Goal: Communication & Community: Answer question/provide support

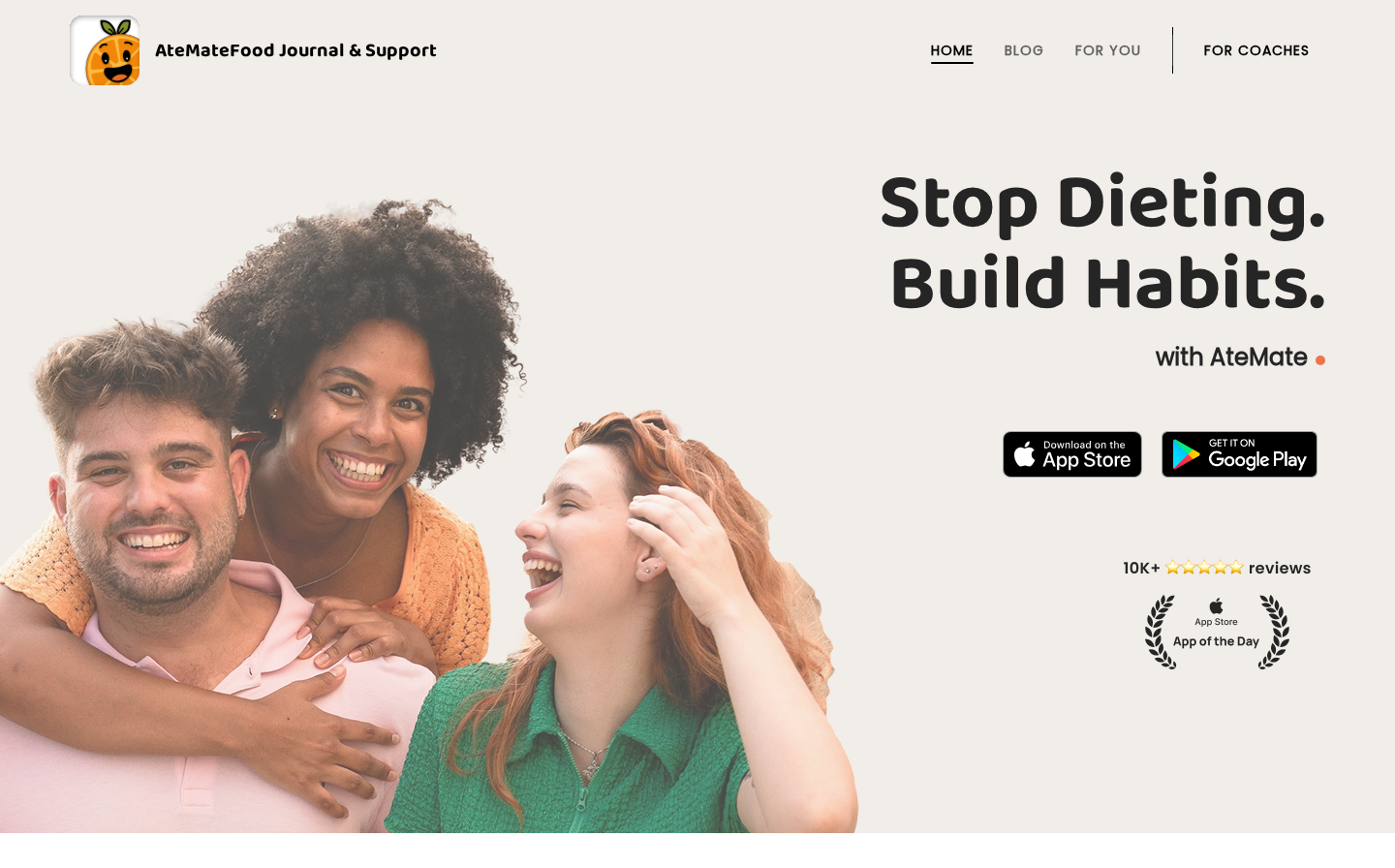
click at [1220, 51] on link "For Coaches" at bounding box center [1256, 50] width 105 height 16
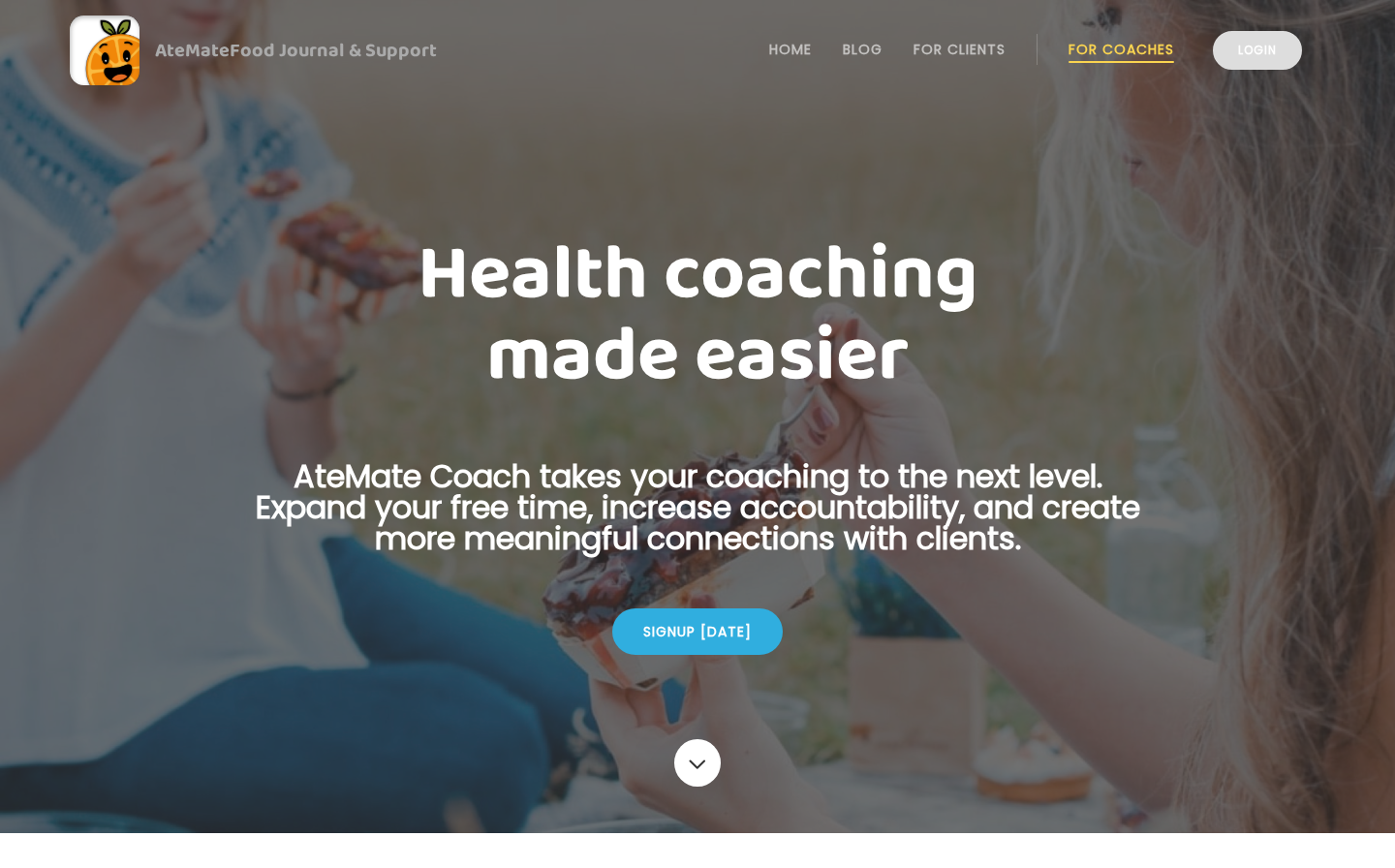
click at [1236, 49] on link "Login" at bounding box center [1257, 50] width 89 height 38
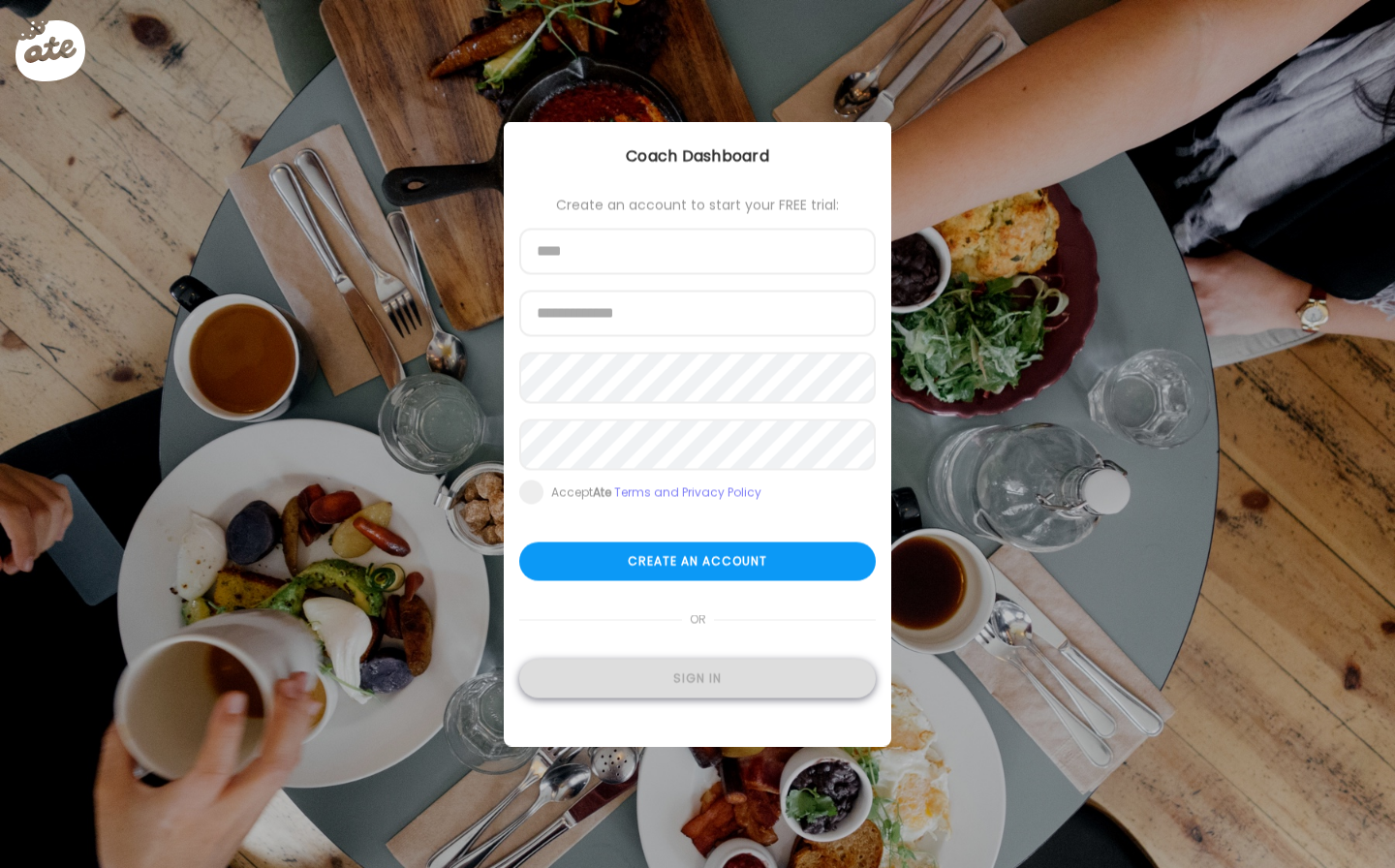
click at [618, 697] on div "Sign in" at bounding box center [698, 678] width 357 height 38
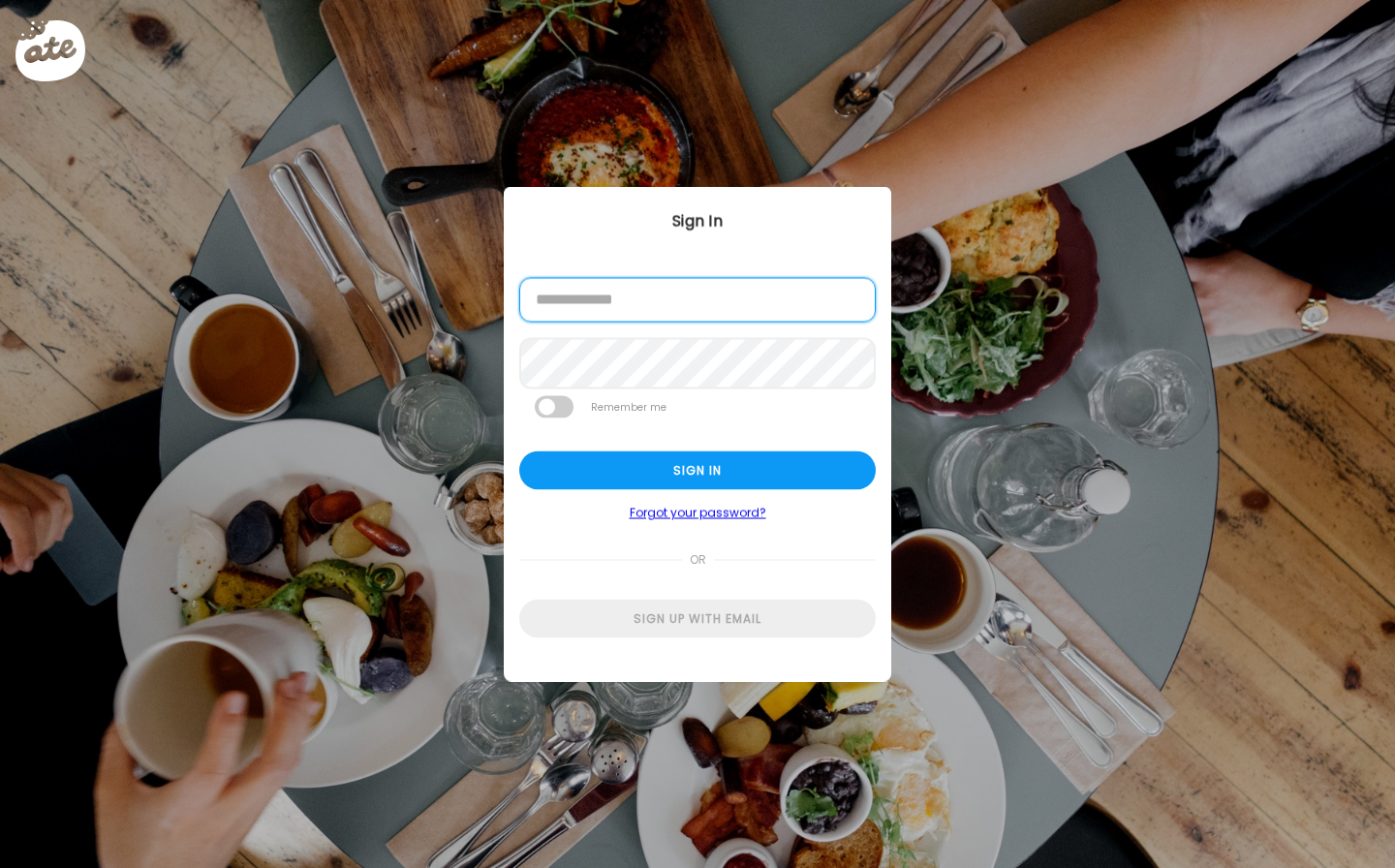
type input "**********"
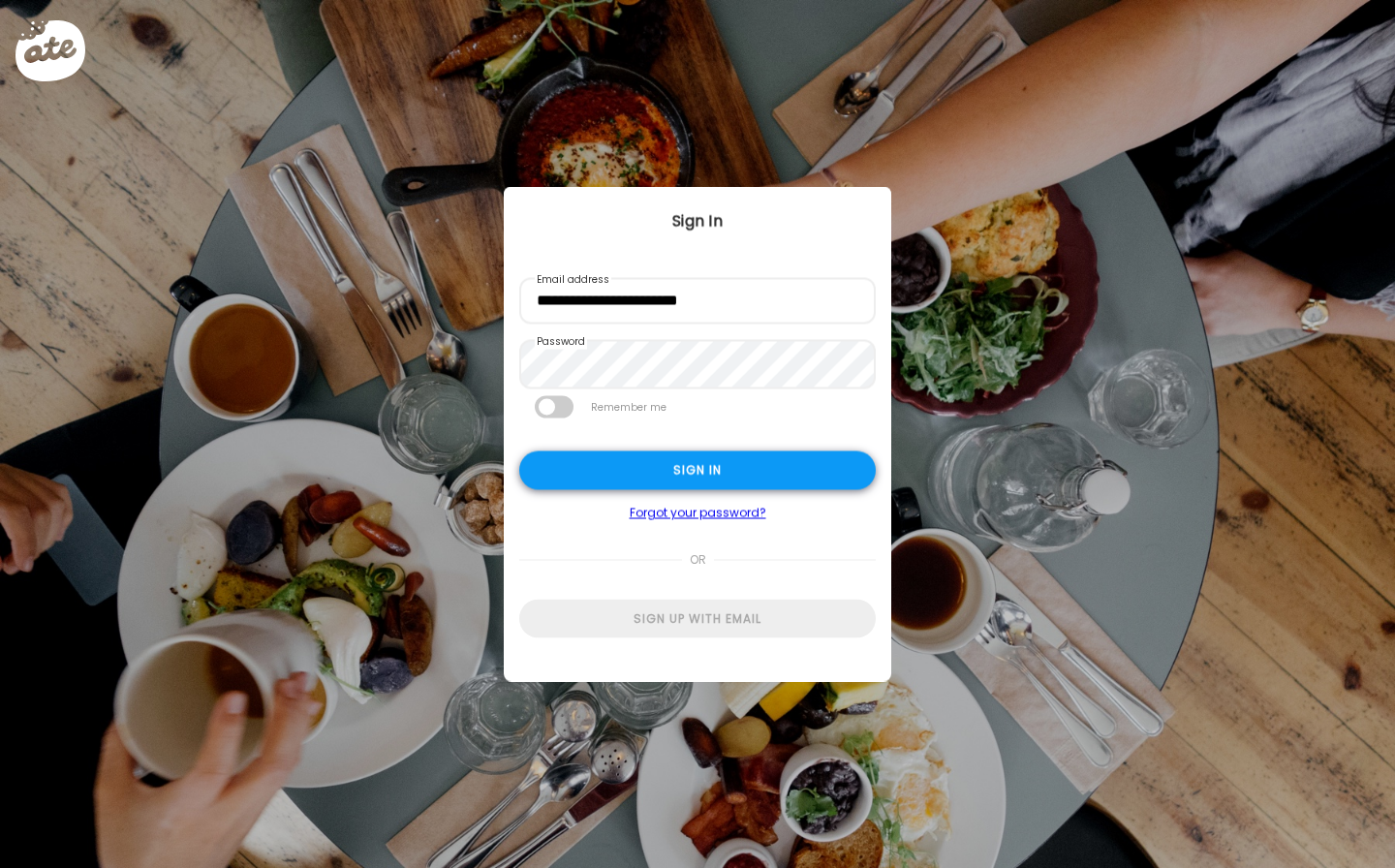
click at [611, 486] on div "Sign in" at bounding box center [698, 470] width 357 height 38
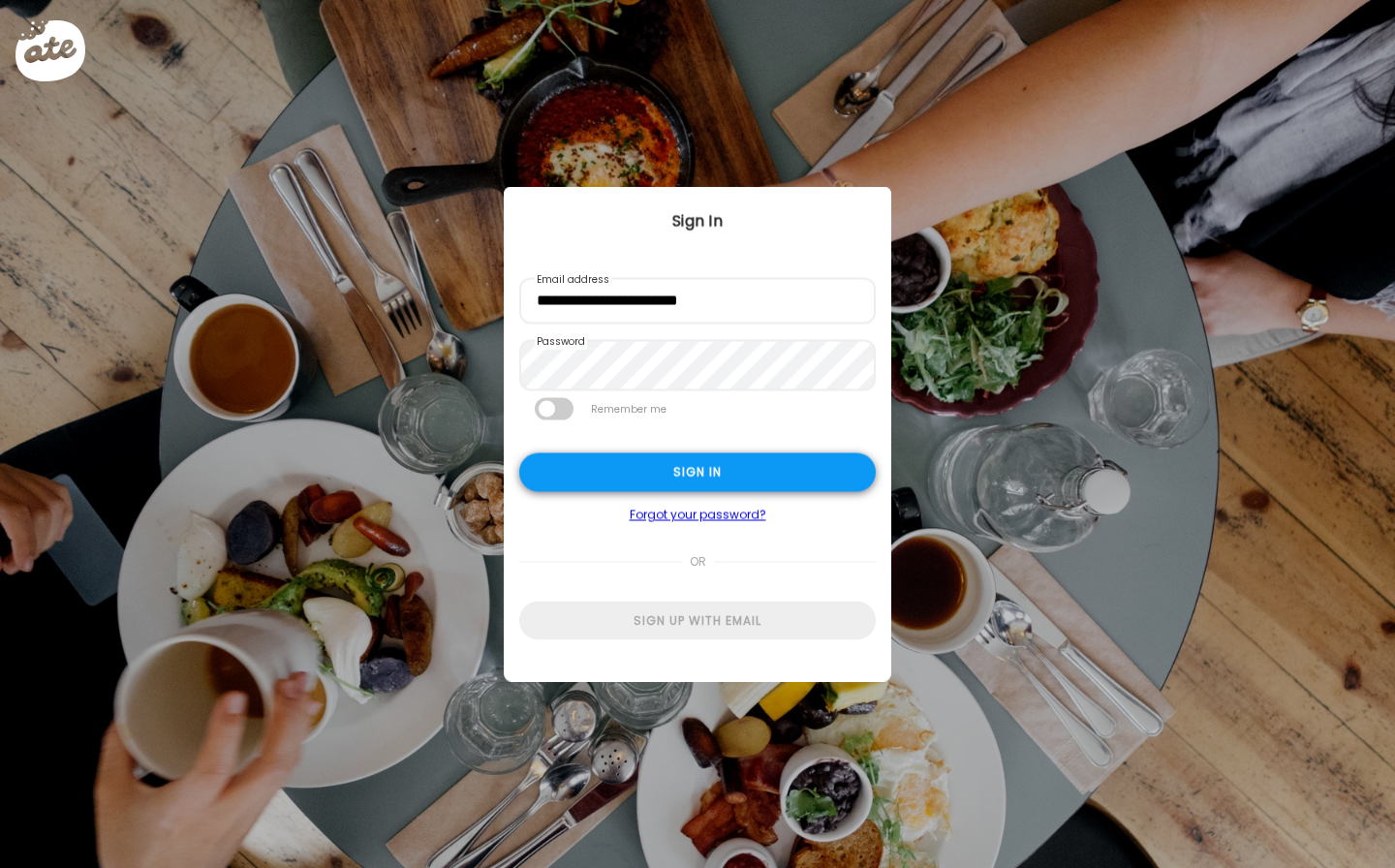
type input "**********"
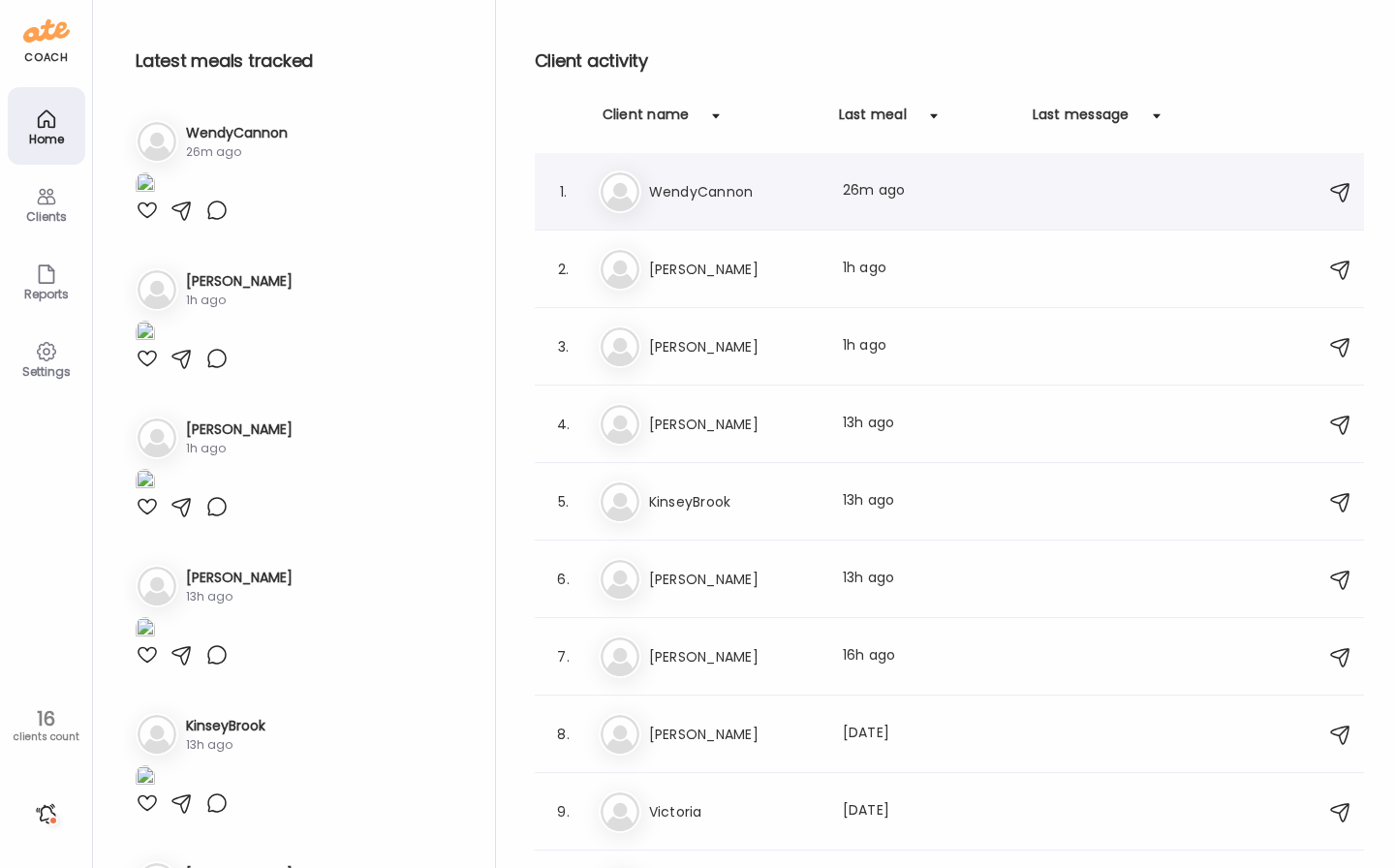
click at [707, 215] on div "1. We WendyCannon Last meal: 26m ago" at bounding box center [949, 191] width 829 height 78
click at [698, 199] on h3 "WendyCannon" at bounding box center [735, 191] width 171 height 24
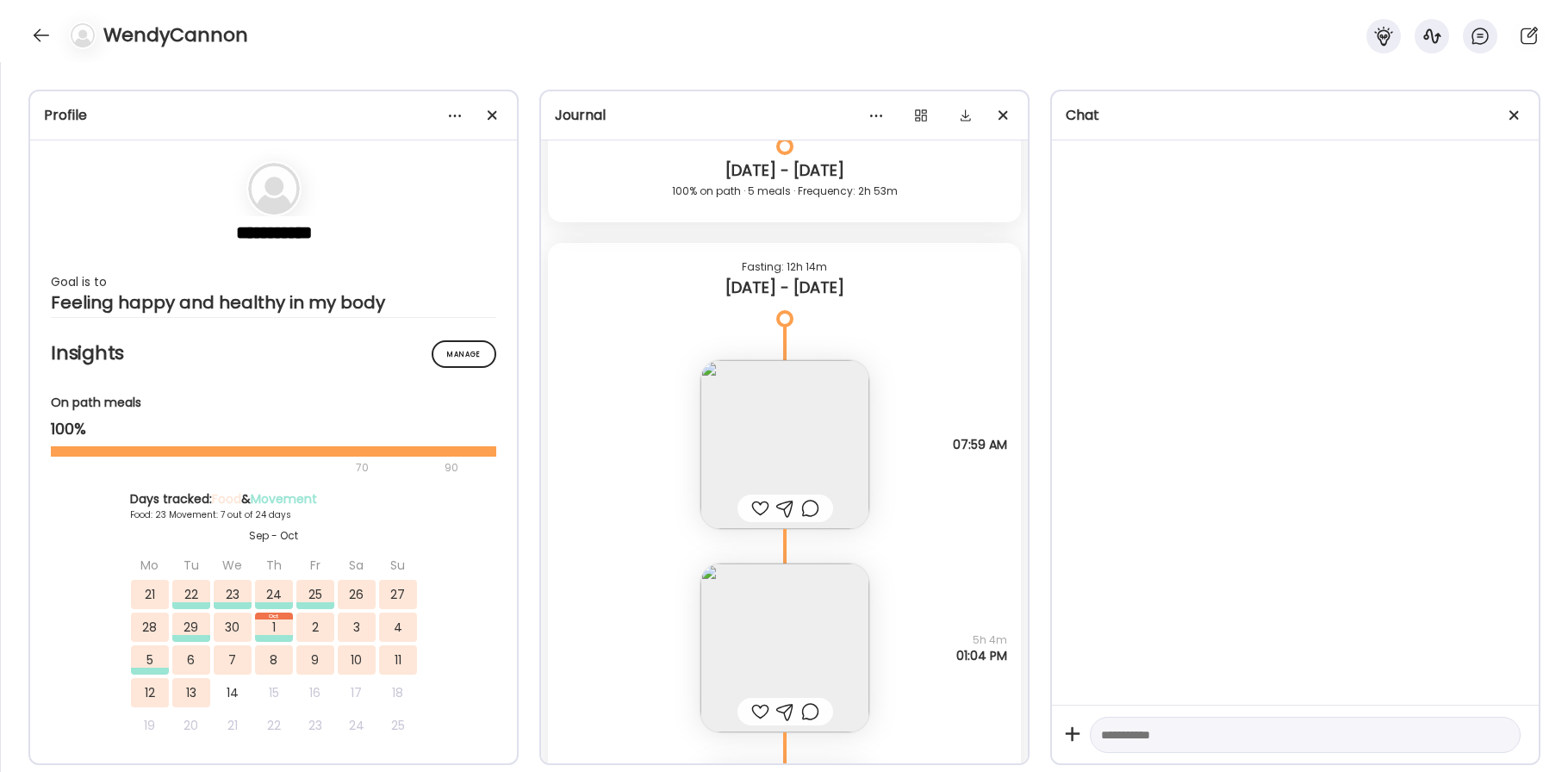
scroll to position [30968, 0]
click at [812, 419] on img at bounding box center [784, 443] width 169 height 169
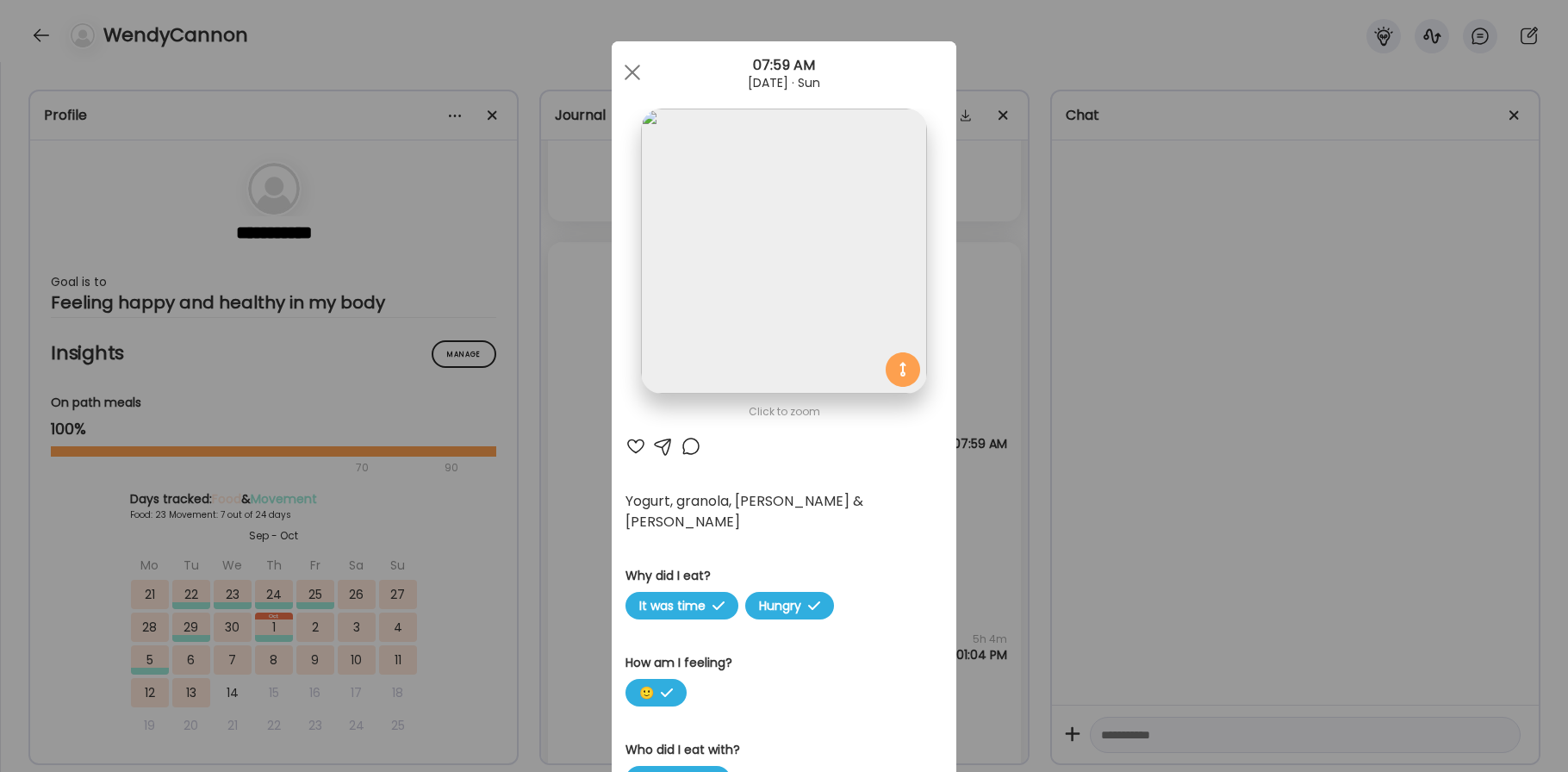
click at [693, 449] on div at bounding box center [691, 446] width 21 height 21
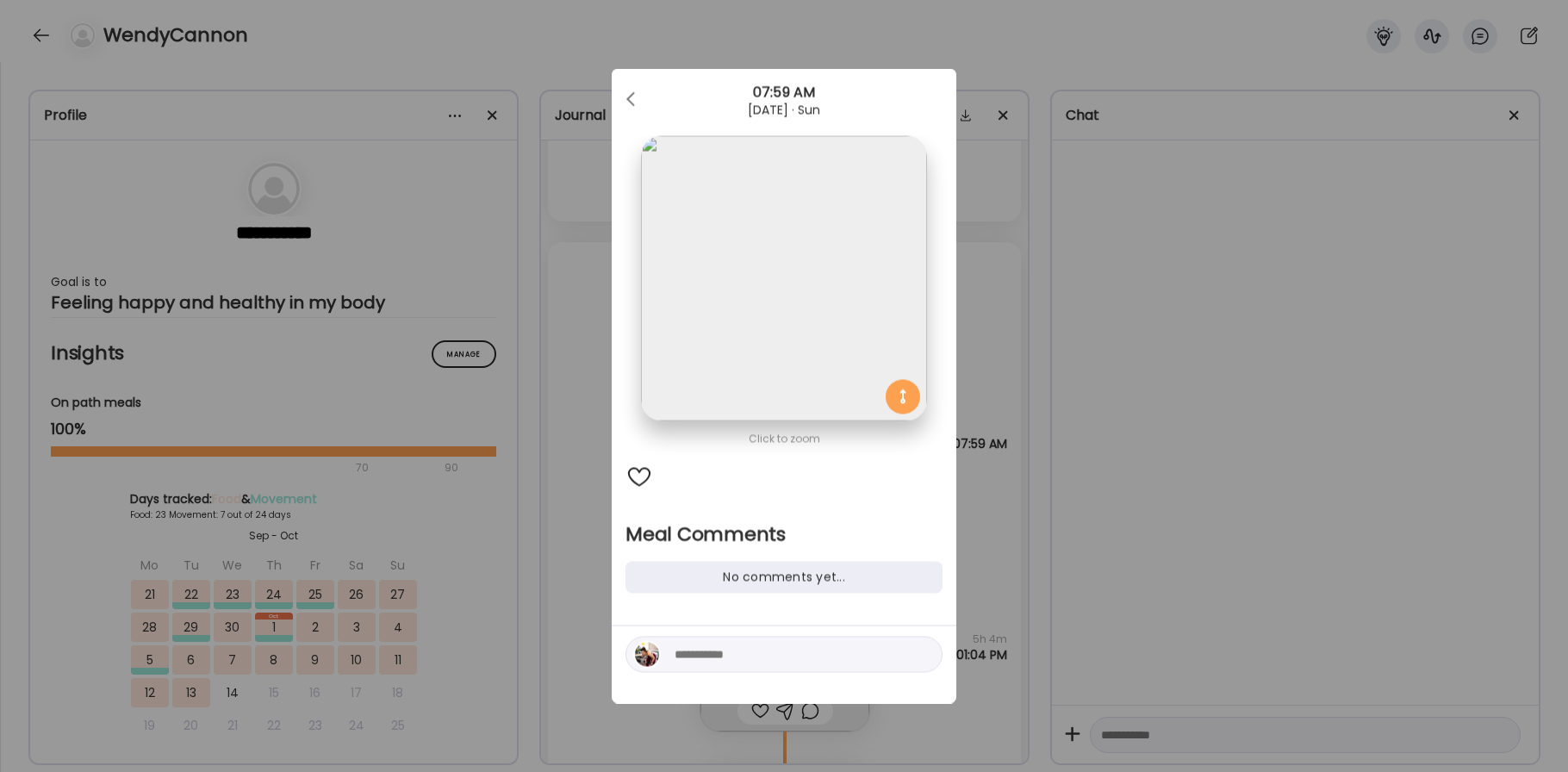
click at [693, 658] on textarea at bounding box center [791, 655] width 232 height 21
type textarea "**********"
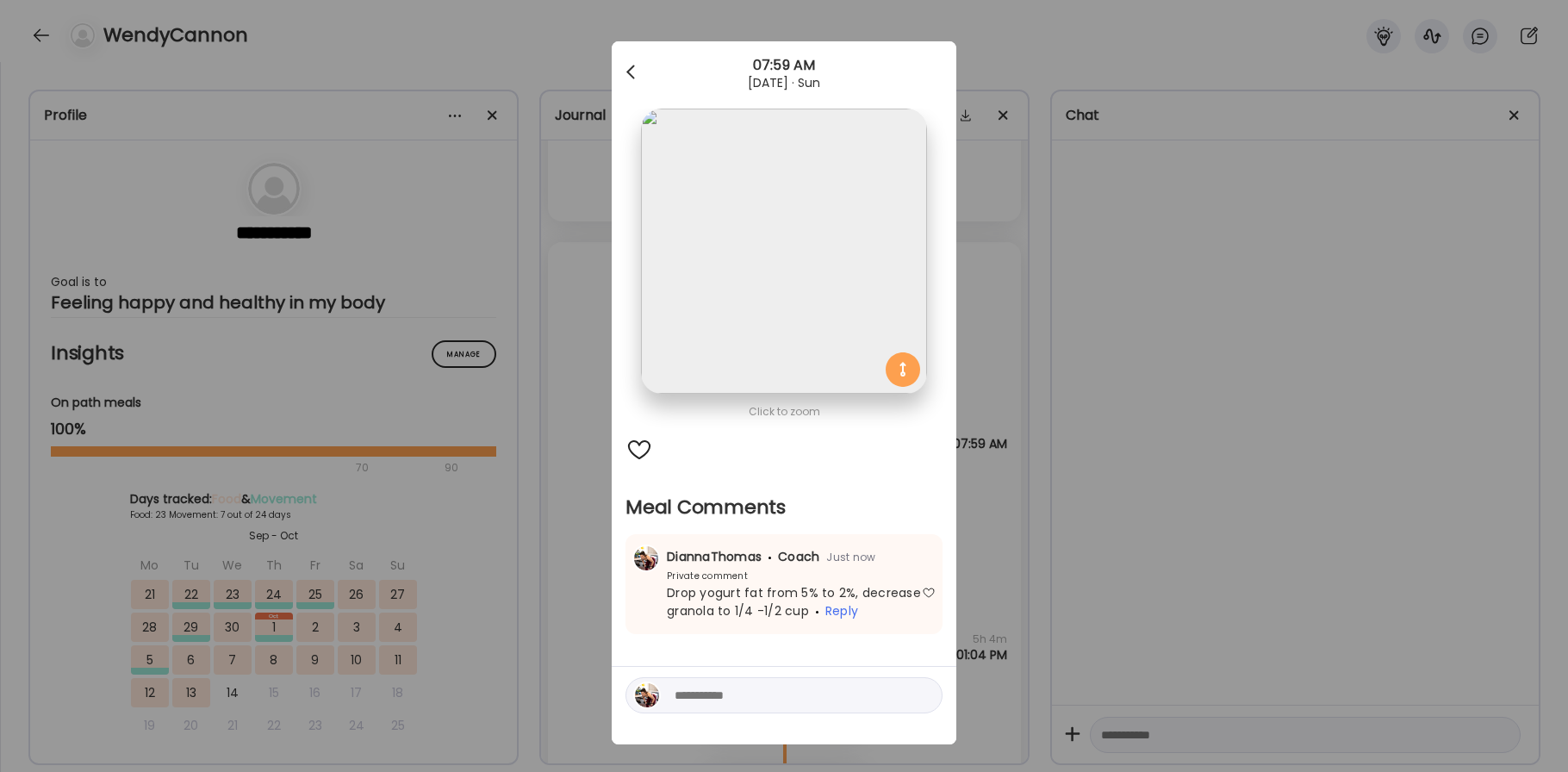
click at [634, 64] on div at bounding box center [632, 72] width 34 height 34
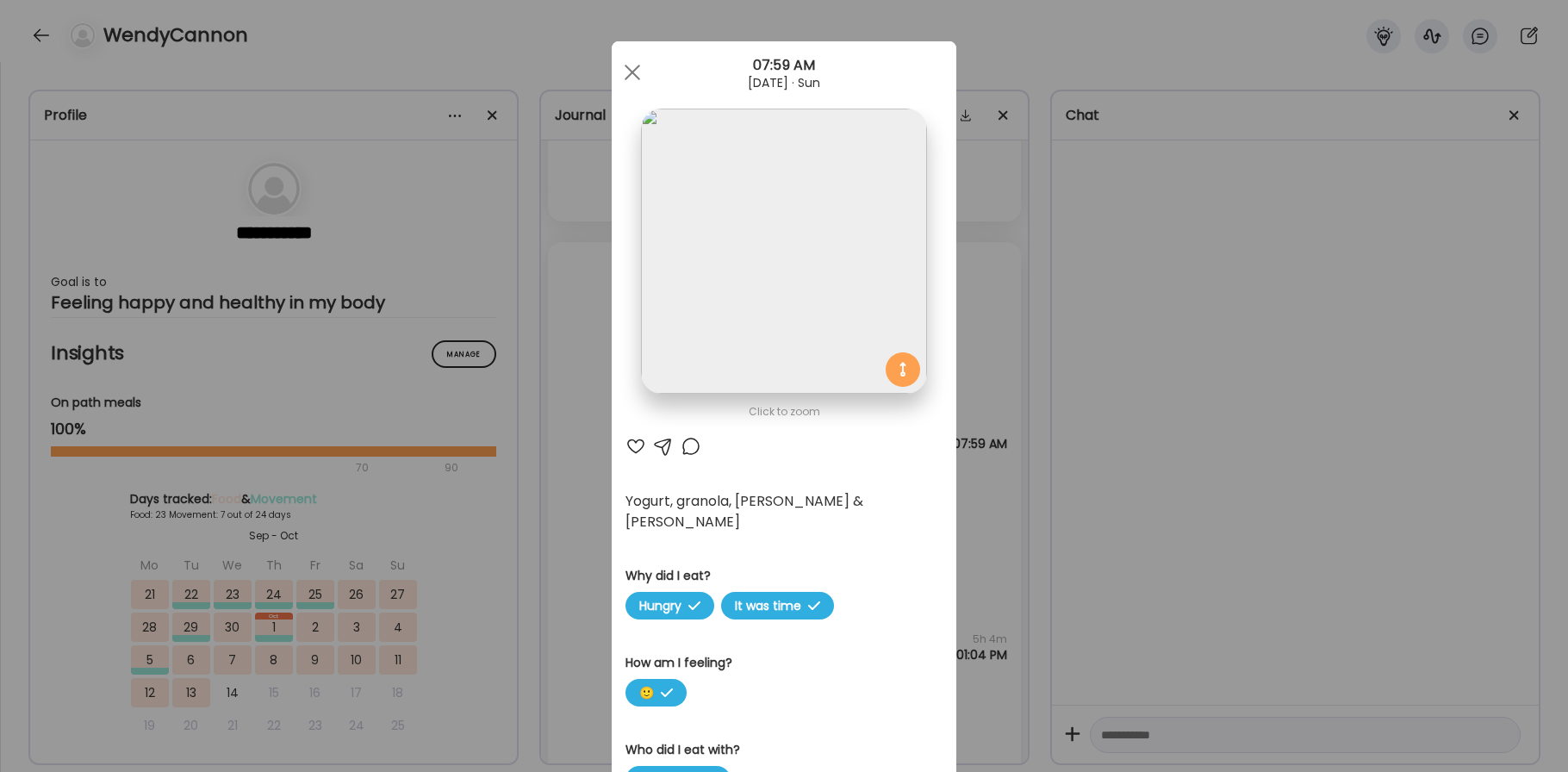
click at [634, 64] on div at bounding box center [632, 72] width 34 height 34
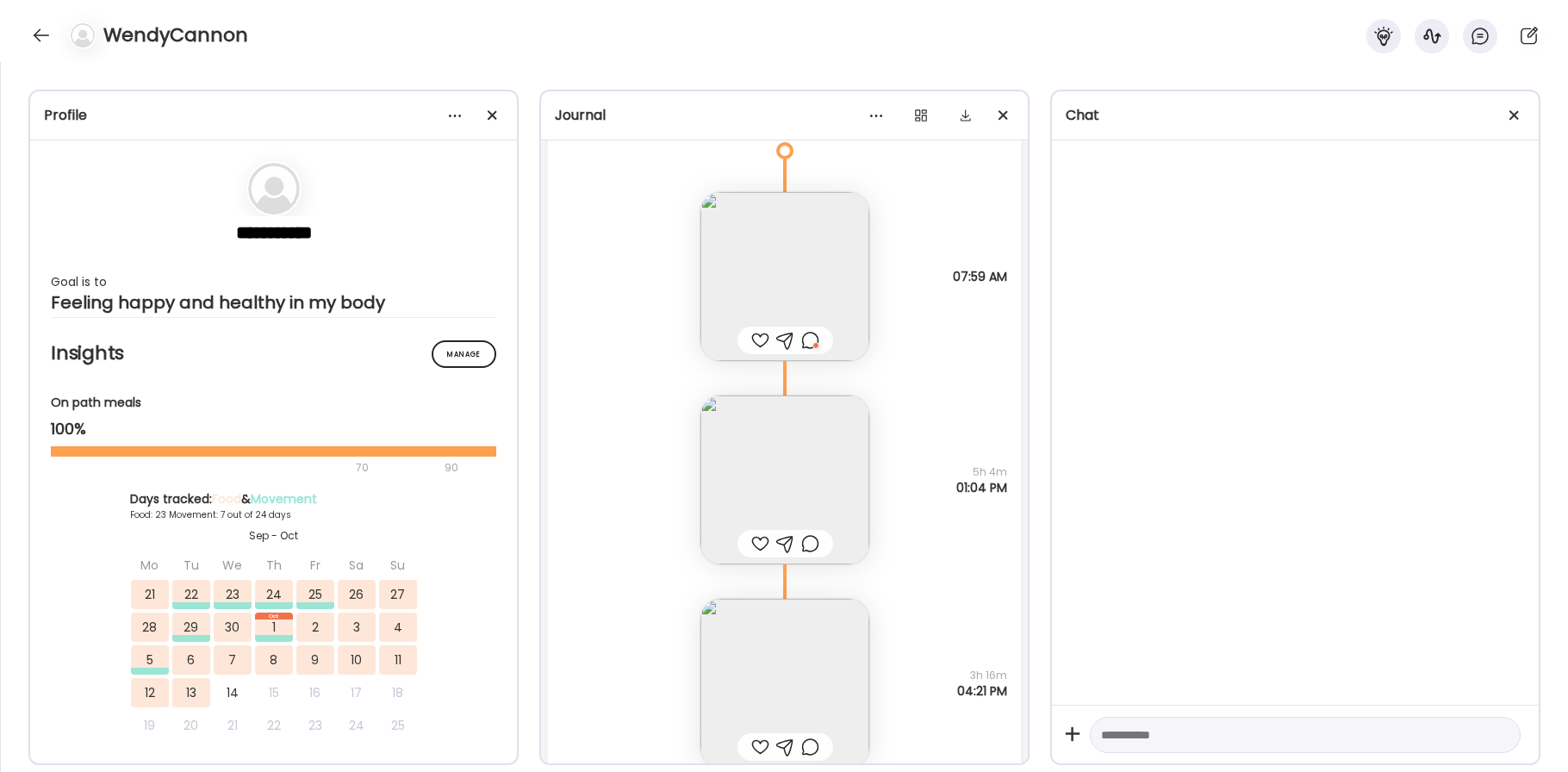
scroll to position [31104, 0]
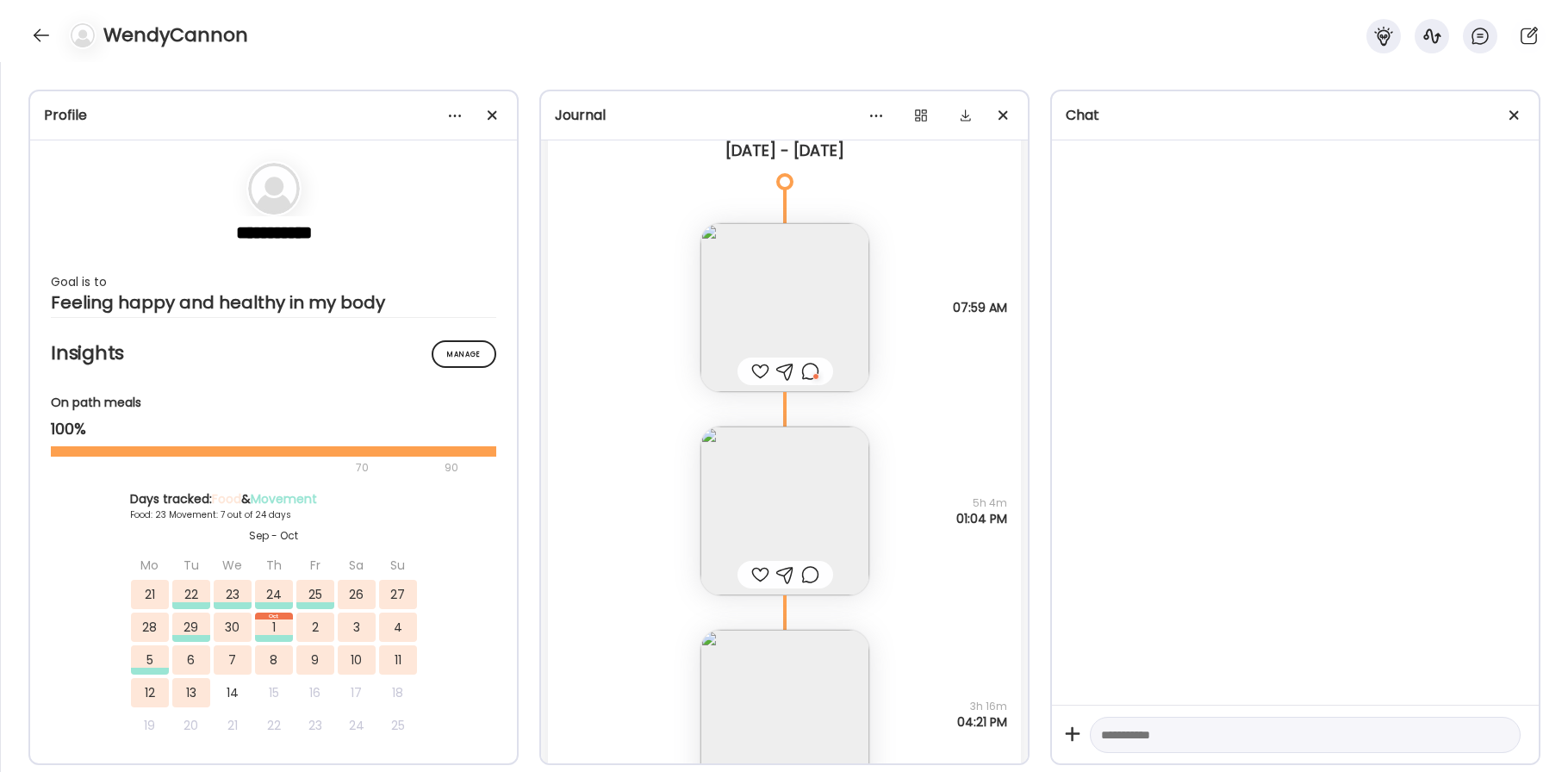
click at [808, 366] on div at bounding box center [810, 371] width 18 height 21
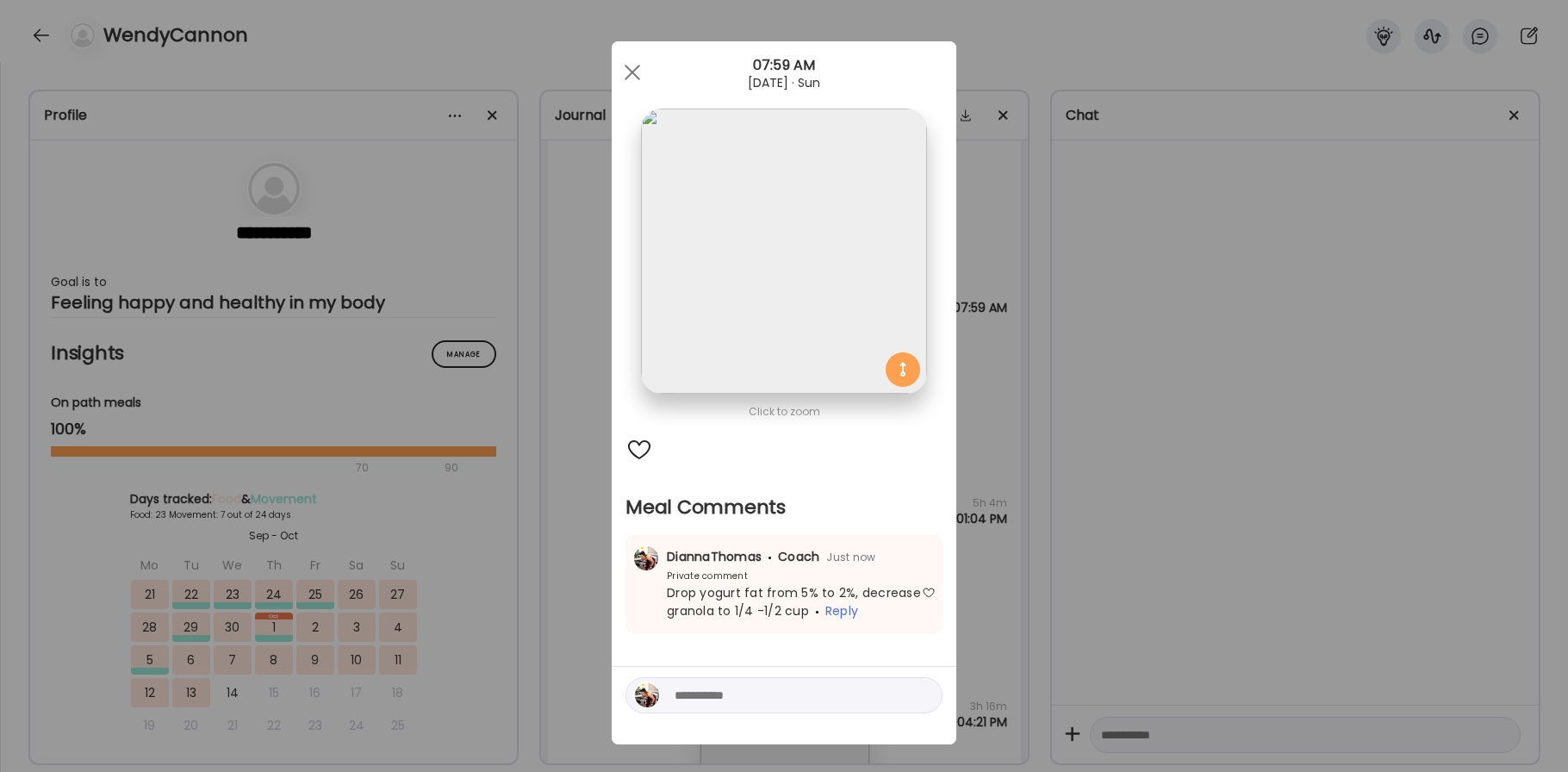
click at [695, 695] on textarea at bounding box center [791, 695] width 232 height 21
type textarea "*"
type textarea "**********"
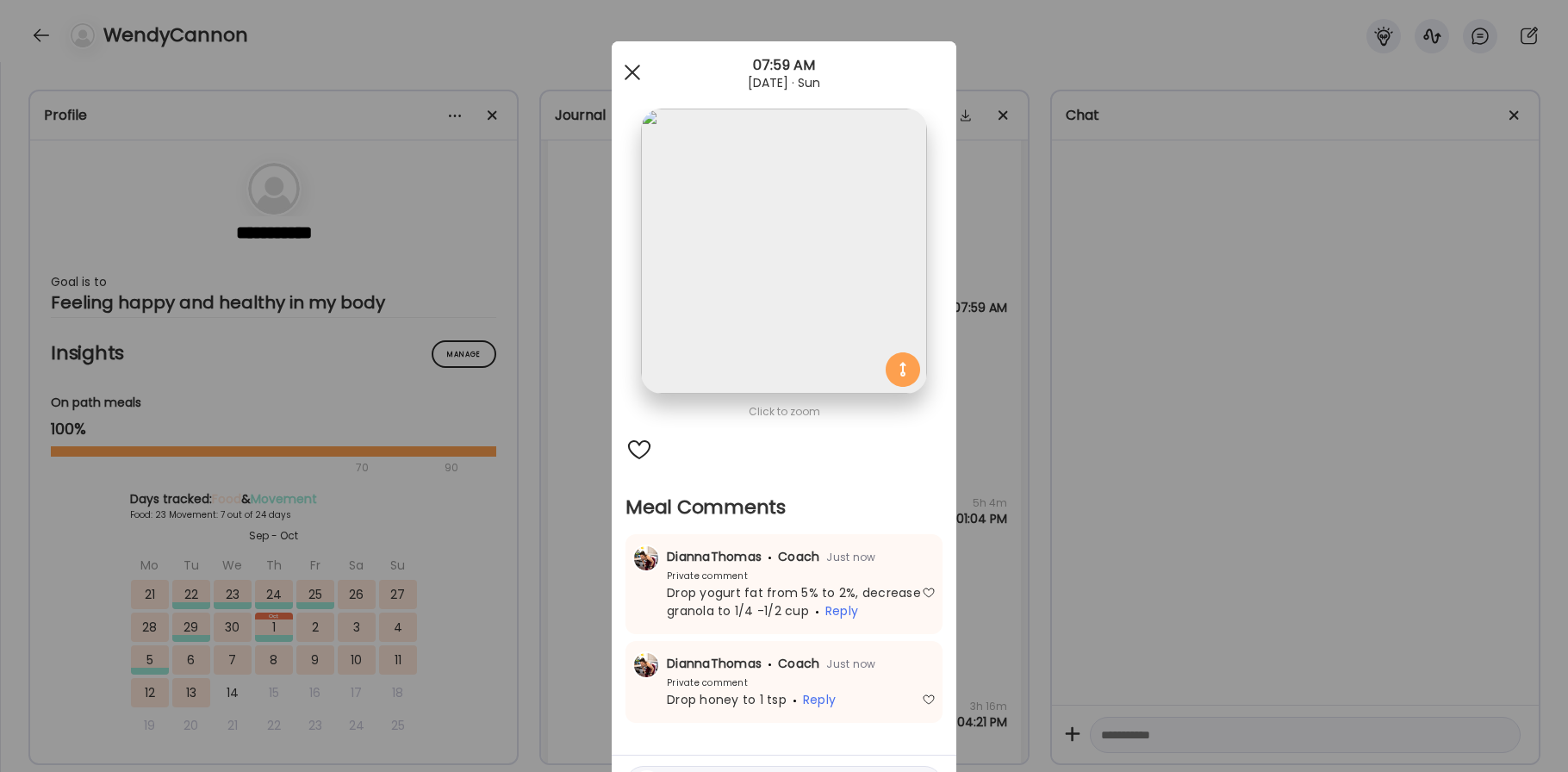
click at [639, 71] on div at bounding box center [632, 72] width 34 height 34
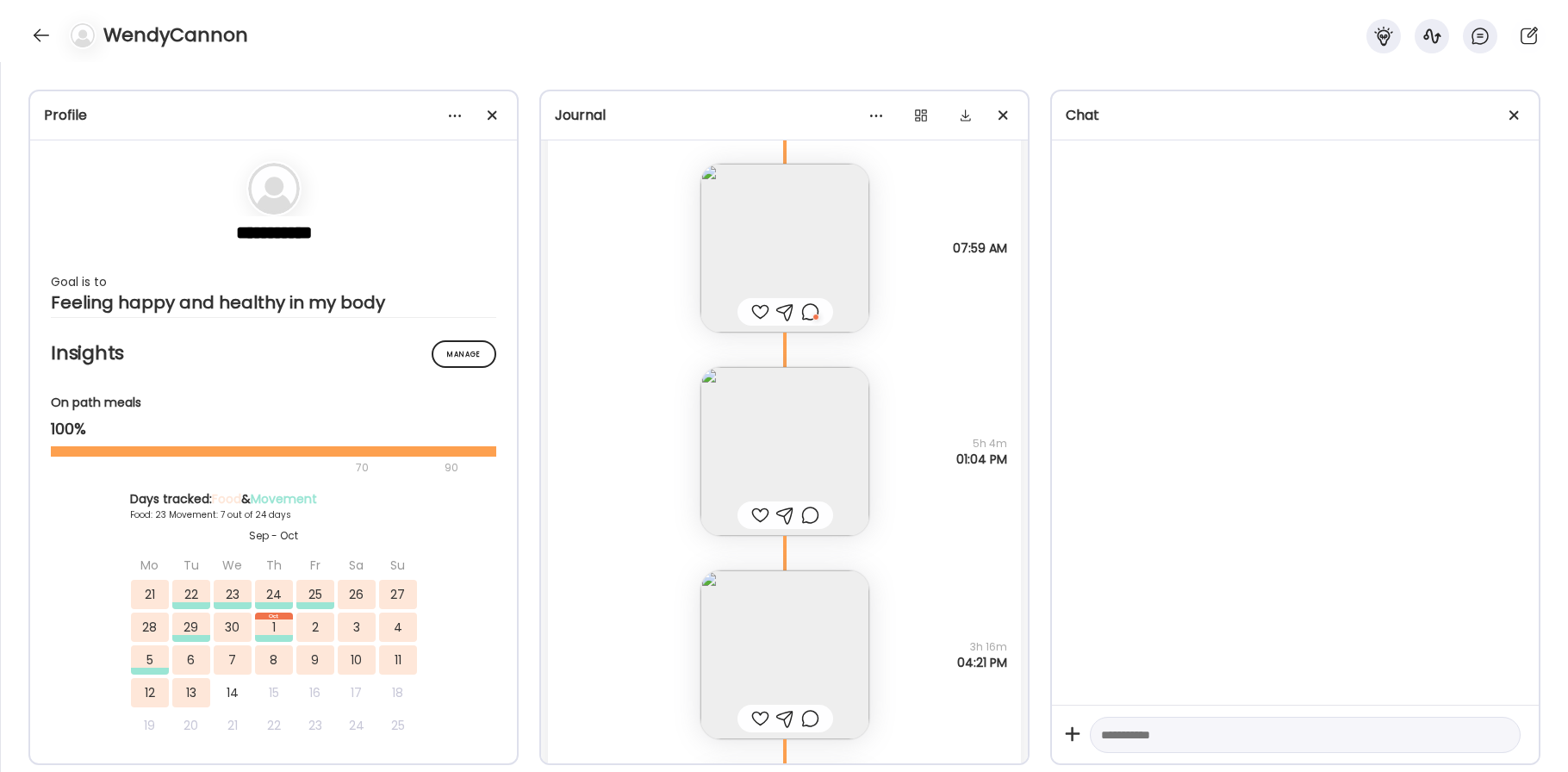
scroll to position [31164, 0]
click at [721, 402] on img at bounding box center [784, 450] width 169 height 169
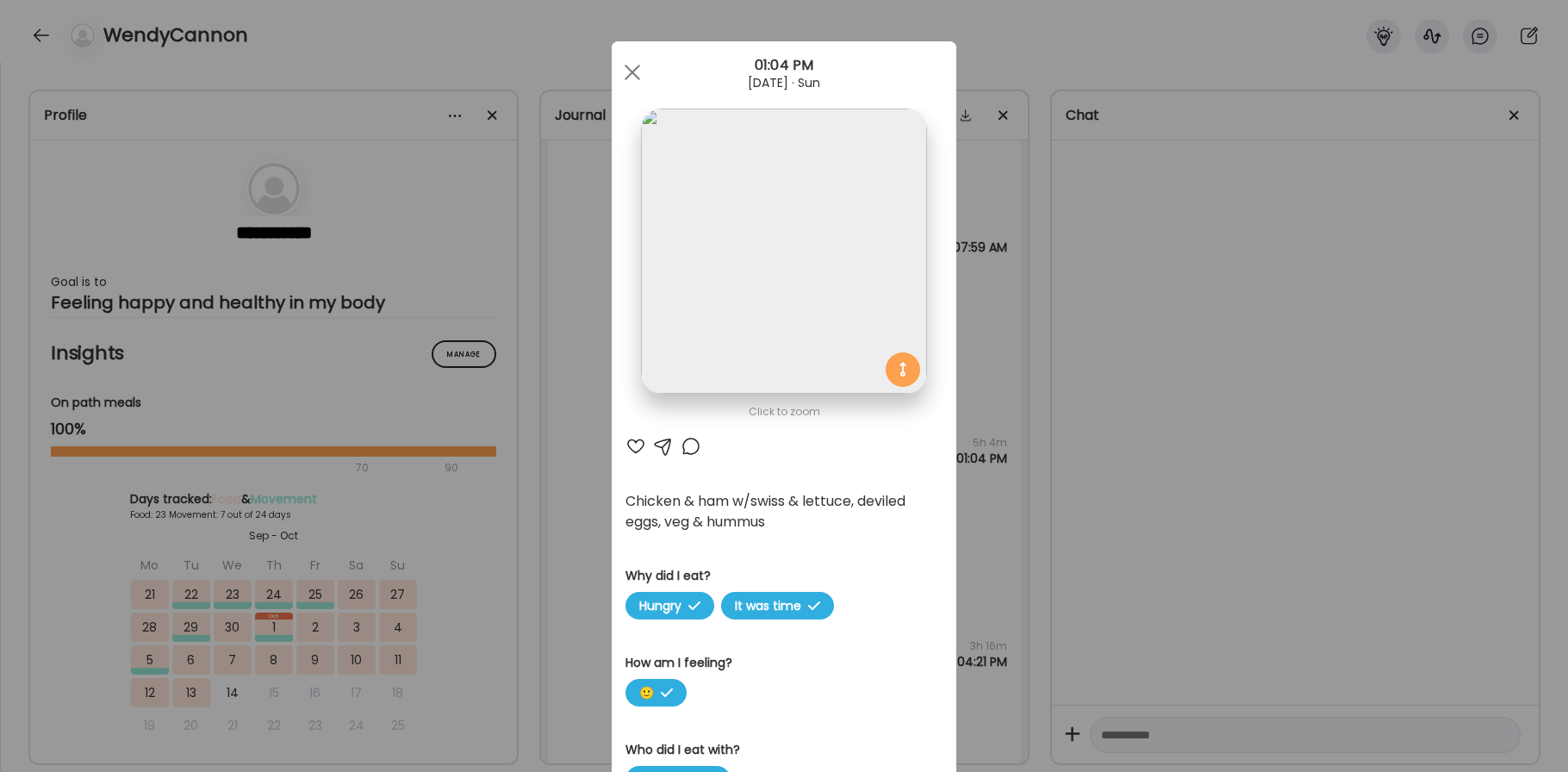
click at [640, 445] on div at bounding box center [636, 446] width 21 height 21
click at [691, 448] on div at bounding box center [691, 446] width 21 height 21
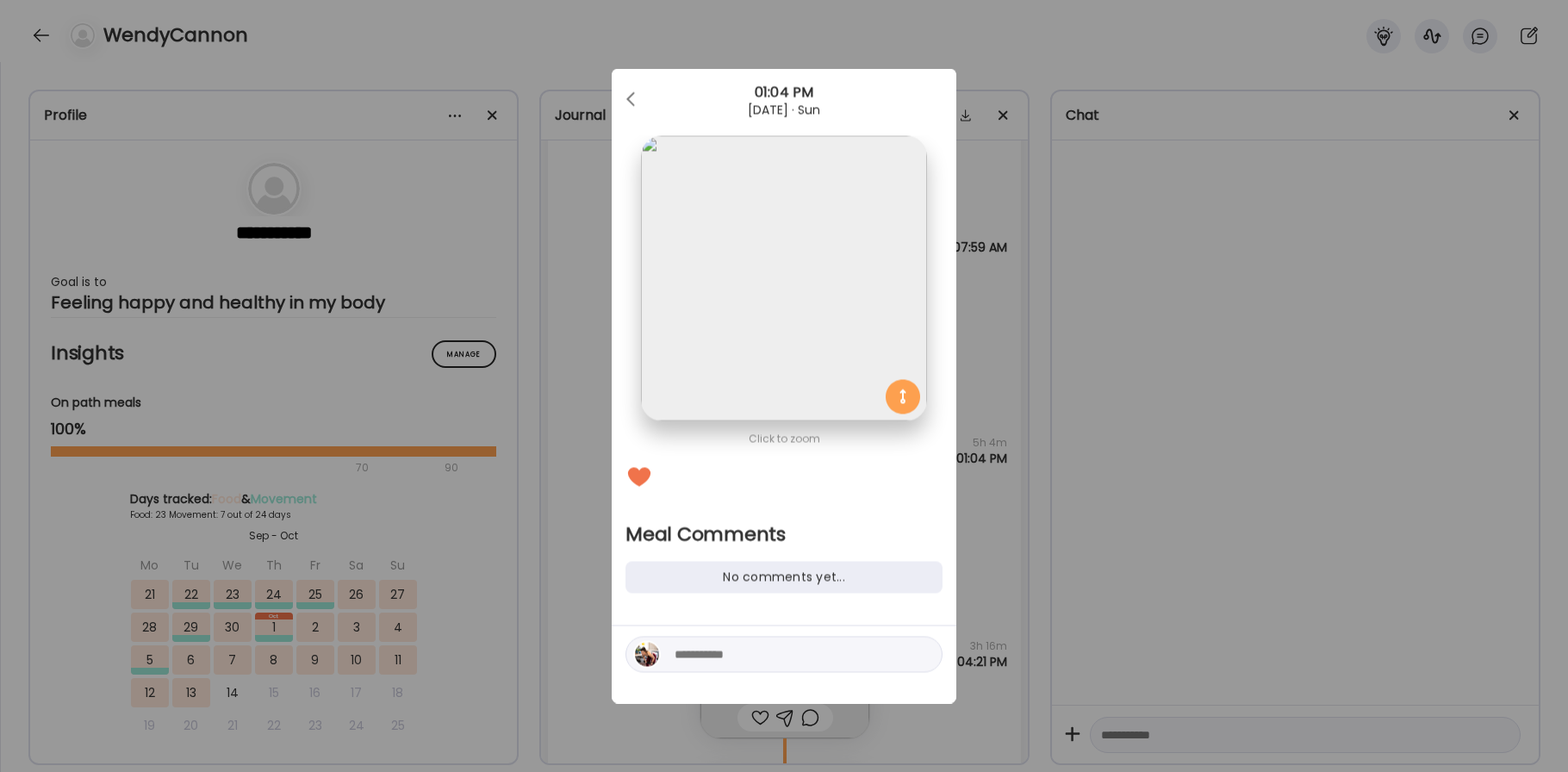
click at [703, 643] on div at bounding box center [784, 654] width 317 height 36
click at [704, 655] on textarea at bounding box center [791, 655] width 232 height 21
type textarea "**********"
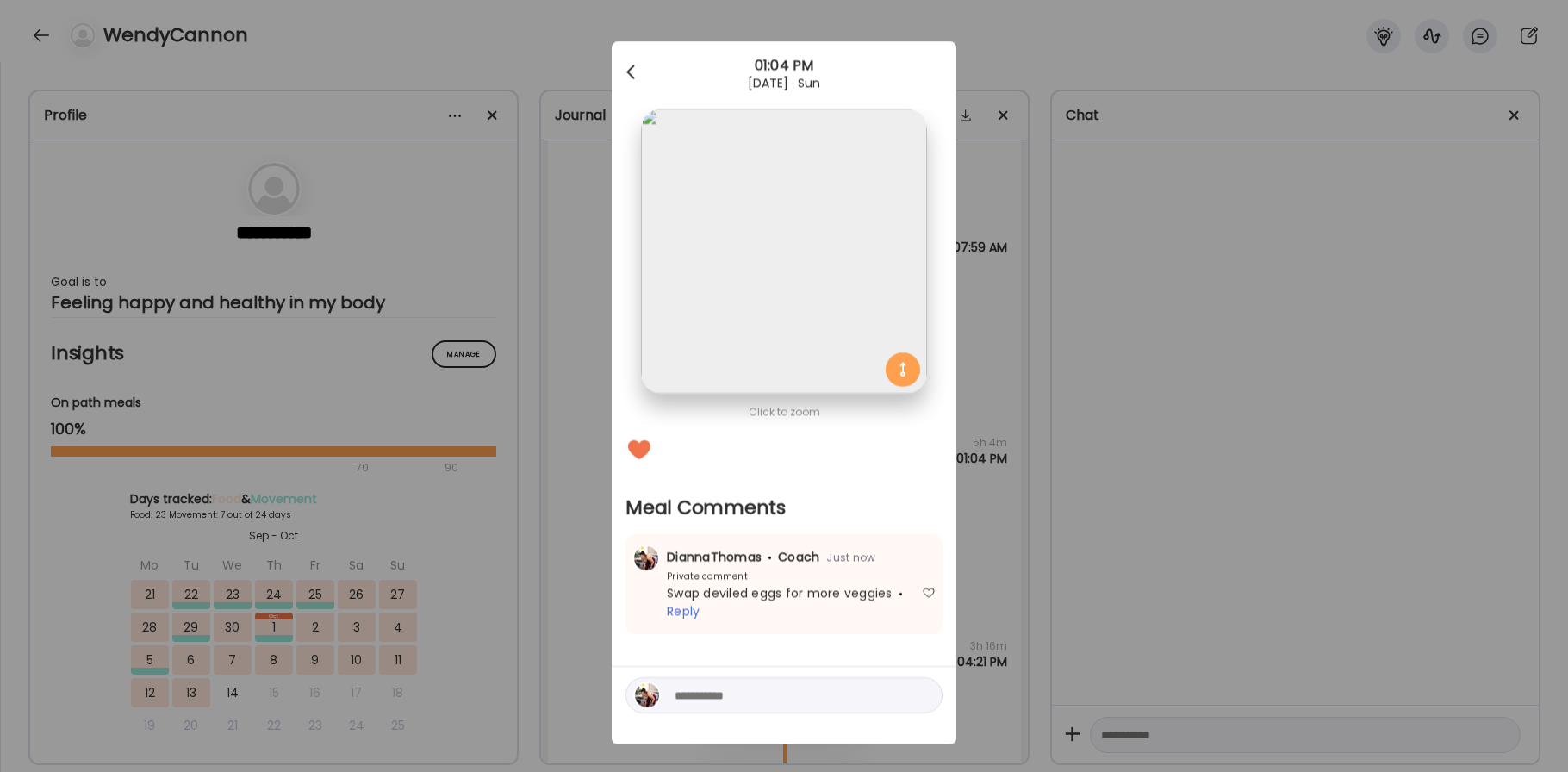
click at [637, 73] on div at bounding box center [632, 72] width 34 height 34
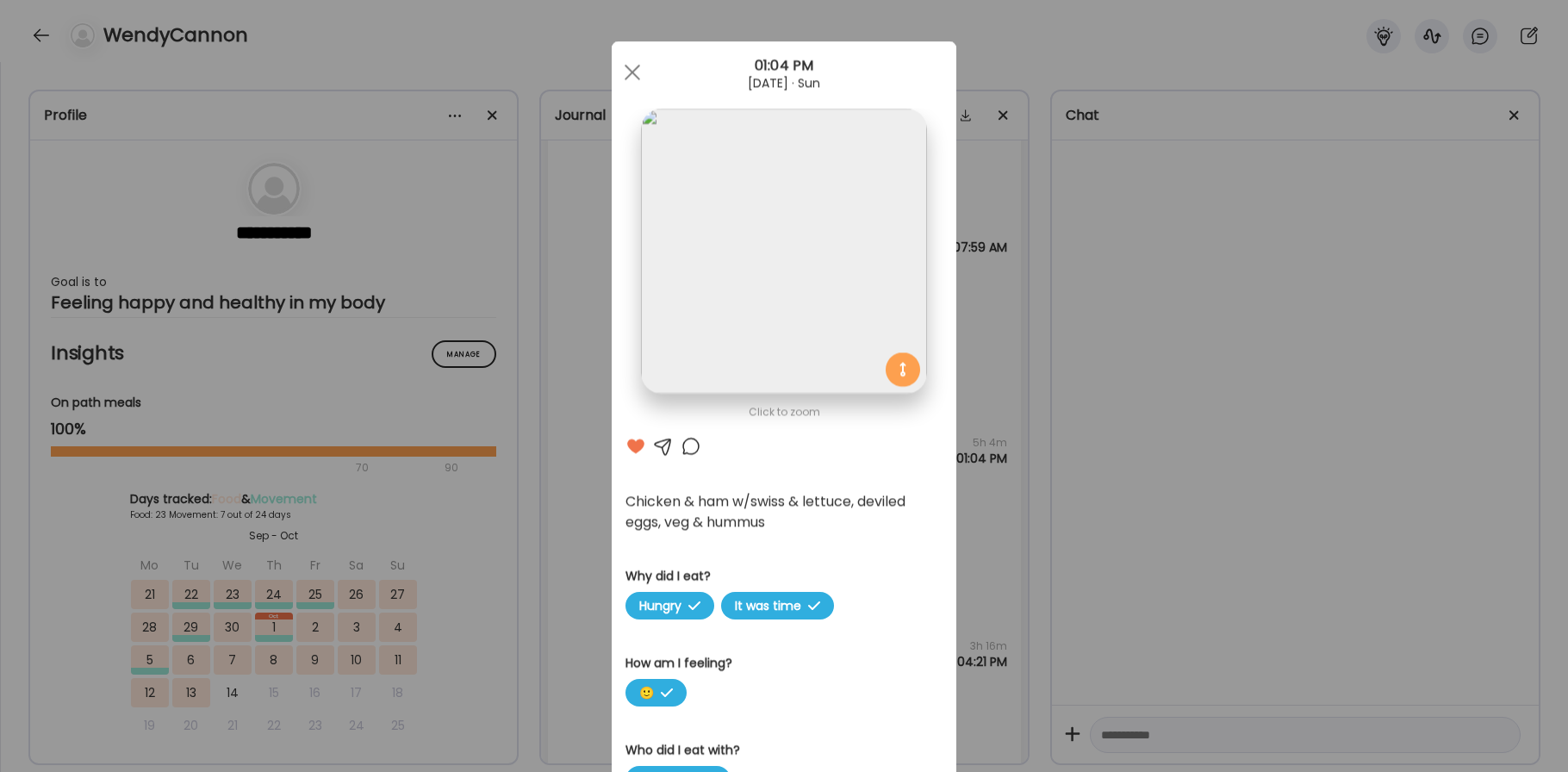
click at [637, 73] on div at bounding box center [632, 72] width 34 height 34
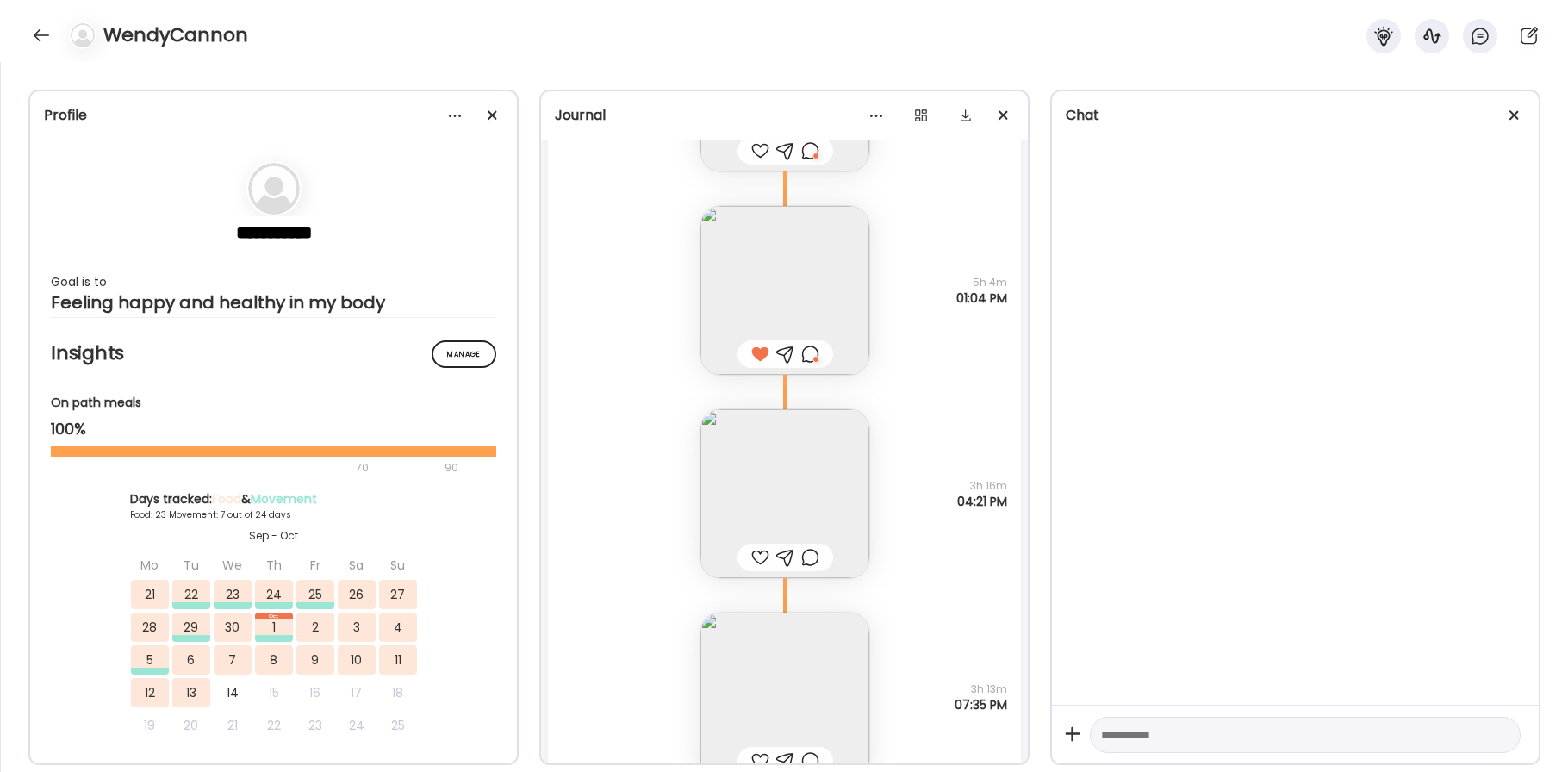
scroll to position [31328, 0]
click at [812, 465] on img at bounding box center [784, 489] width 169 height 169
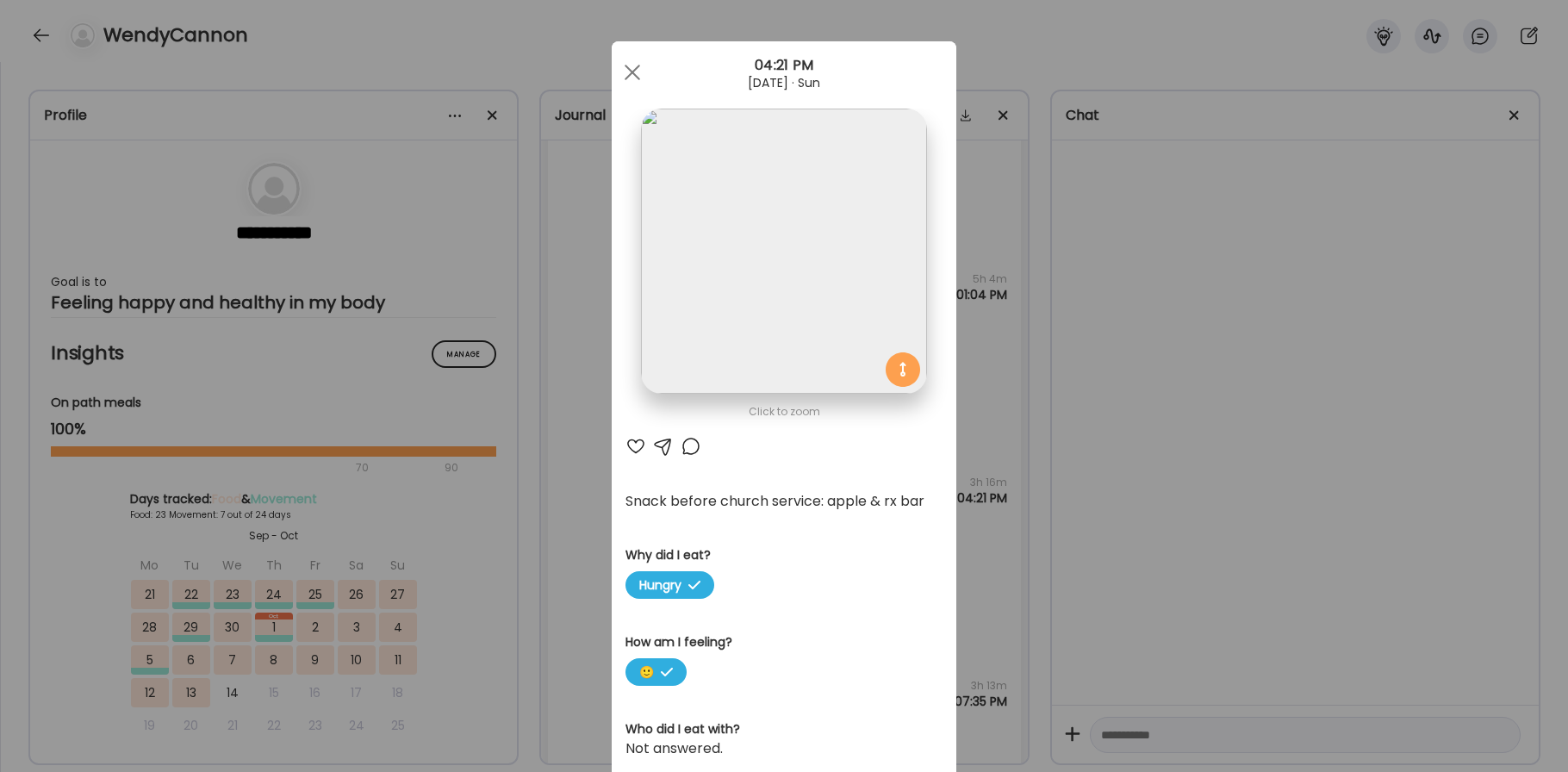
click at [635, 442] on div at bounding box center [636, 446] width 21 height 21
click at [689, 441] on div at bounding box center [691, 446] width 21 height 21
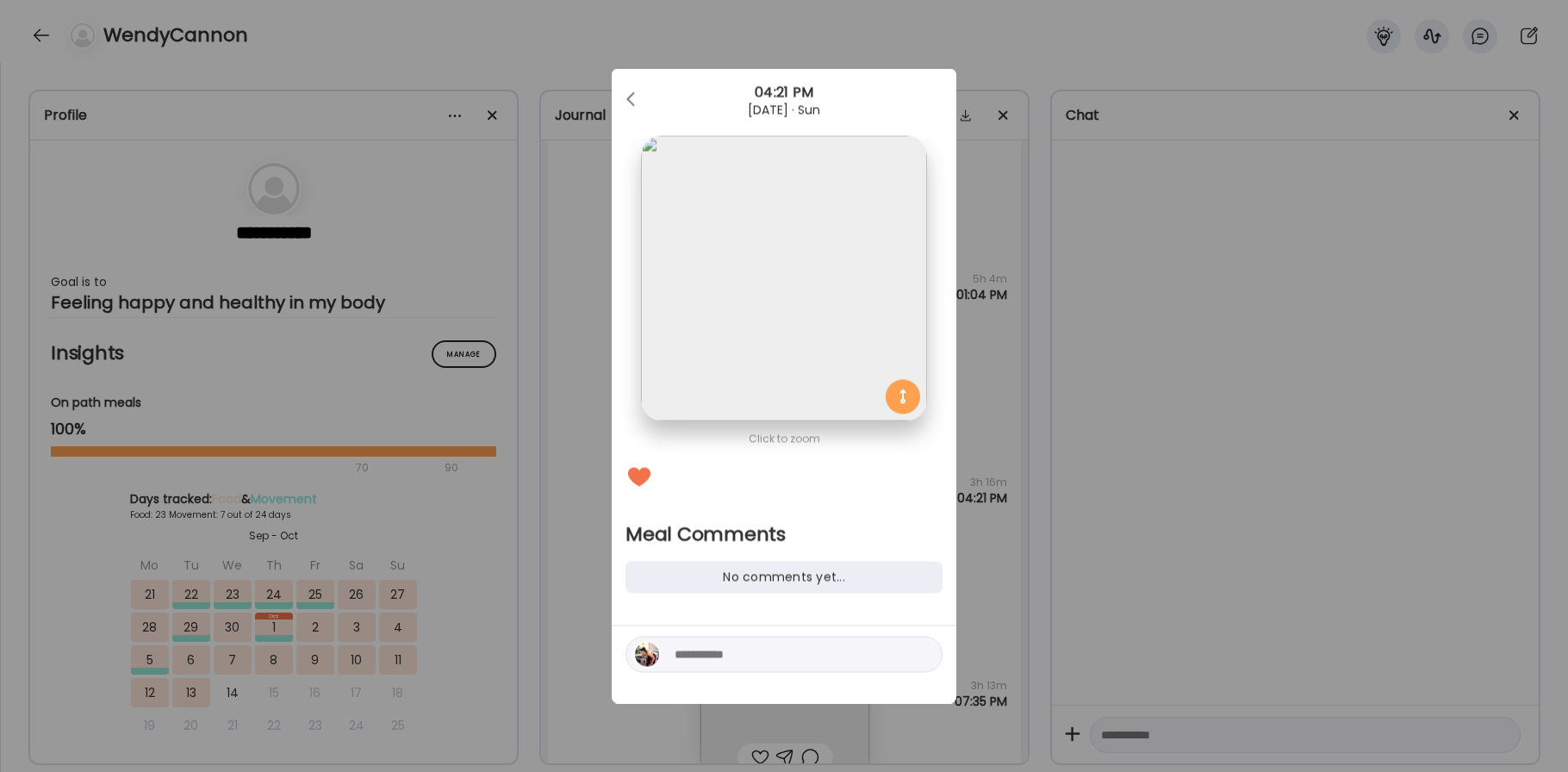
click at [722, 655] on textarea at bounding box center [791, 655] width 232 height 21
type textarea "**********"
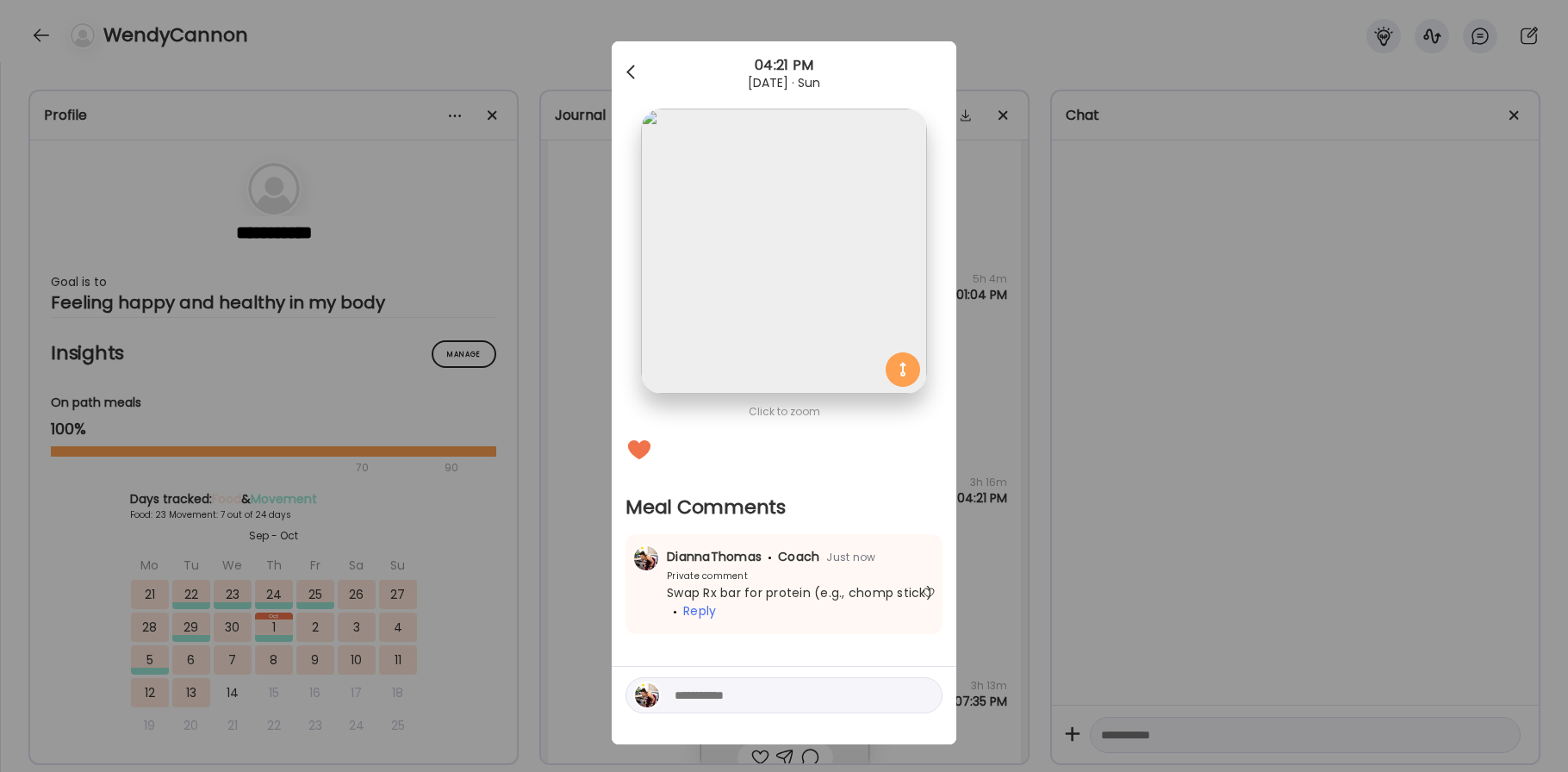
click at [621, 73] on div at bounding box center [632, 72] width 34 height 34
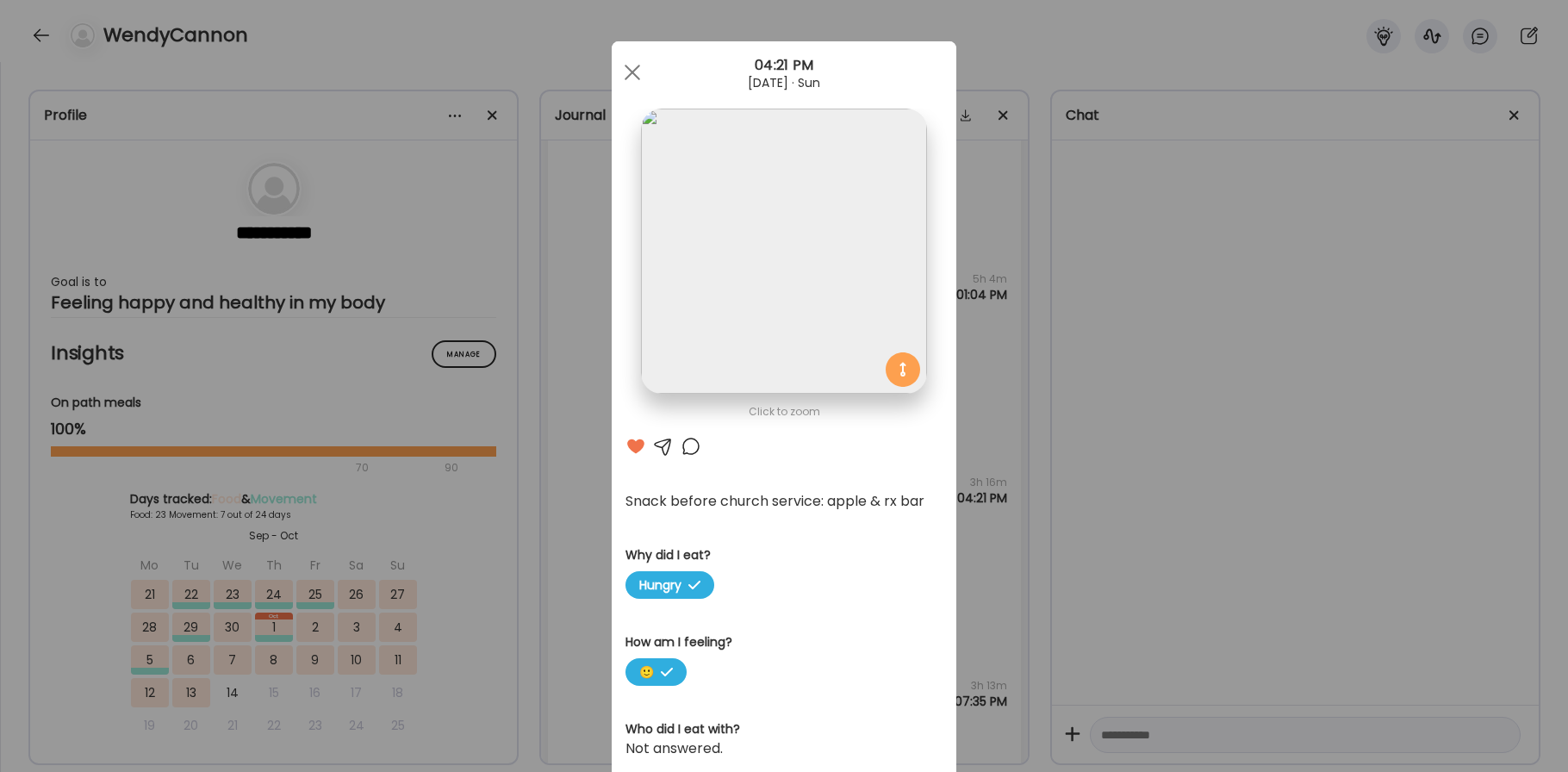
click at [621, 73] on div at bounding box center [632, 72] width 34 height 34
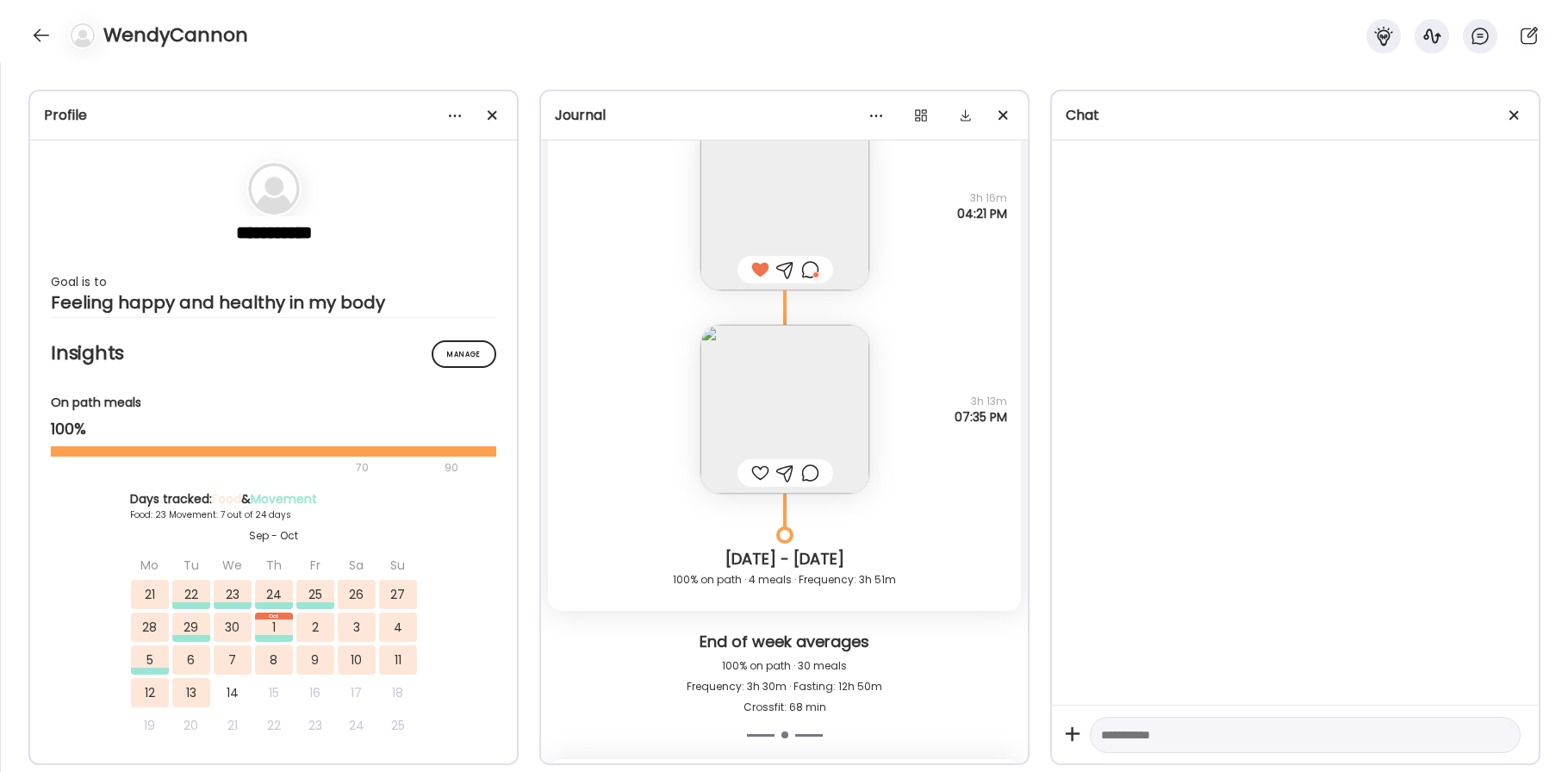
scroll to position [31614, 0]
click at [754, 399] on img at bounding box center [784, 406] width 169 height 169
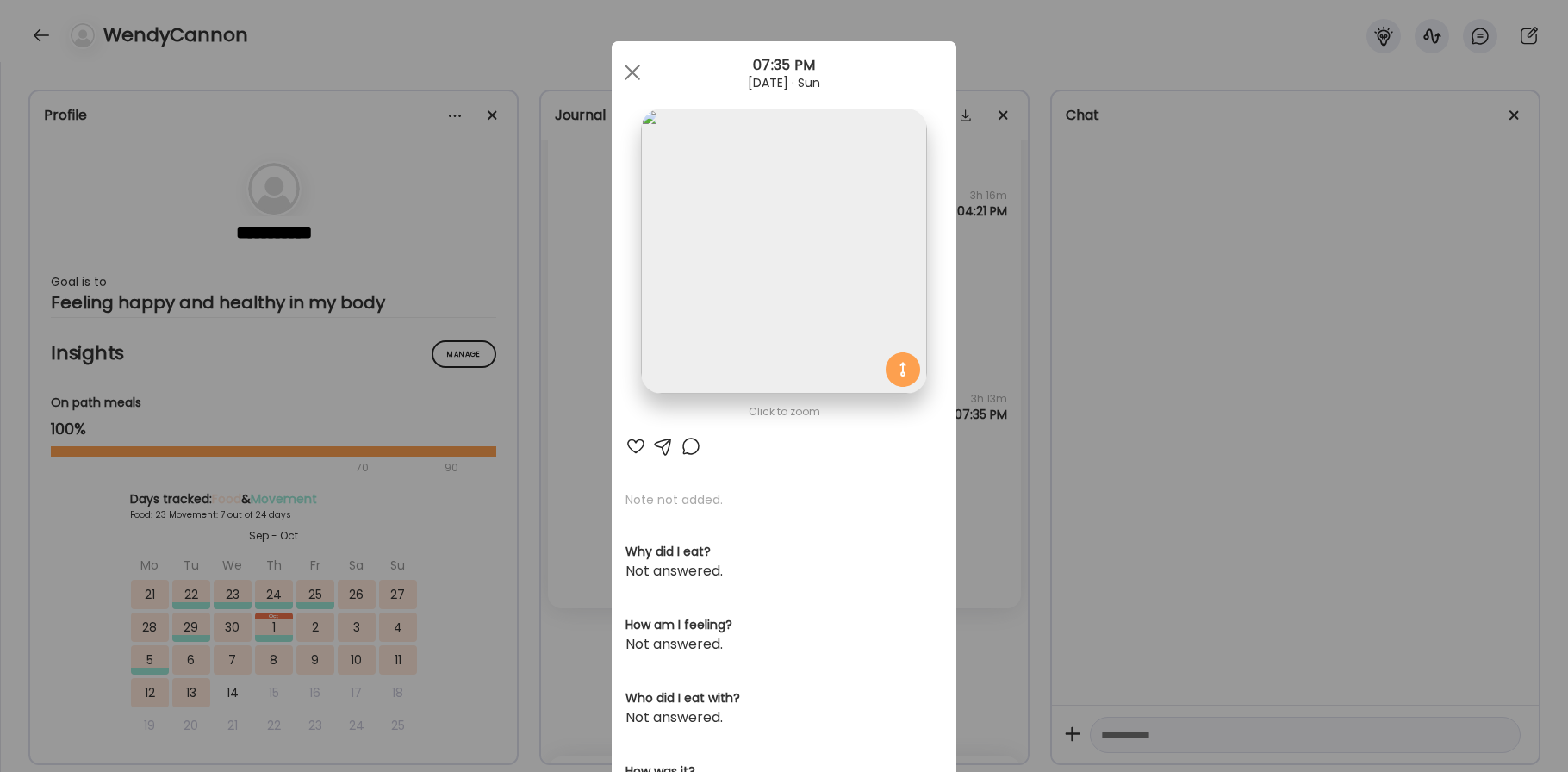
click at [635, 447] on div at bounding box center [636, 446] width 21 height 21
click at [695, 444] on div at bounding box center [691, 446] width 21 height 21
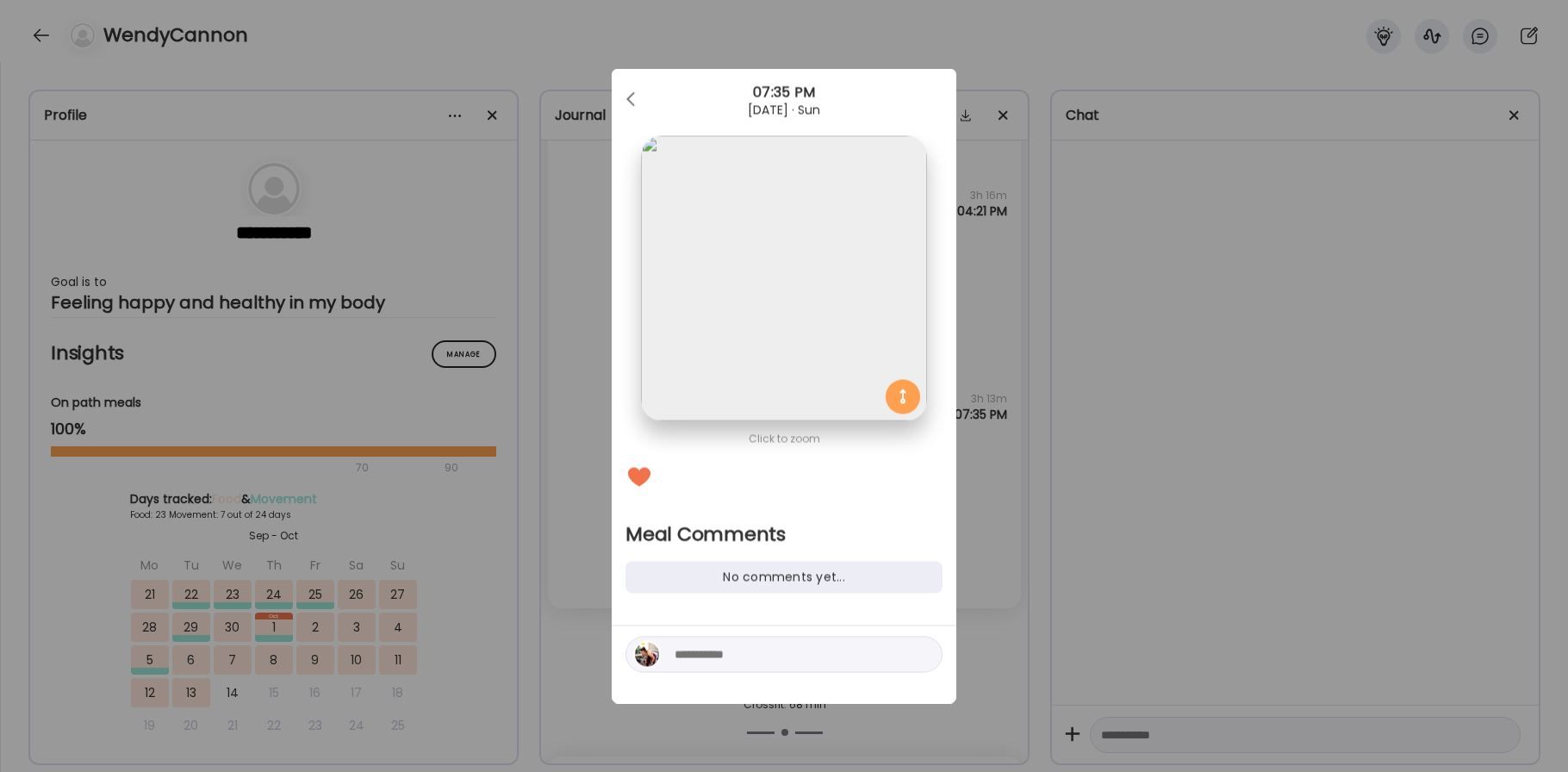
click at [721, 669] on div at bounding box center [784, 654] width 317 height 36
click at [719, 653] on textarea at bounding box center [791, 655] width 232 height 21
type textarea "*"
type textarea "**********"
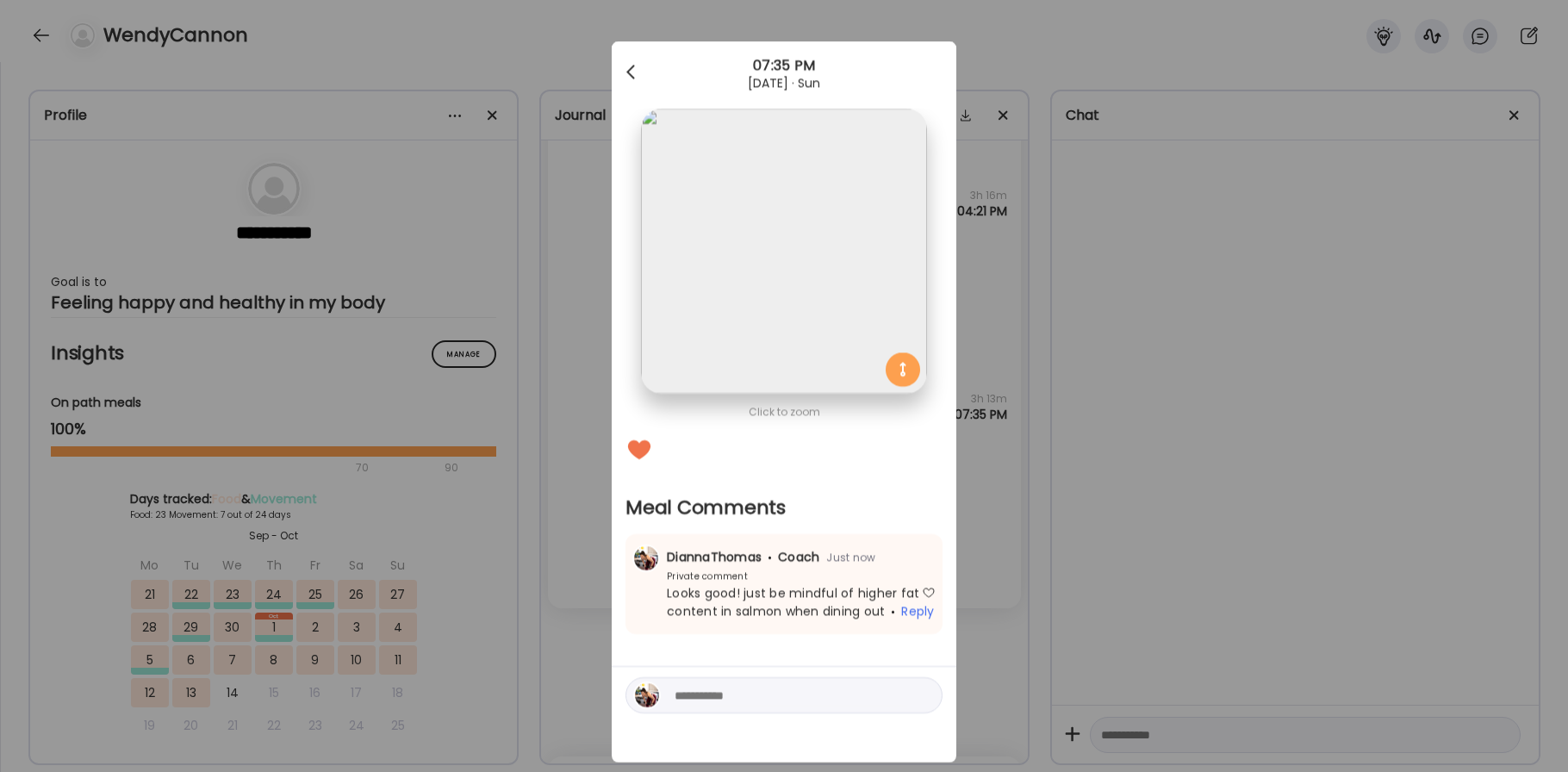
click at [639, 61] on div at bounding box center [632, 72] width 34 height 34
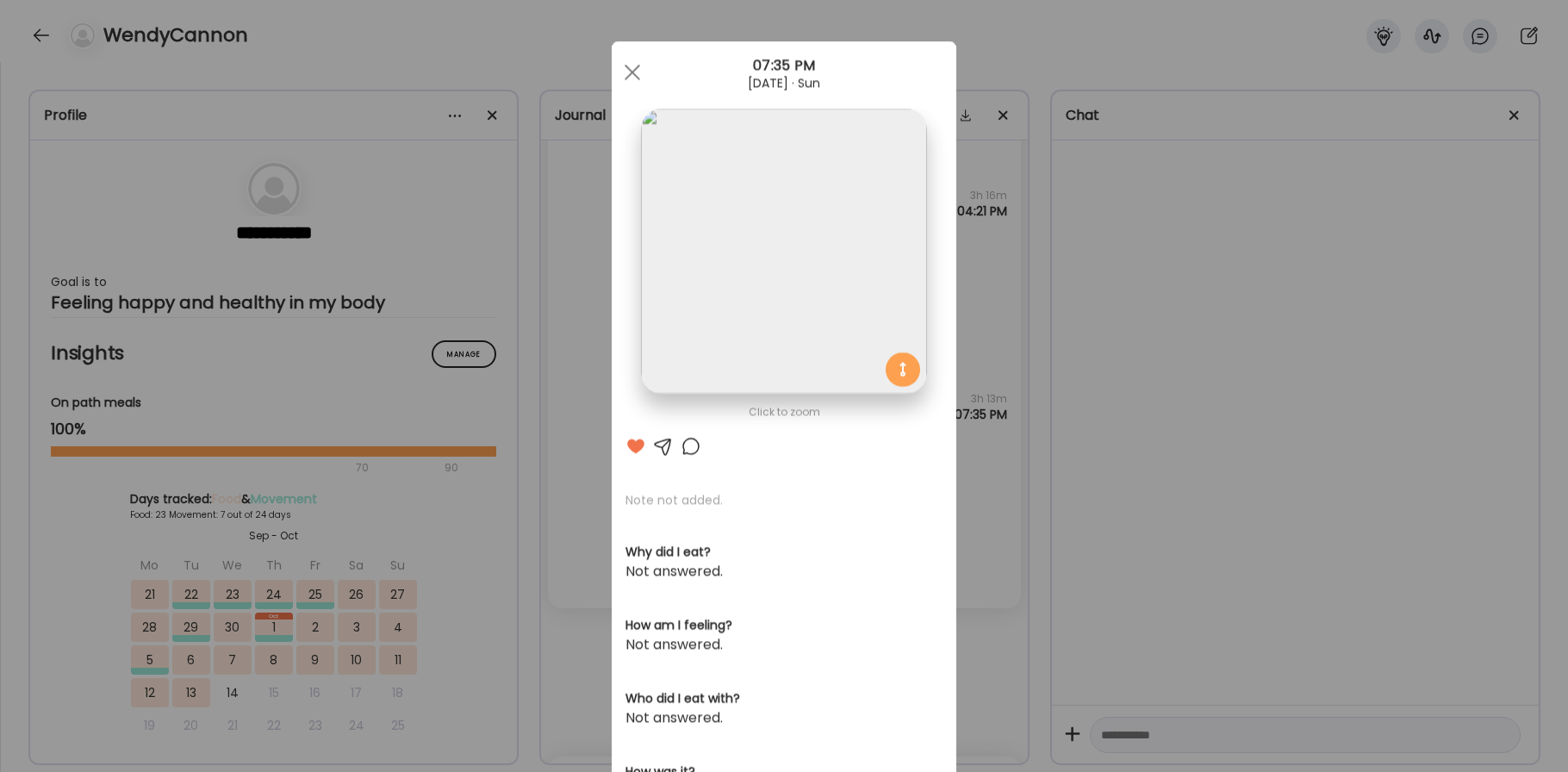
click at [639, 61] on div at bounding box center [632, 72] width 34 height 34
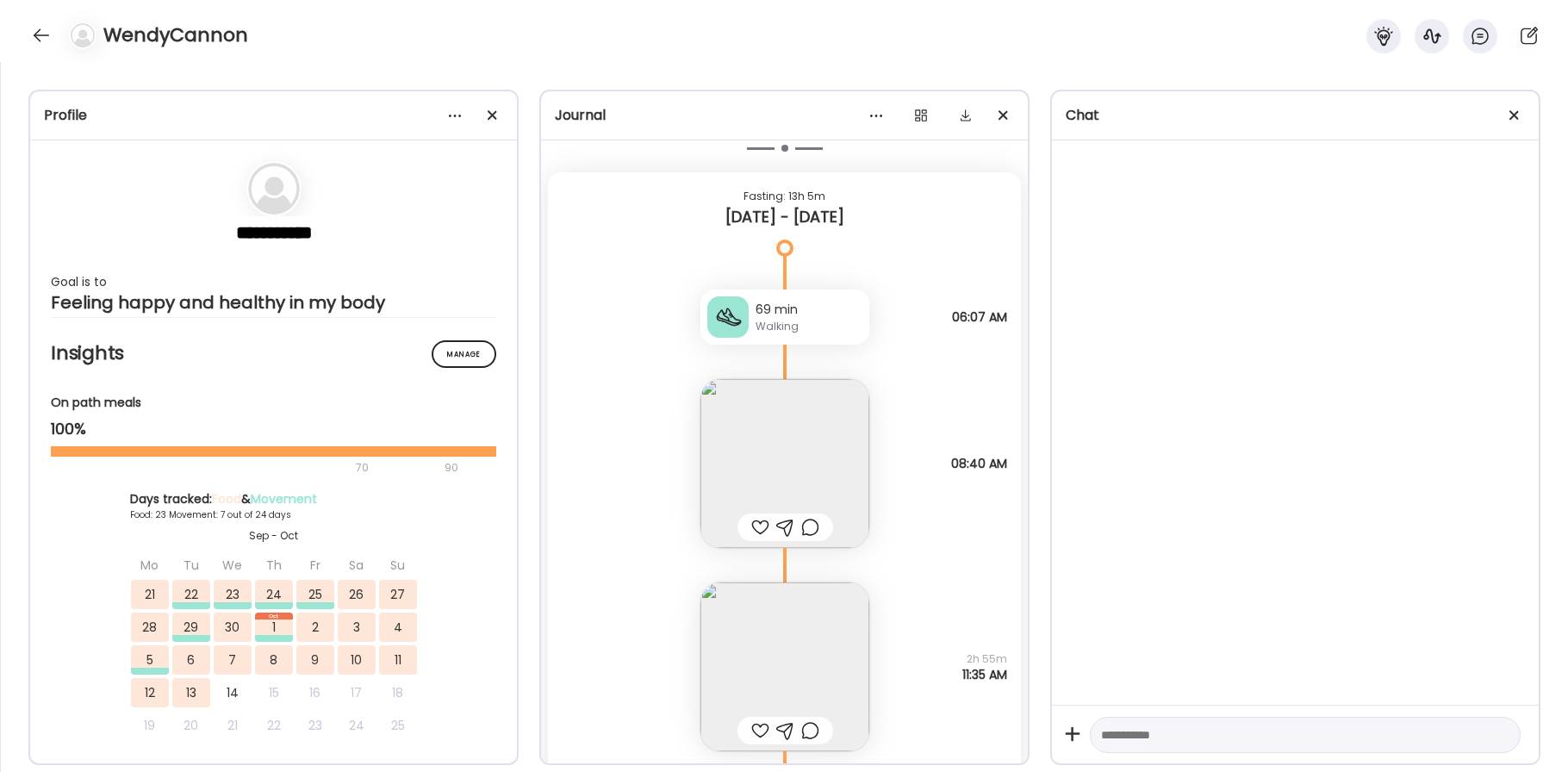
scroll to position [32198, 0]
click at [54, 34] on div at bounding box center [42, 36] width 28 height 28
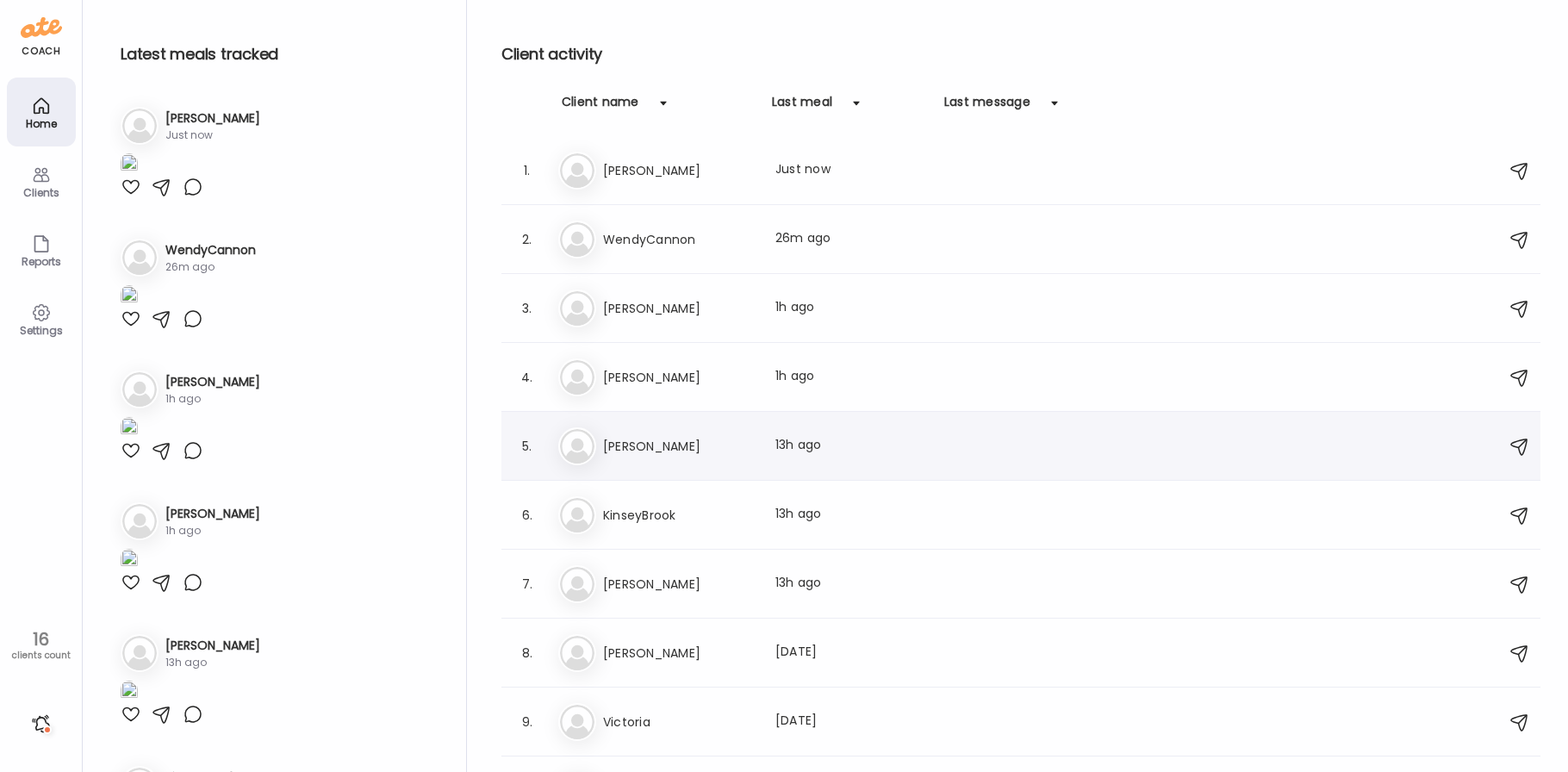
click at [756, 462] on div "Ma [PERSON_NAME] Last meal: 13h ago" at bounding box center [1023, 445] width 930 height 38
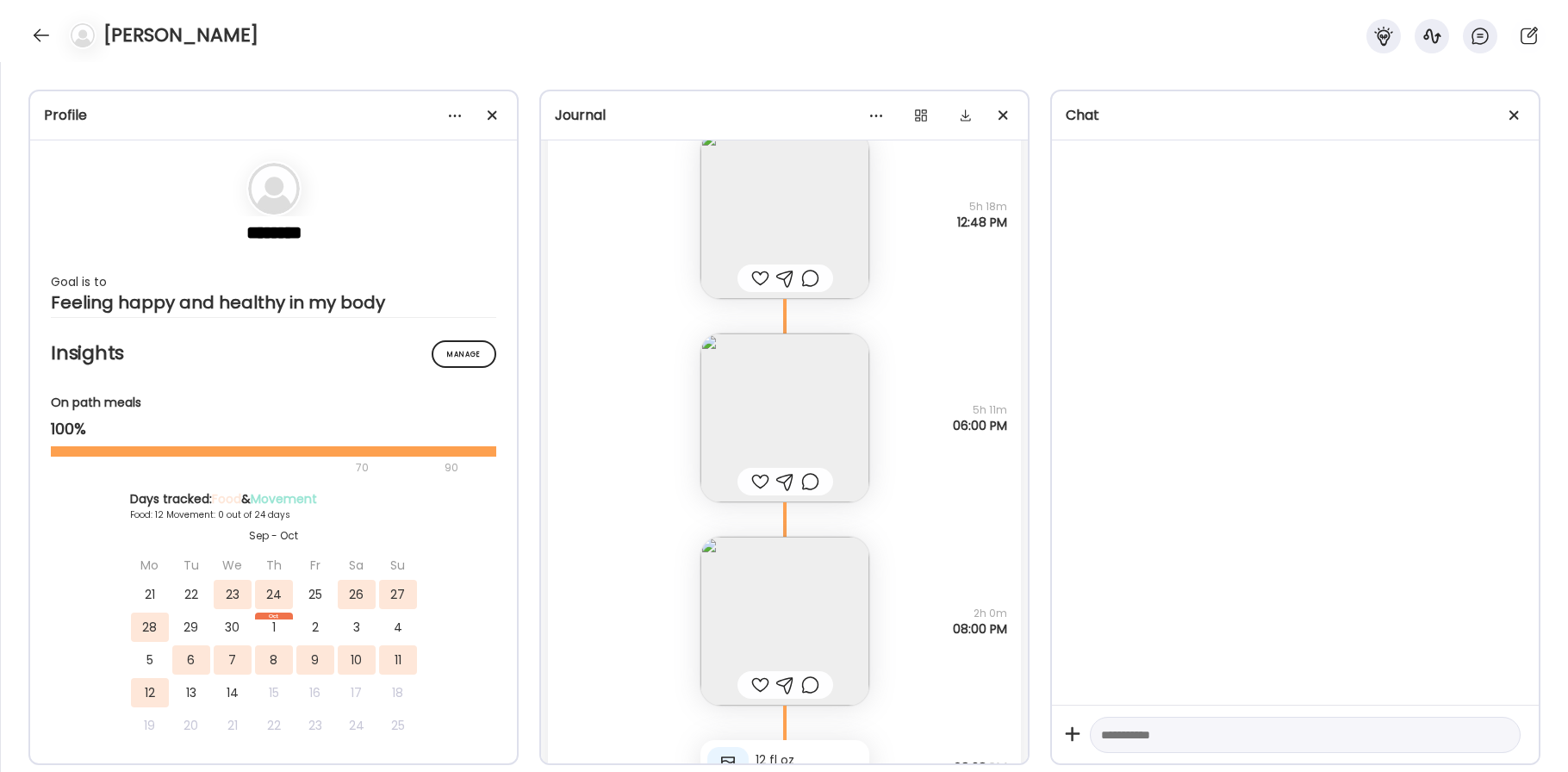
scroll to position [12477, 0]
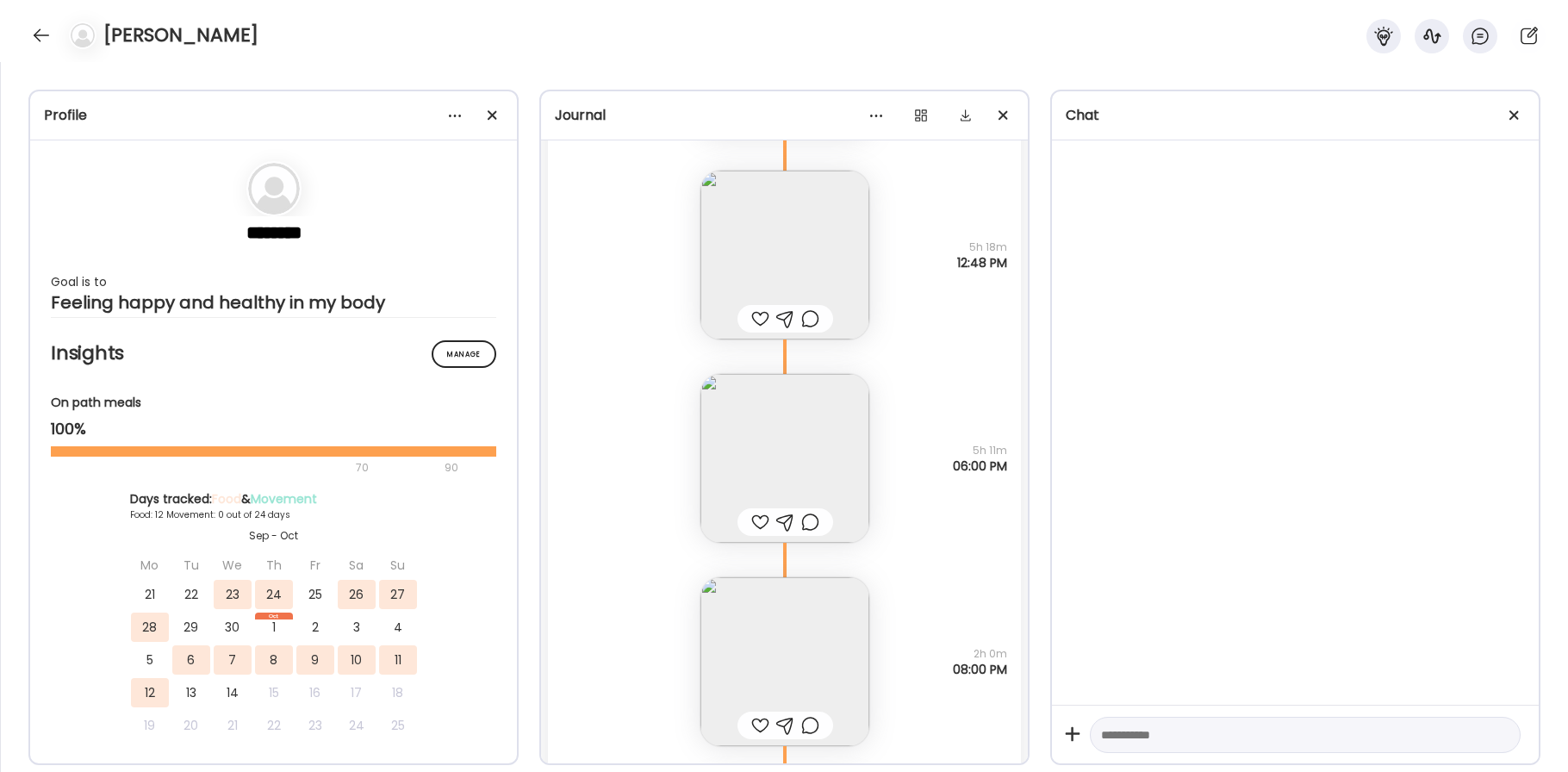
click at [756, 462] on img at bounding box center [784, 458] width 169 height 169
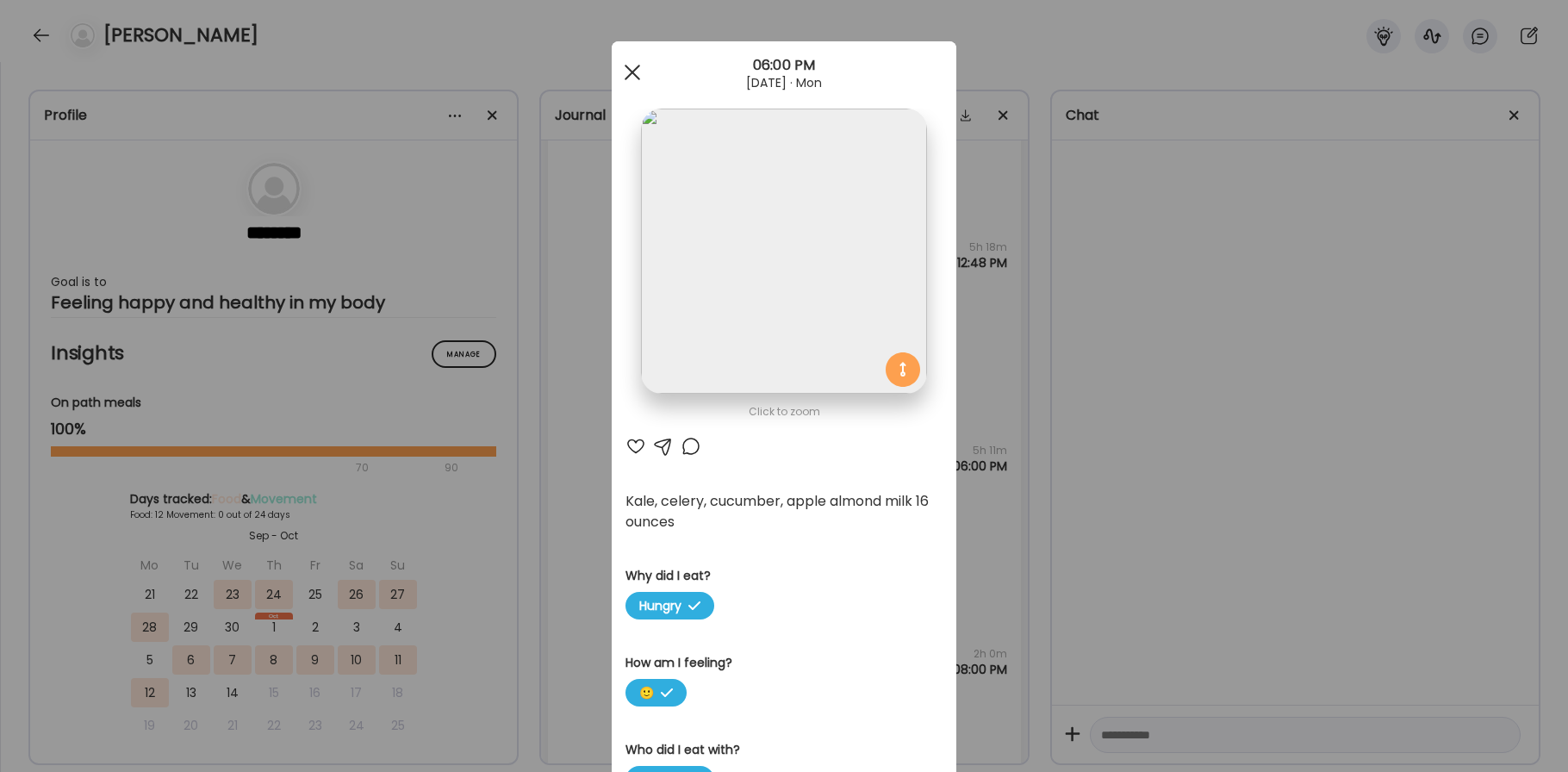
click at [634, 72] on span at bounding box center [632, 72] width 16 height 16
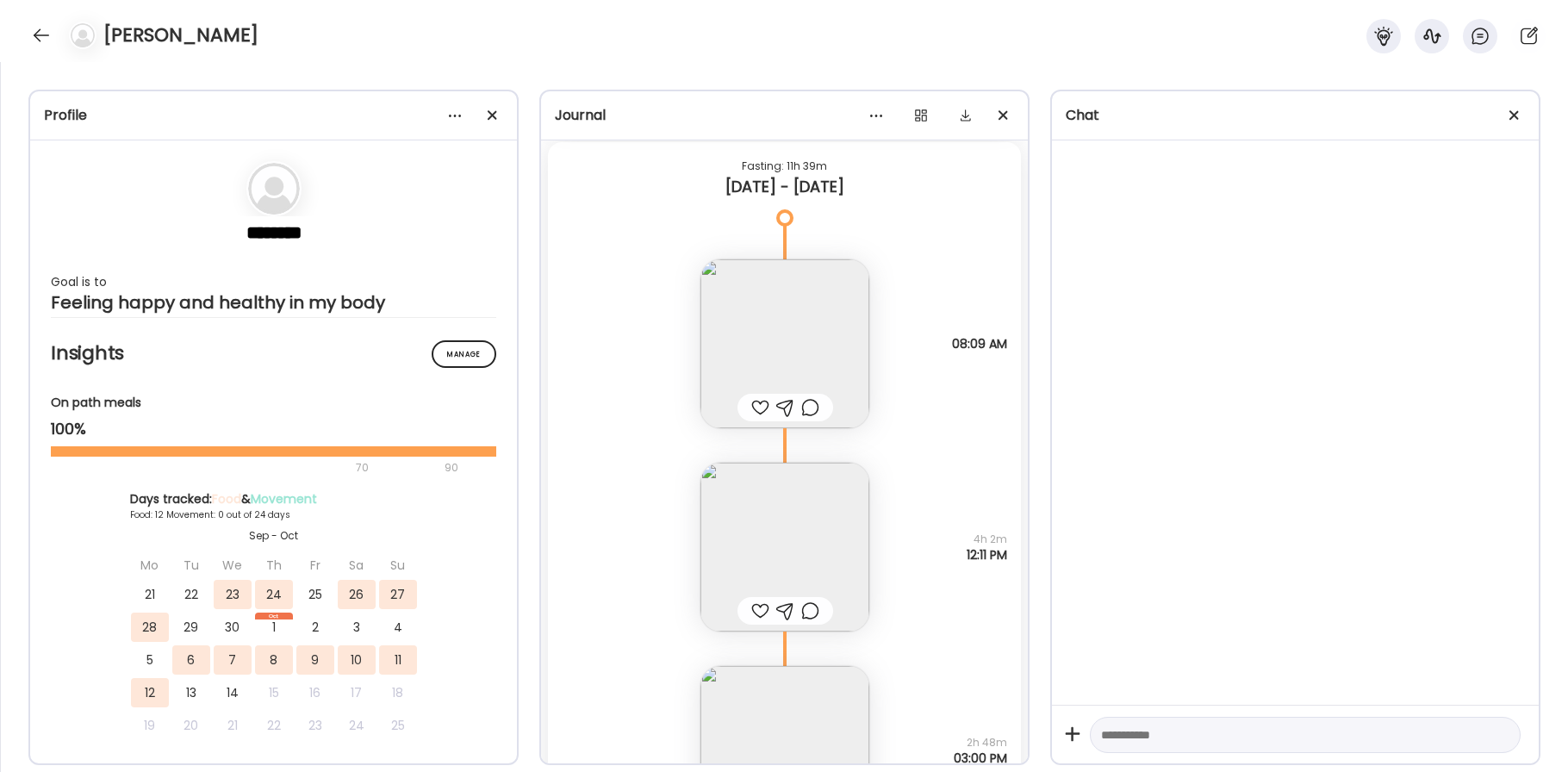
scroll to position [10936, 0]
click at [763, 353] on img at bounding box center [784, 342] width 169 height 169
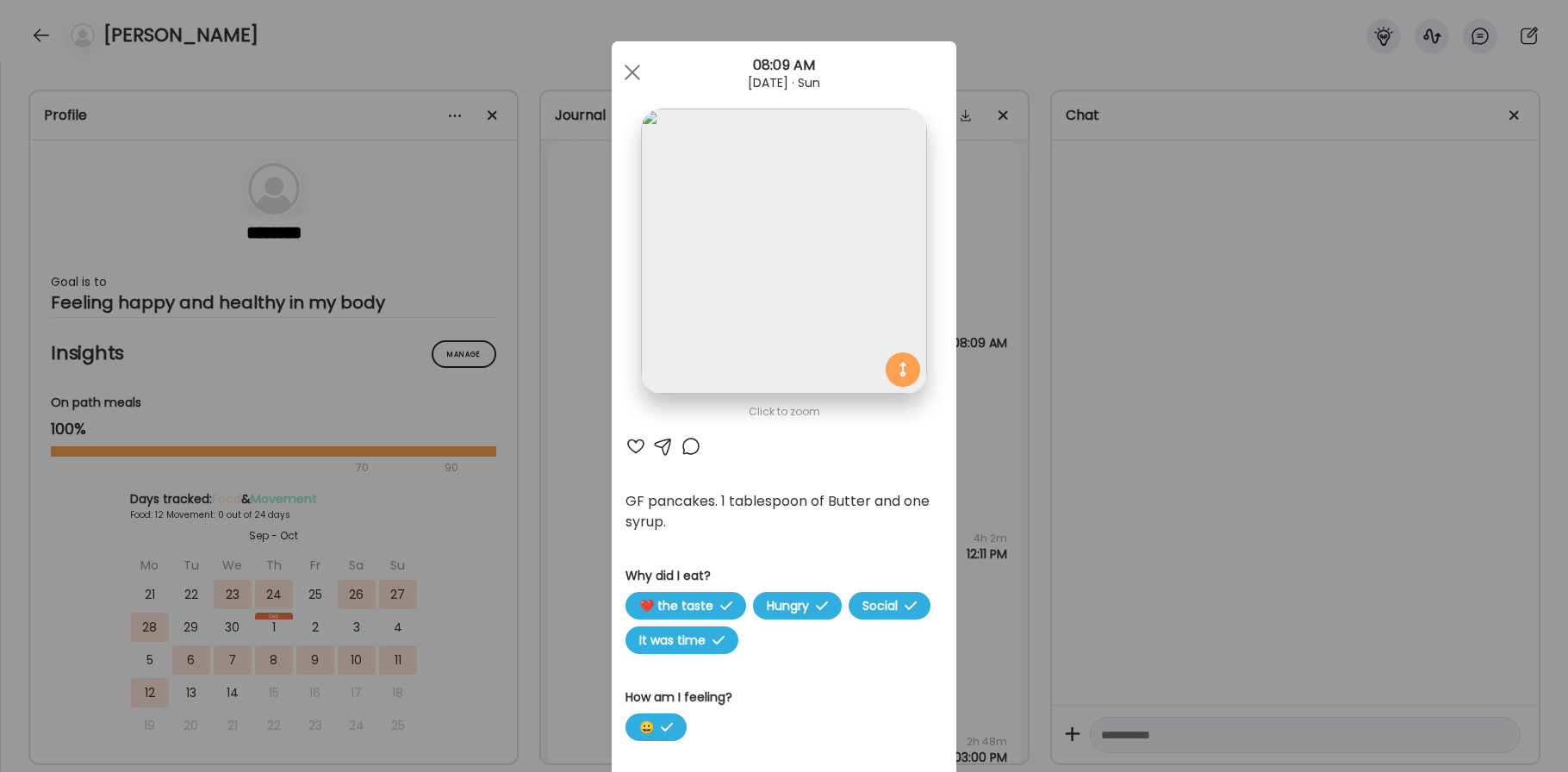
click at [631, 451] on div at bounding box center [636, 446] width 21 height 21
click at [687, 443] on div at bounding box center [691, 446] width 21 height 21
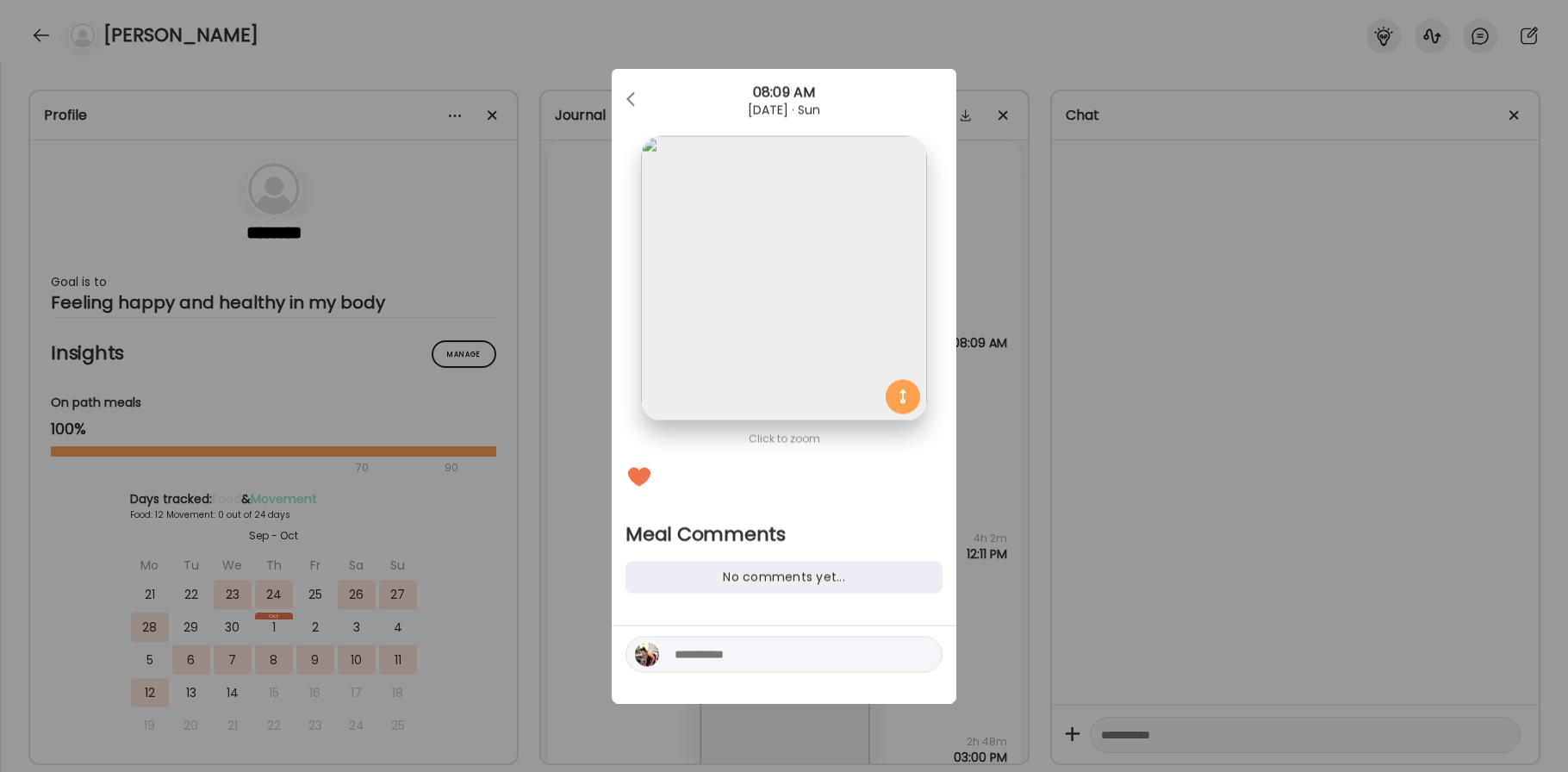
click at [710, 647] on textarea at bounding box center [791, 655] width 232 height 21
click at [676, 610] on textarea "**********" at bounding box center [791, 633] width 232 height 62
type textarea "**********"
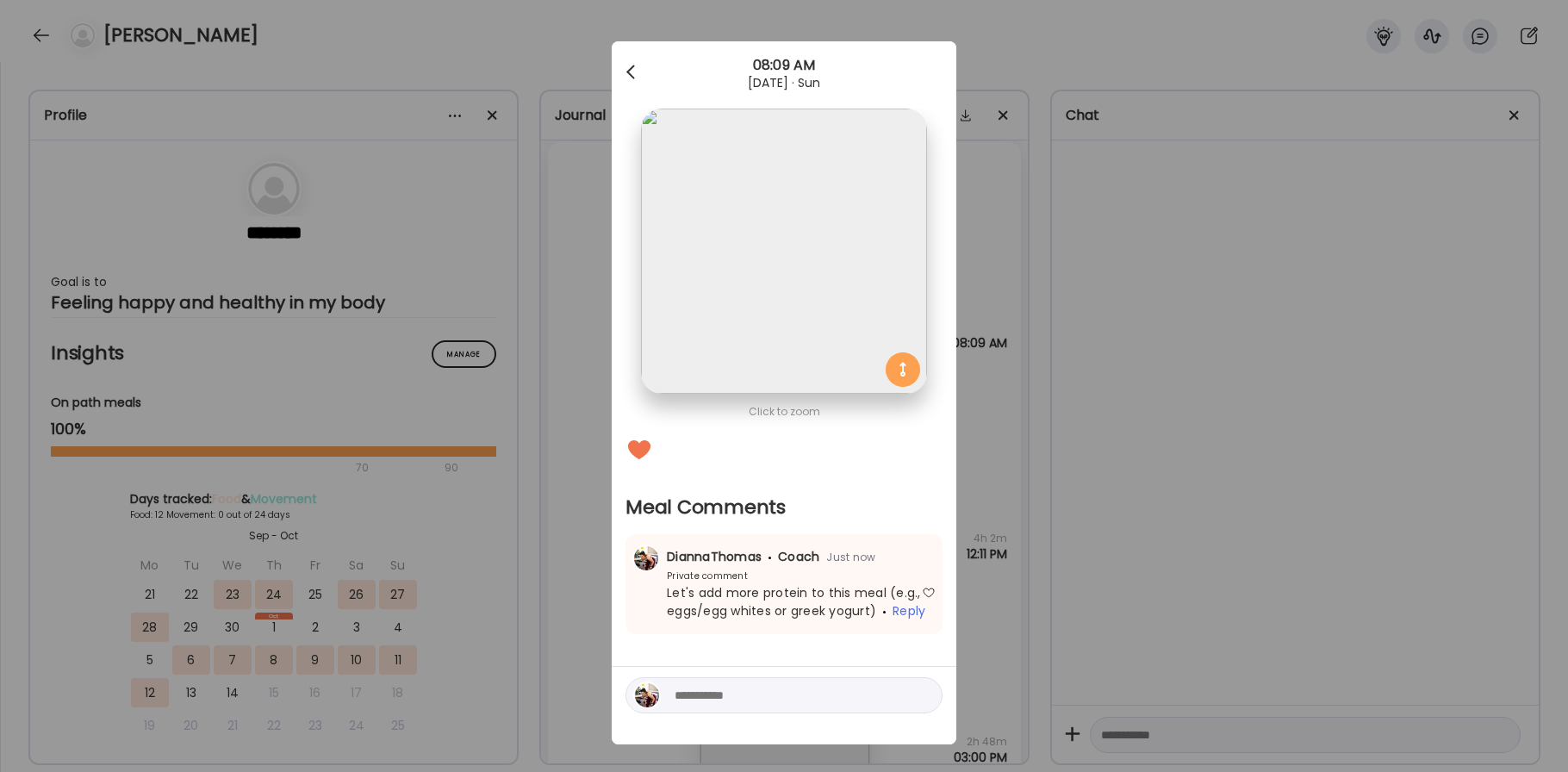
click at [629, 66] on div at bounding box center [632, 72] width 34 height 34
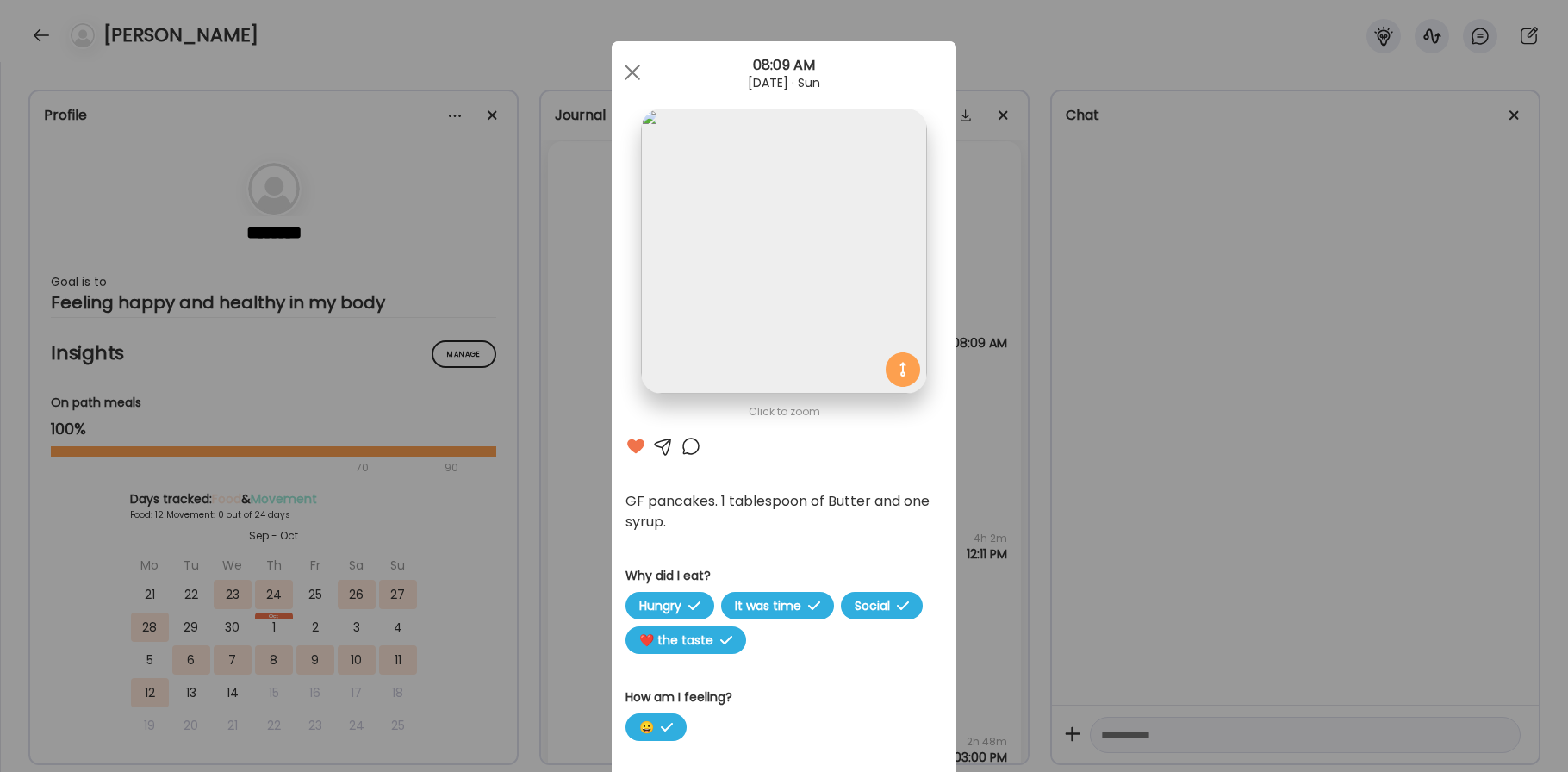
click at [629, 66] on div at bounding box center [632, 72] width 34 height 34
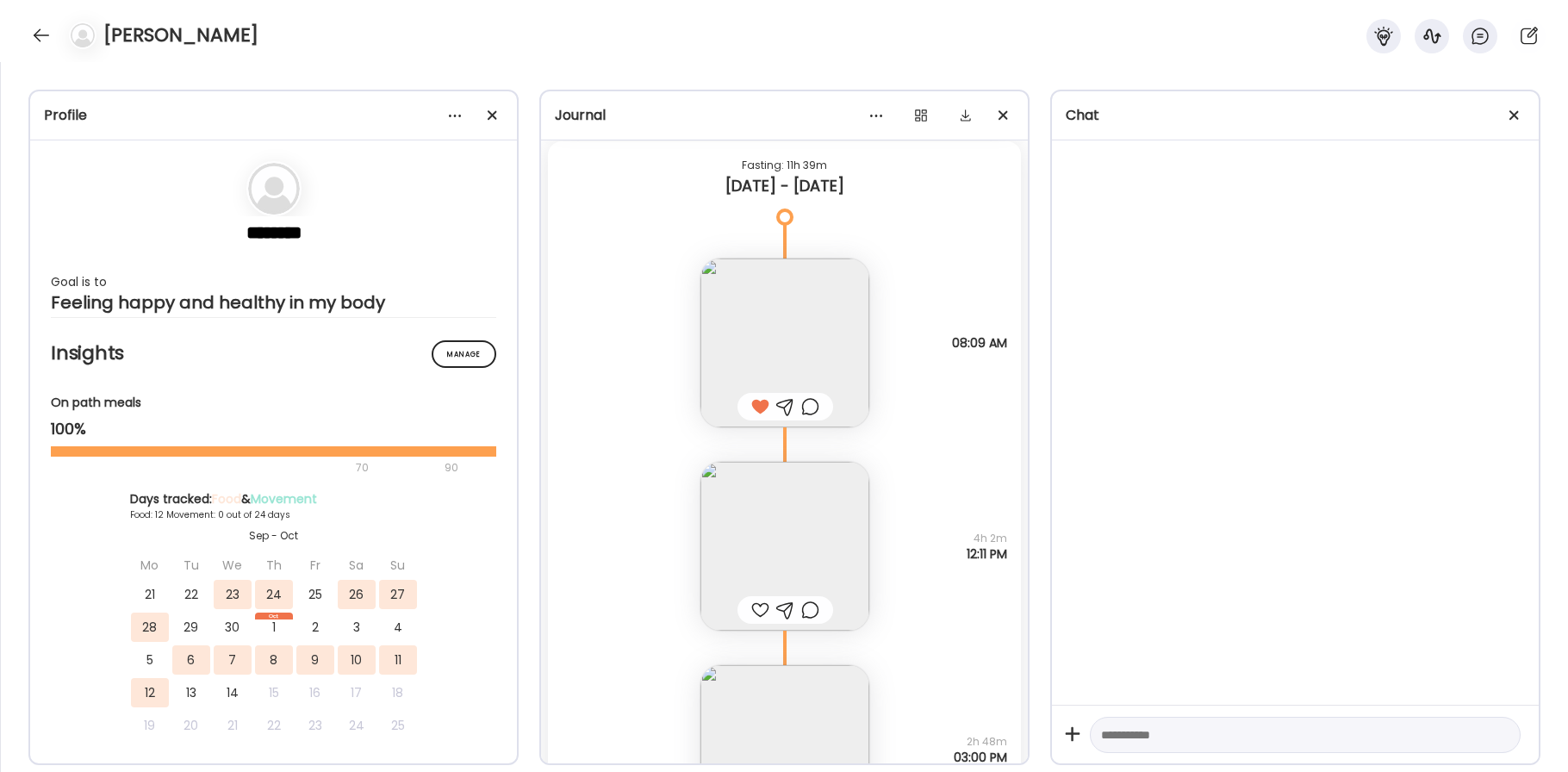
scroll to position [11046, 0]
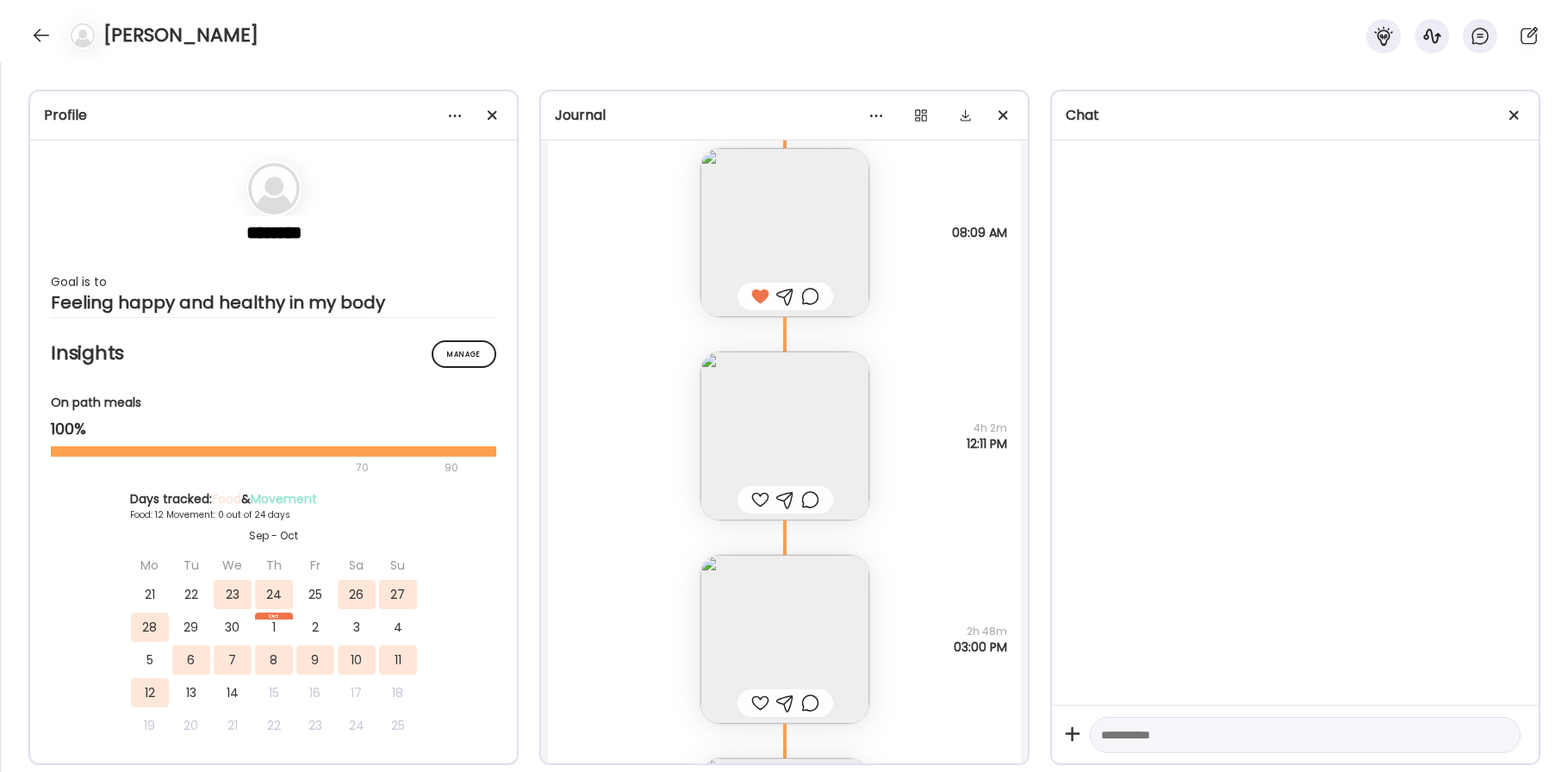
click at [762, 466] on img at bounding box center [784, 435] width 169 height 169
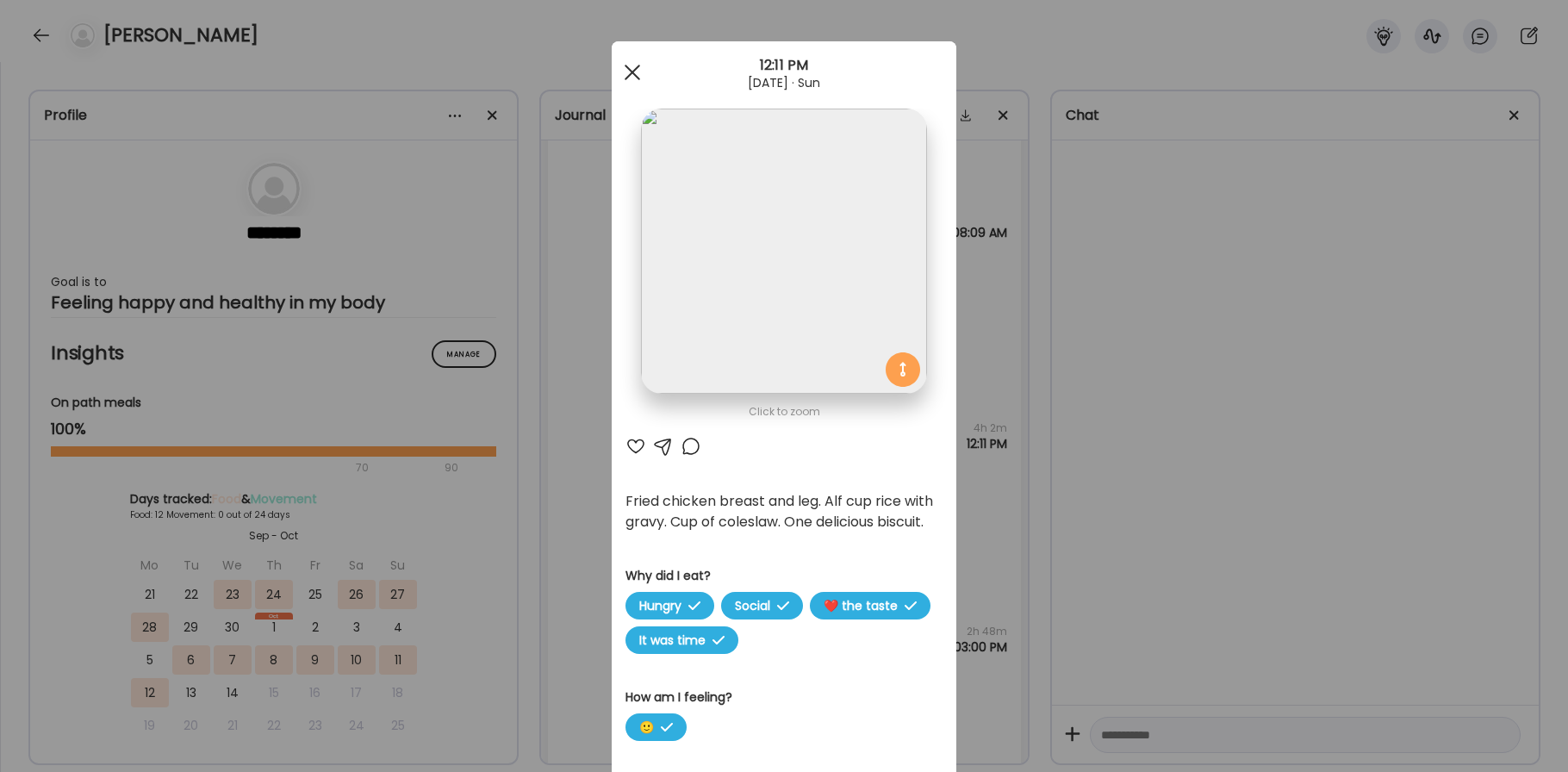
click at [633, 66] on div at bounding box center [632, 72] width 34 height 34
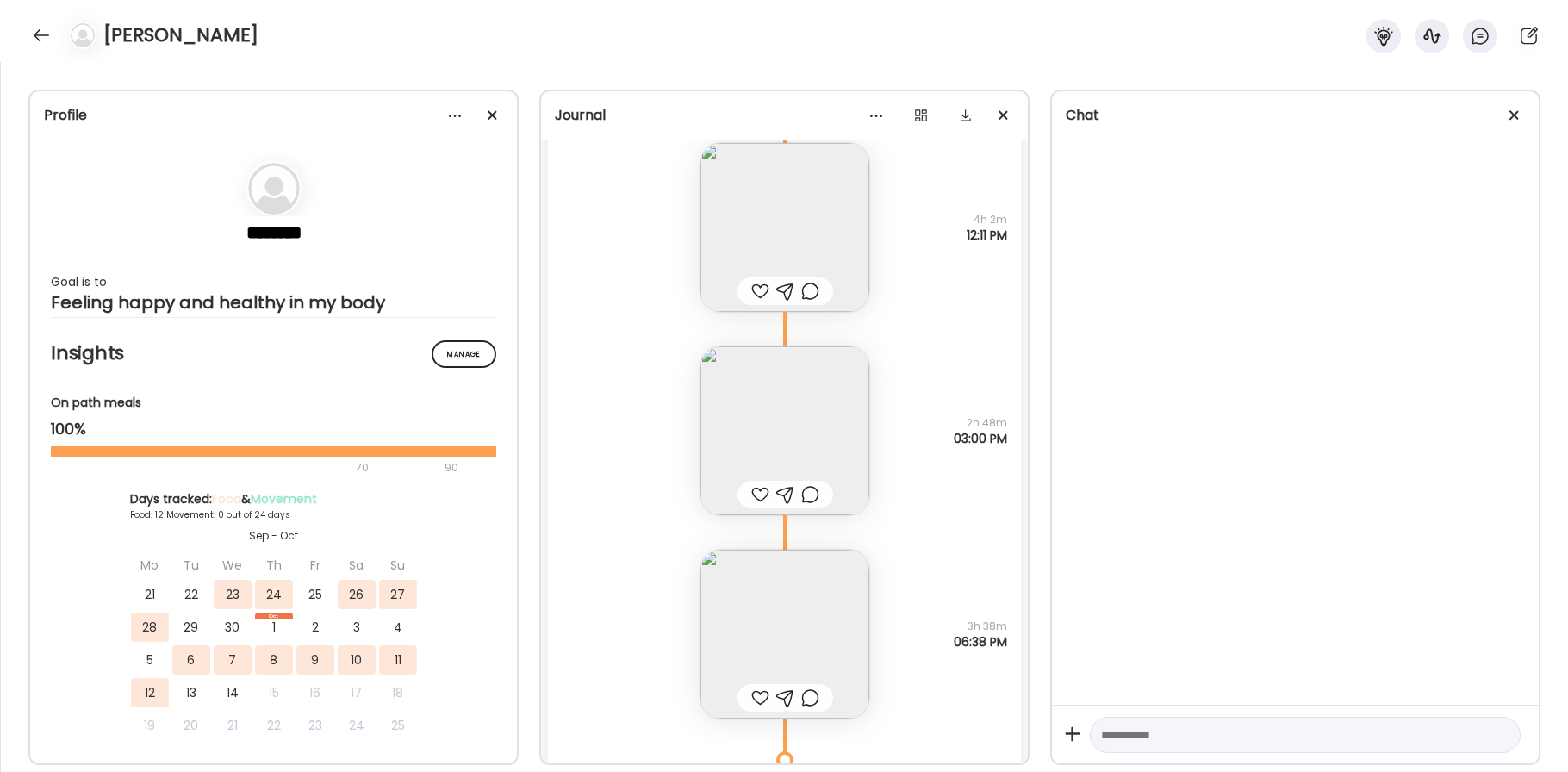
scroll to position [11422, 0]
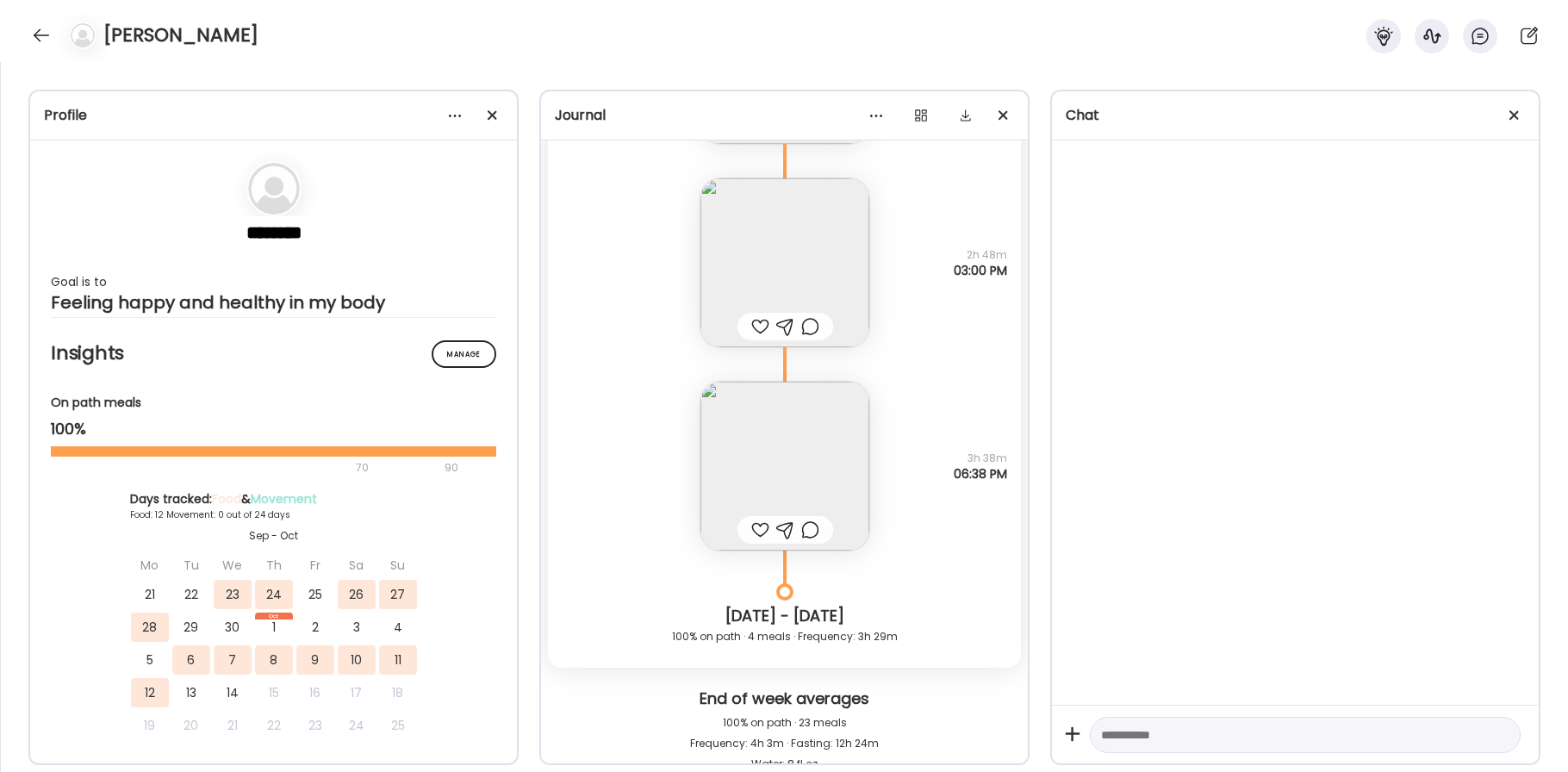
click at [773, 431] on img at bounding box center [784, 465] width 169 height 169
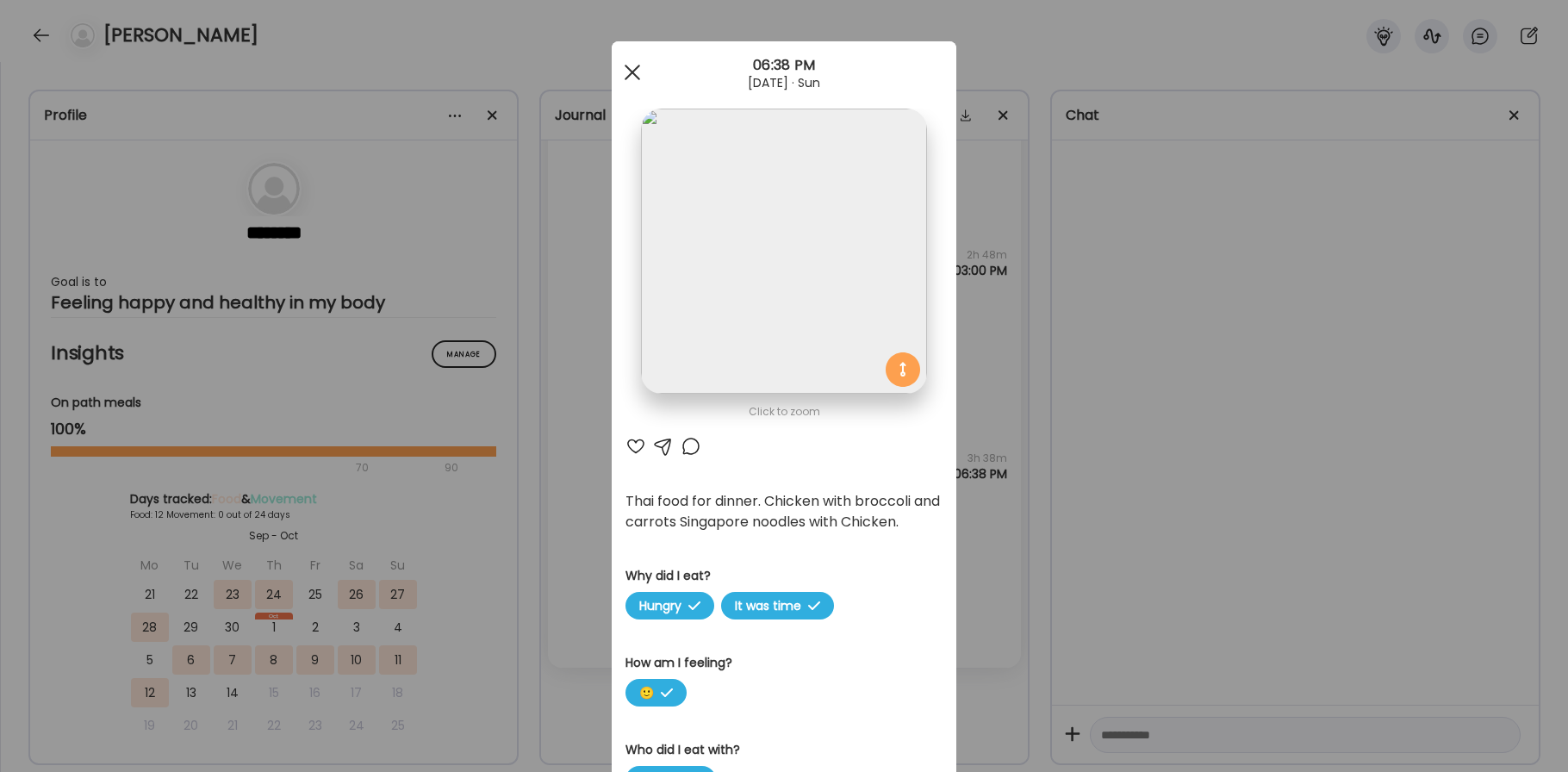
click at [628, 69] on div at bounding box center [632, 72] width 34 height 34
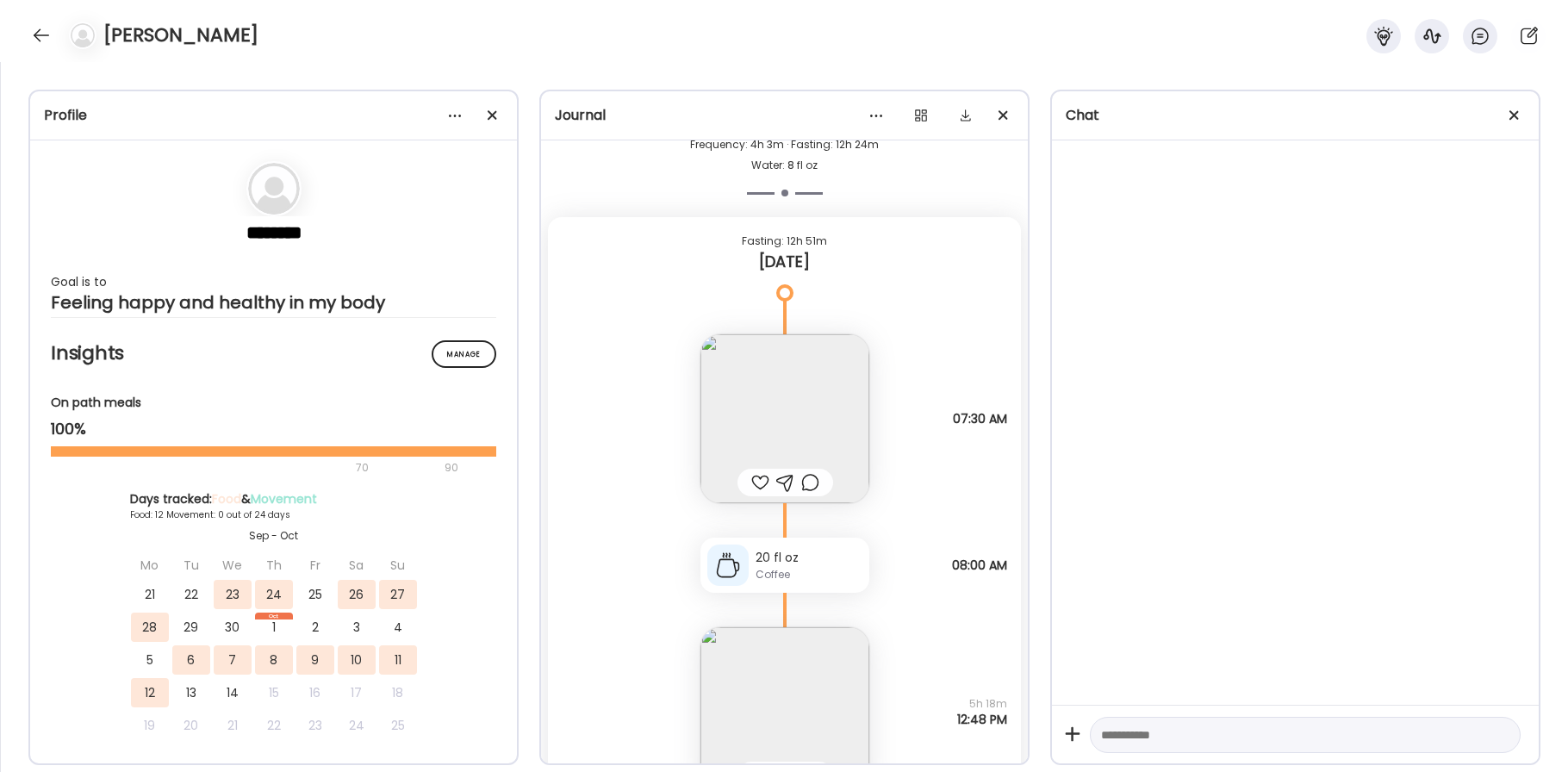
scroll to position [12021, 0]
click at [764, 415] on img at bounding box center [784, 417] width 169 height 169
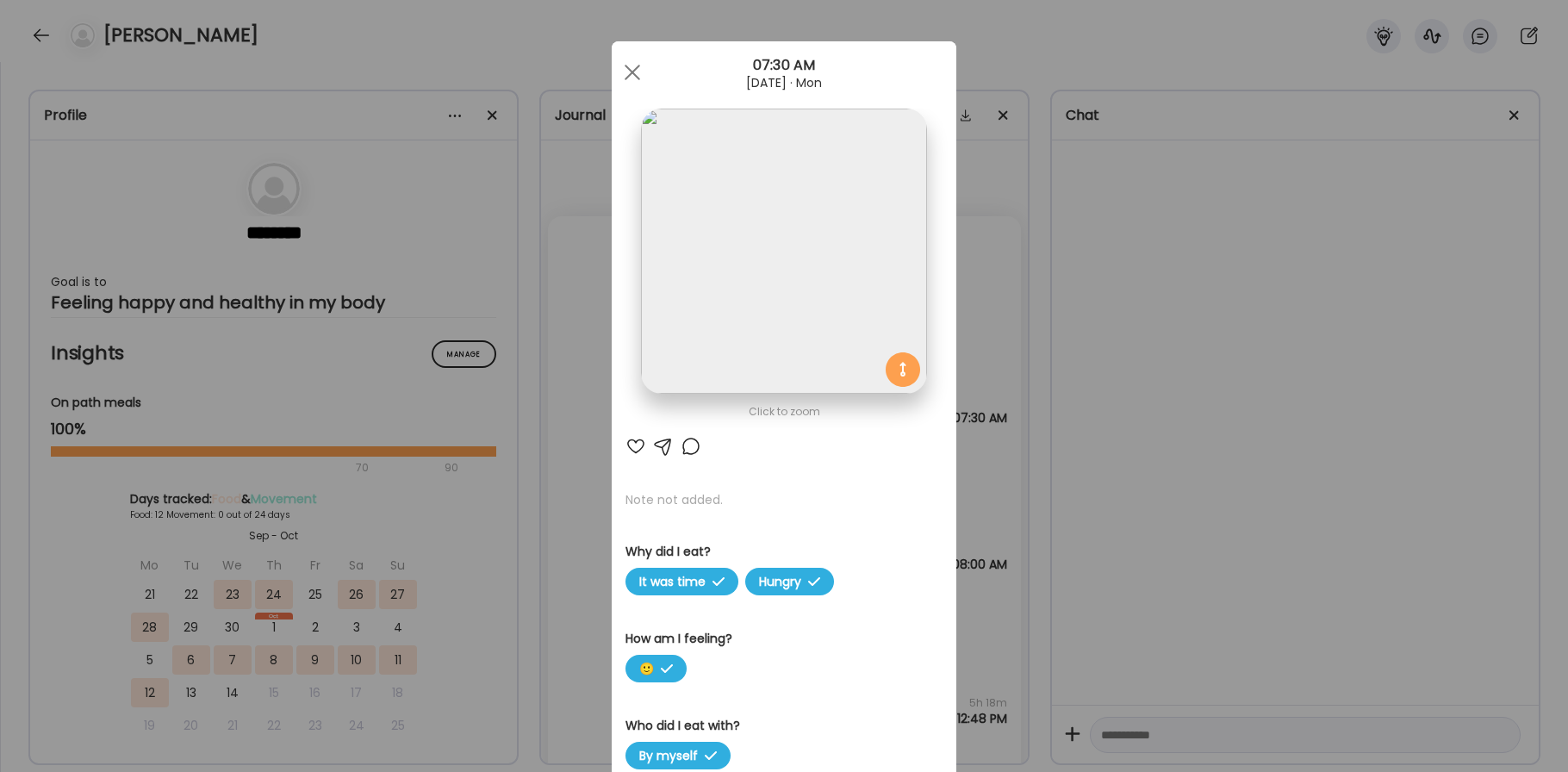
click at [639, 445] on div at bounding box center [636, 446] width 21 height 21
click at [687, 451] on div at bounding box center [691, 446] width 21 height 21
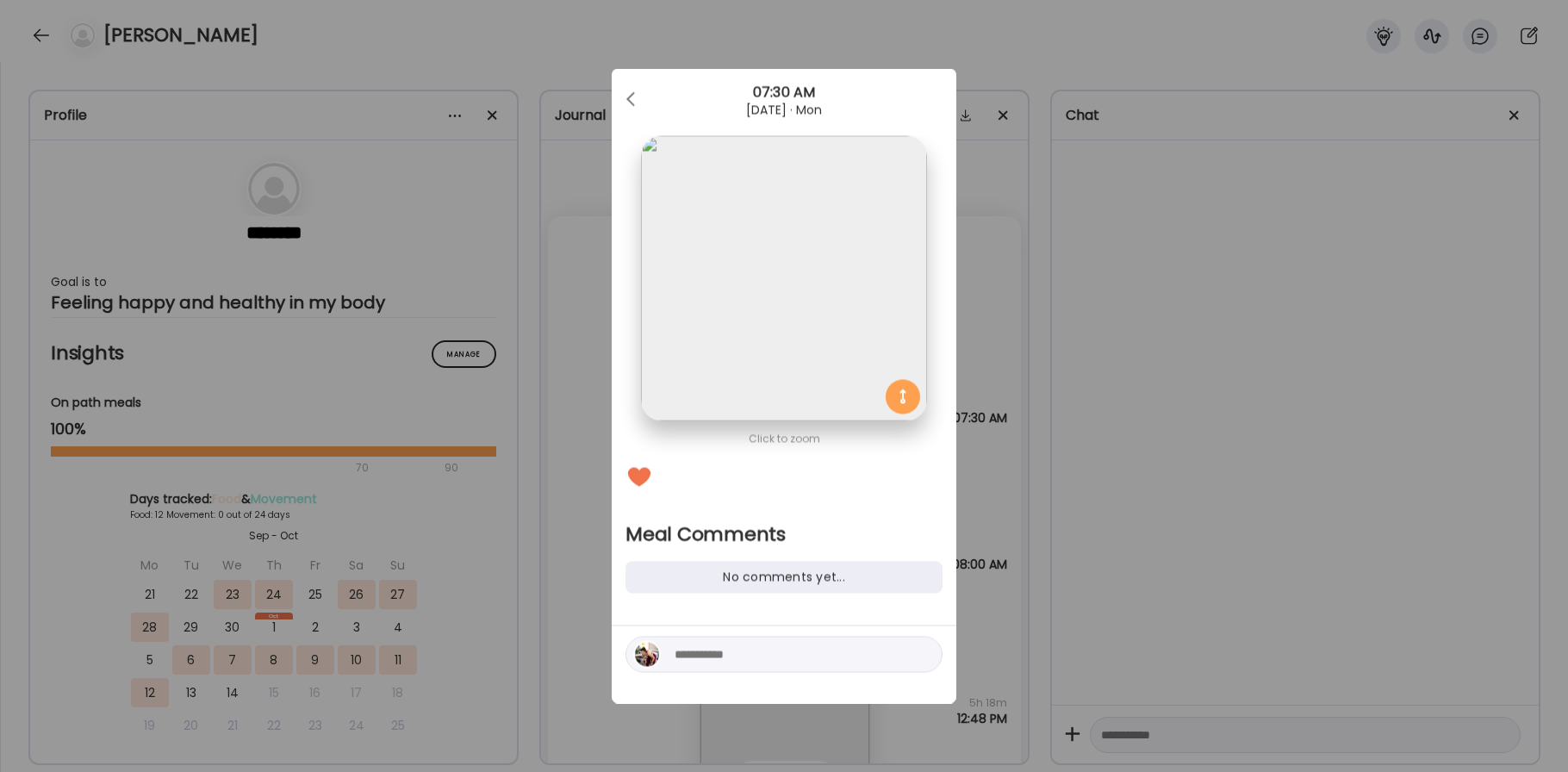
click at [738, 649] on textarea at bounding box center [791, 655] width 232 height 21
type textarea "**********"
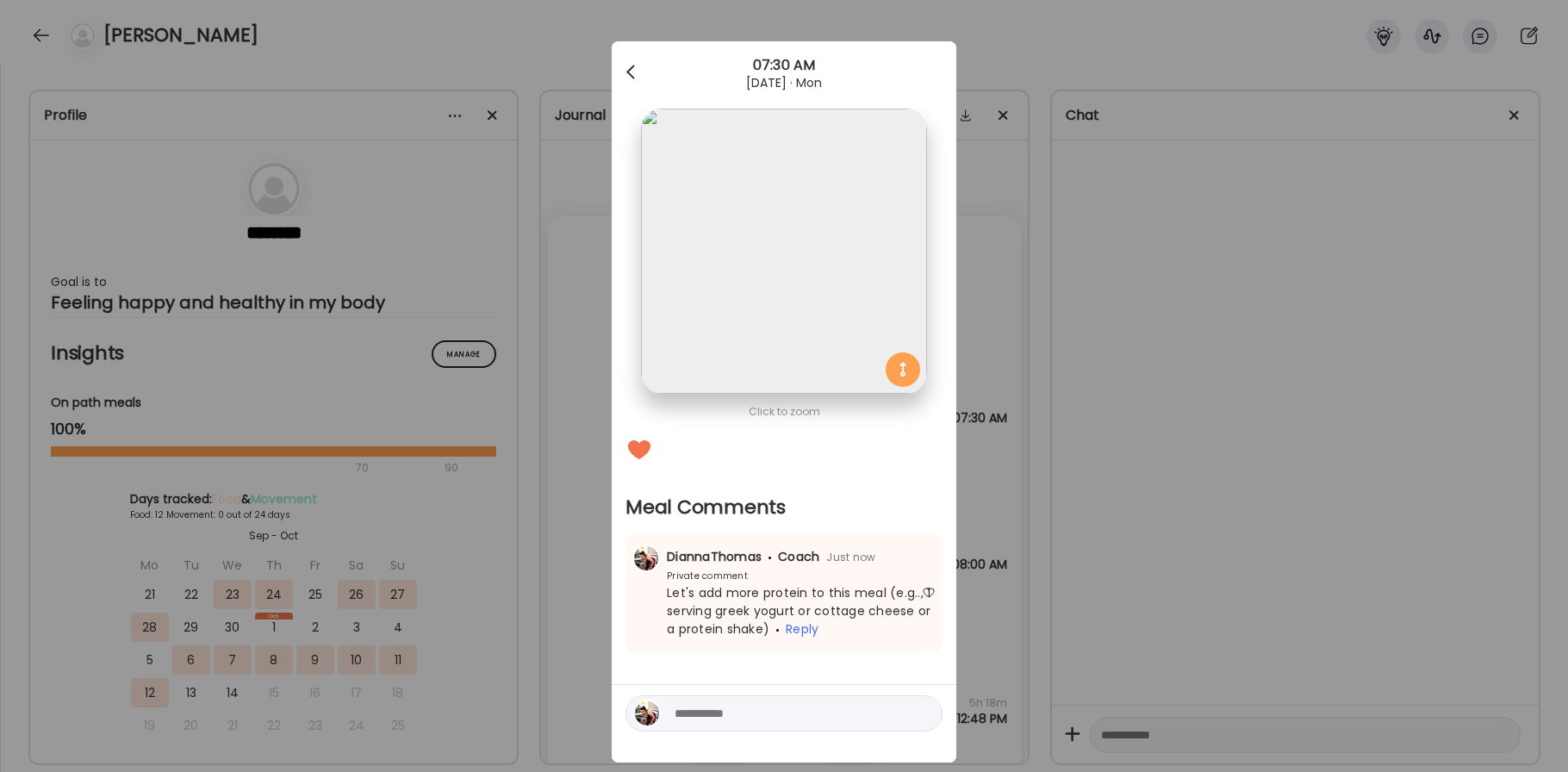
click at [622, 69] on div at bounding box center [632, 72] width 34 height 34
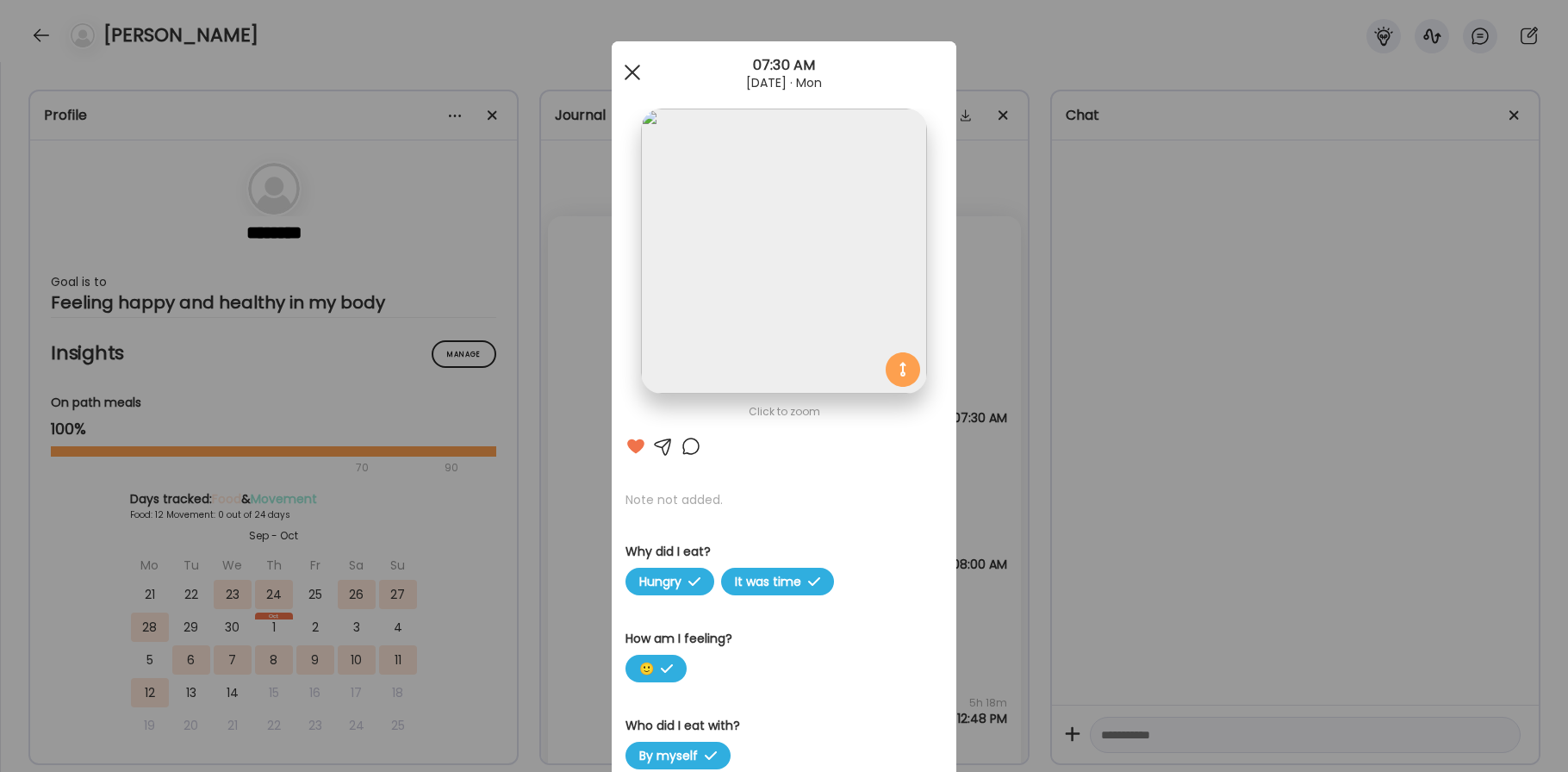
click at [621, 69] on div at bounding box center [632, 72] width 34 height 34
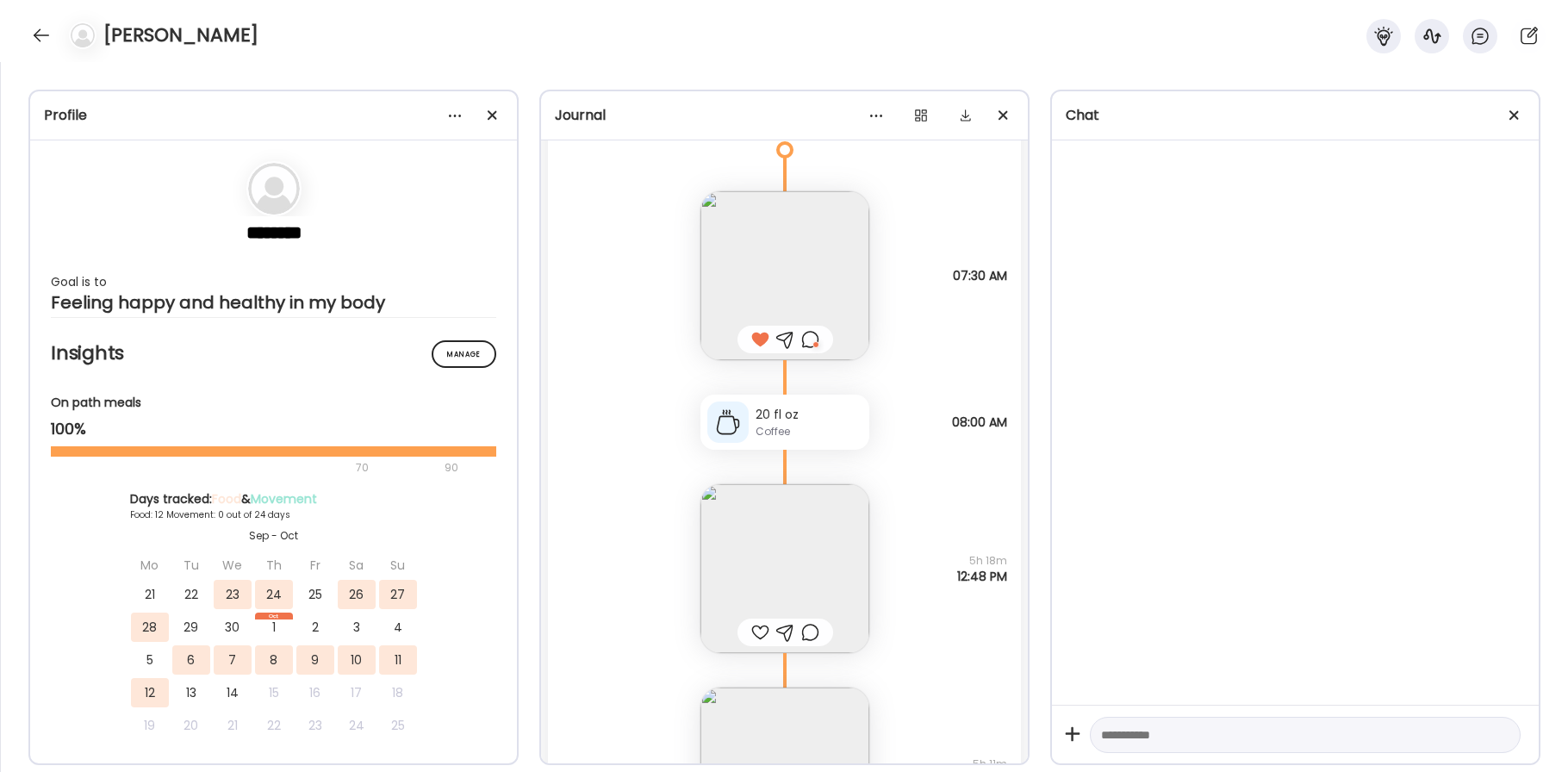
scroll to position [12164, 0]
click at [741, 580] on img at bounding box center [784, 567] width 169 height 169
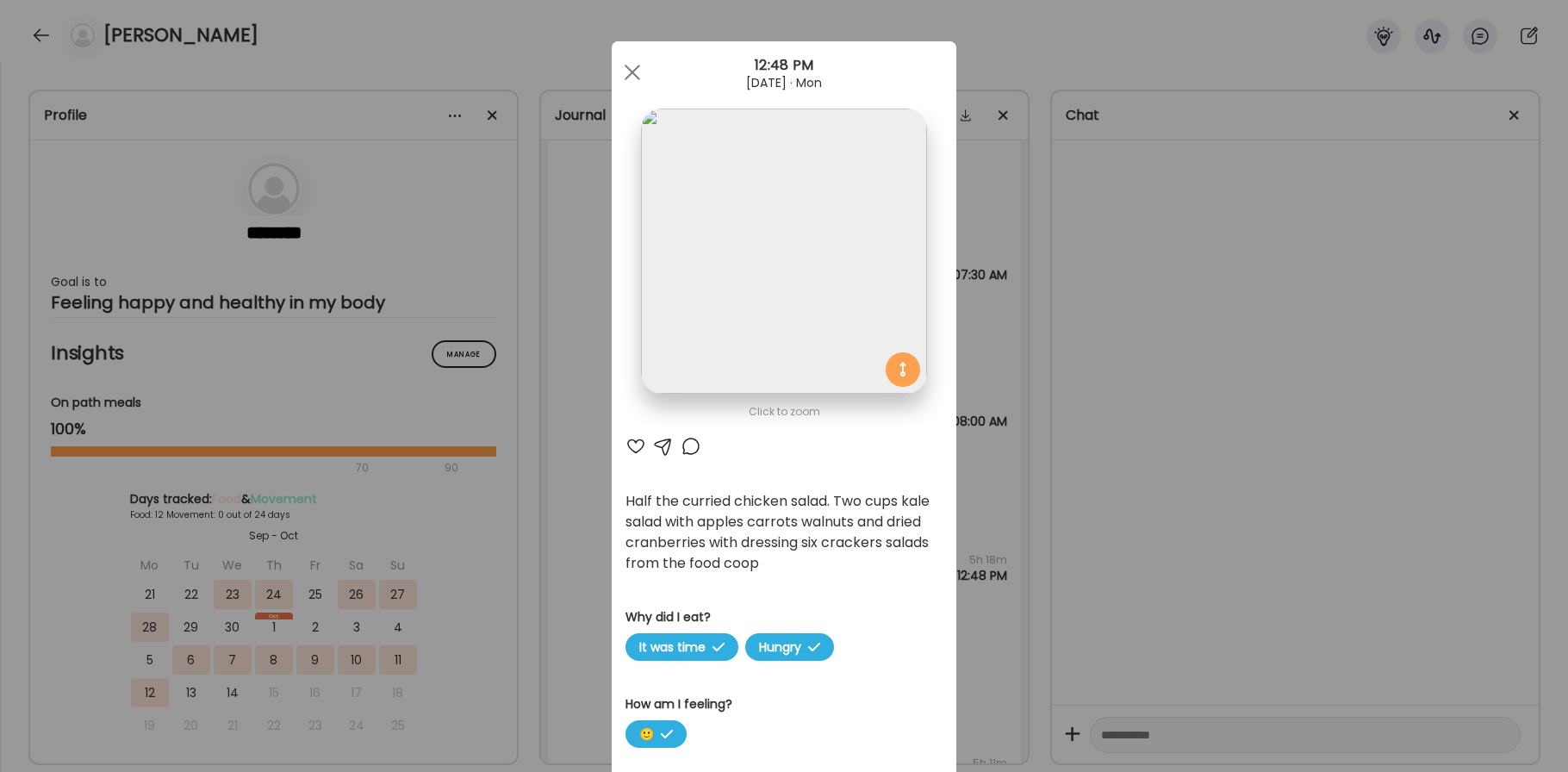
click at [637, 444] on div at bounding box center [636, 446] width 21 height 21
click at [700, 456] on div at bounding box center [691, 446] width 21 height 21
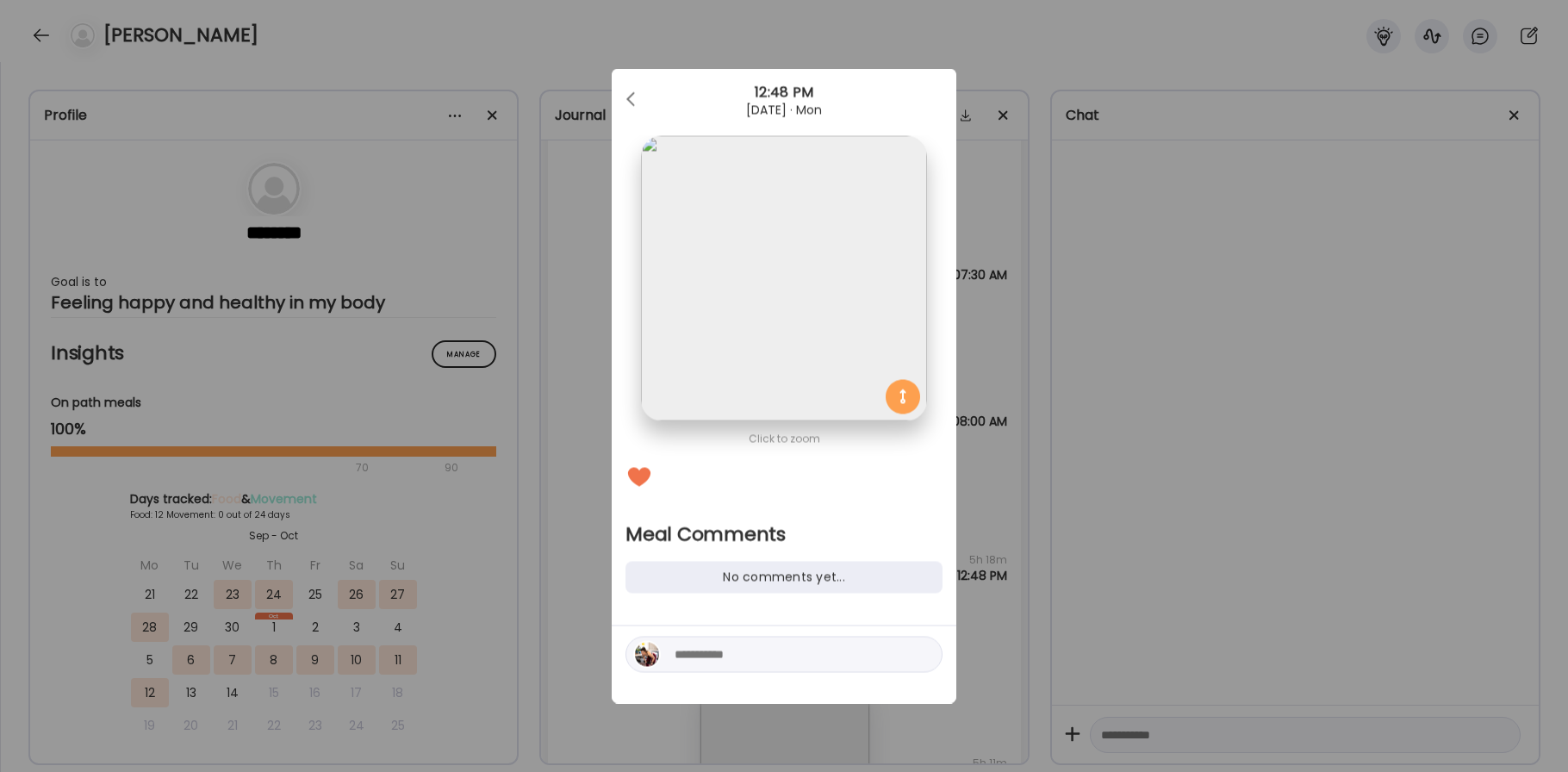
click at [705, 648] on textarea at bounding box center [791, 655] width 232 height 21
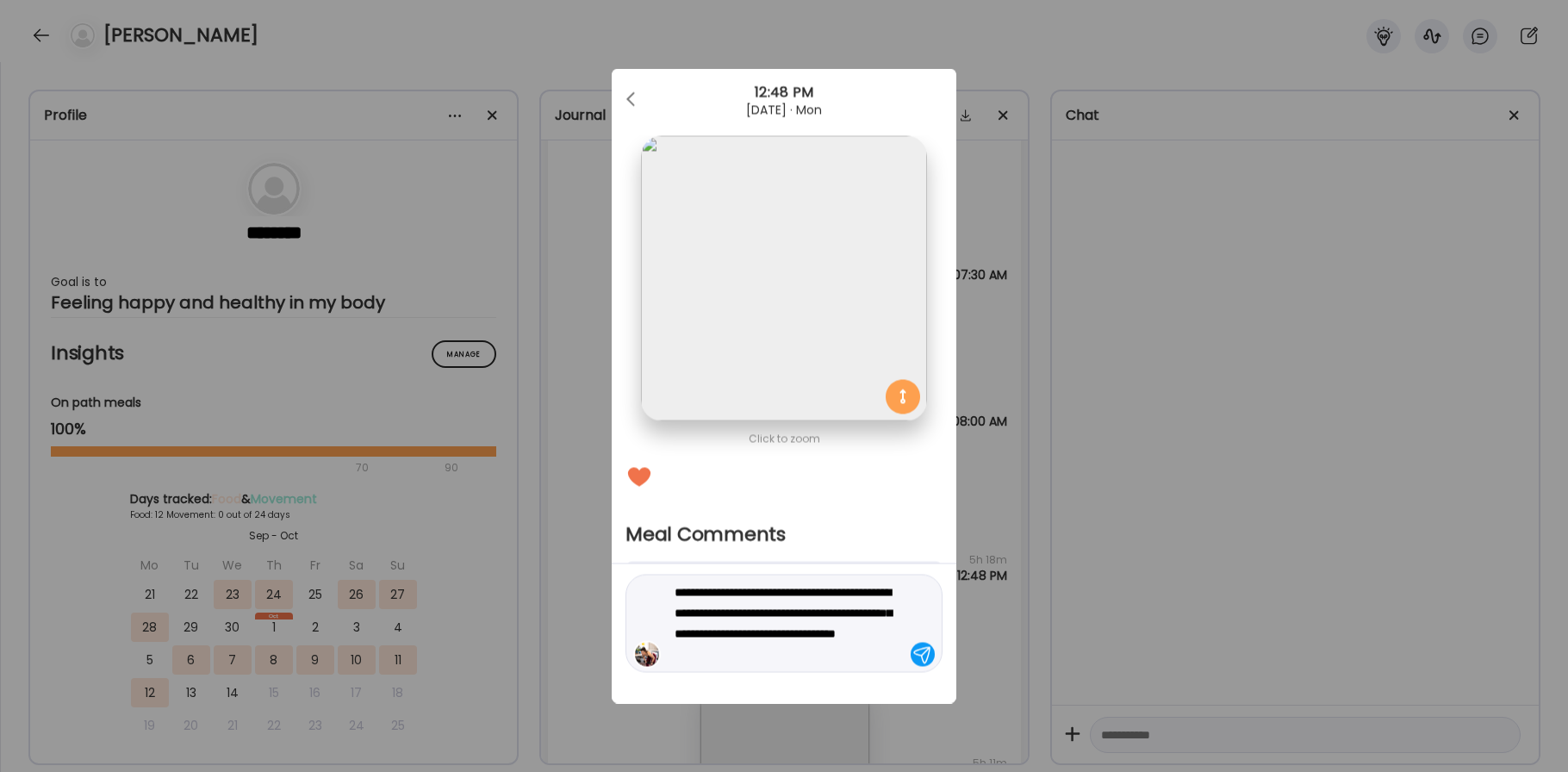
type textarea "**********"
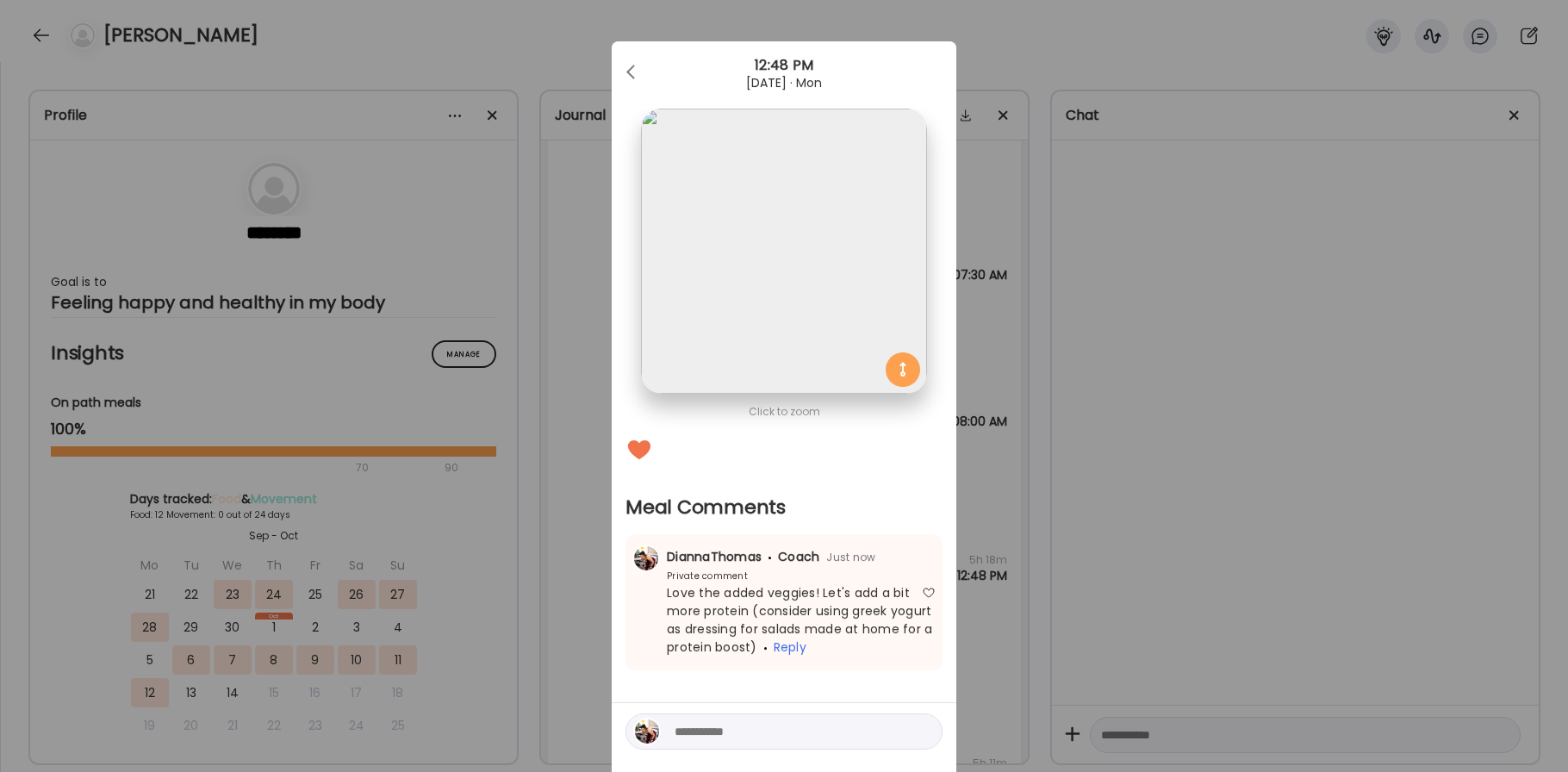
click at [620, 89] on div "[DATE] · Mon" at bounding box center [784, 83] width 344 height 14
click at [625, 79] on div at bounding box center [632, 72] width 34 height 34
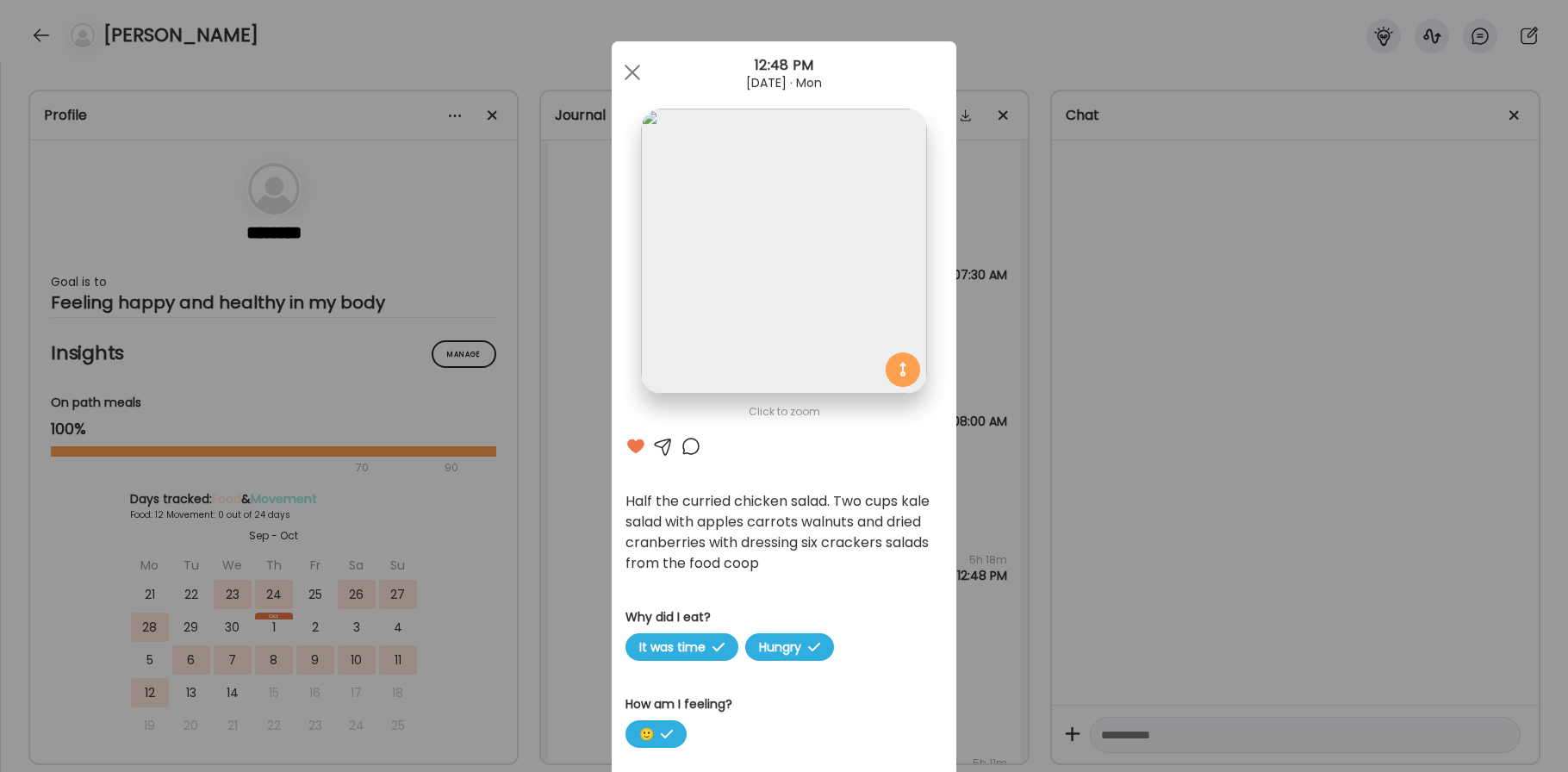
click at [625, 79] on span at bounding box center [632, 72] width 16 height 16
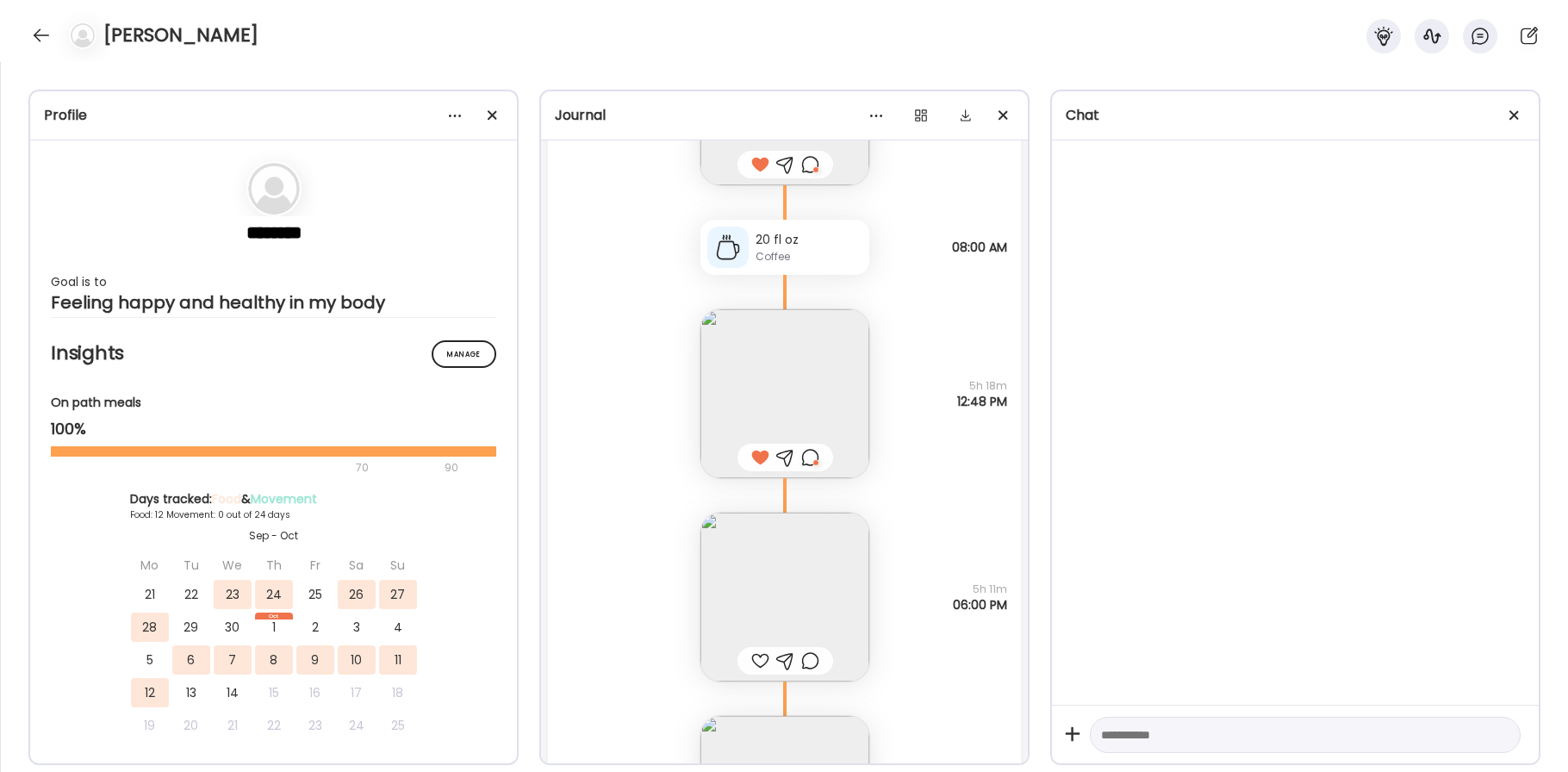
scroll to position [12332, 0]
click at [749, 589] on img at bounding box center [784, 603] width 169 height 169
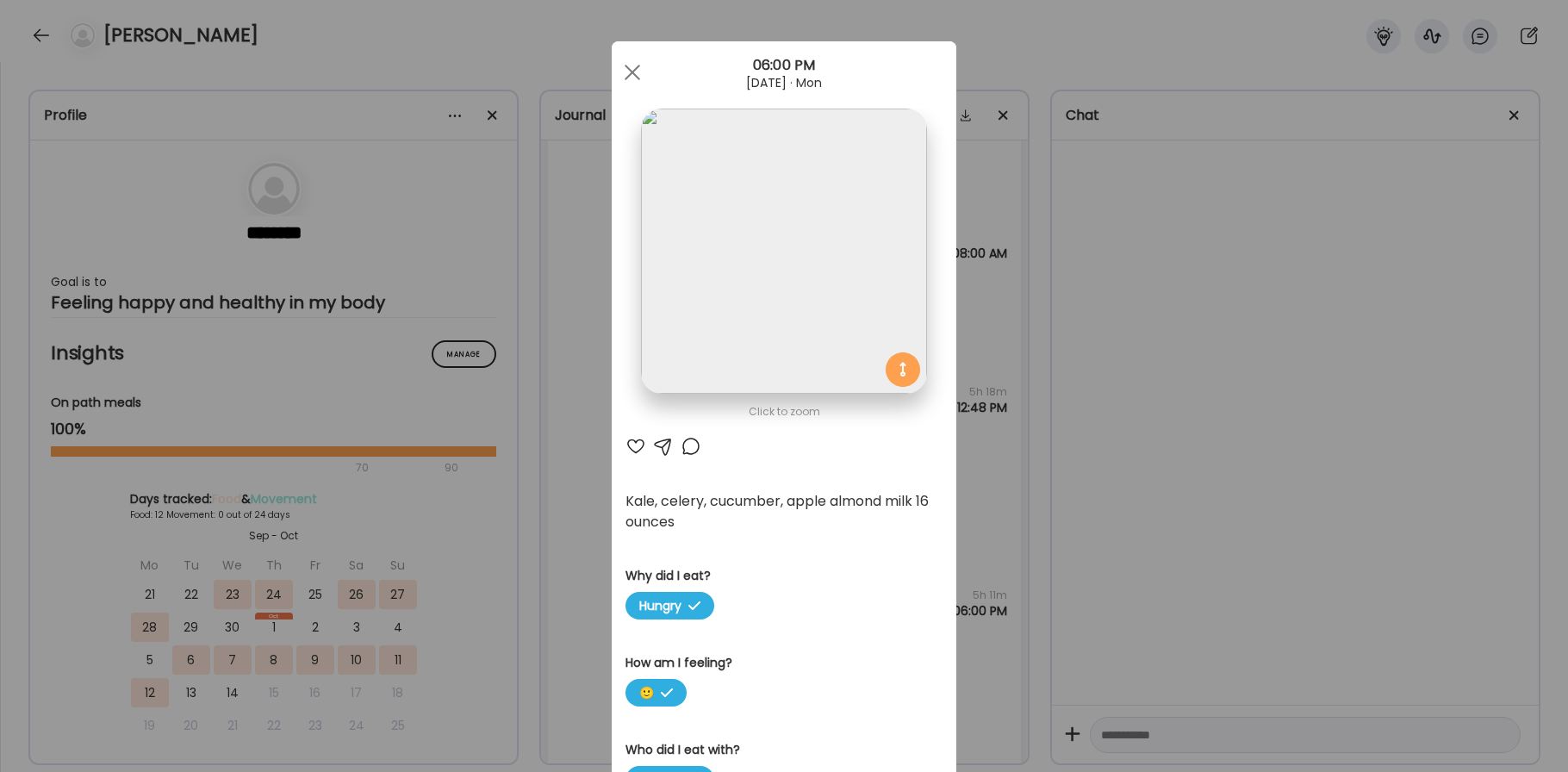
click at [634, 445] on div at bounding box center [636, 446] width 21 height 21
click at [690, 446] on div at bounding box center [691, 446] width 21 height 21
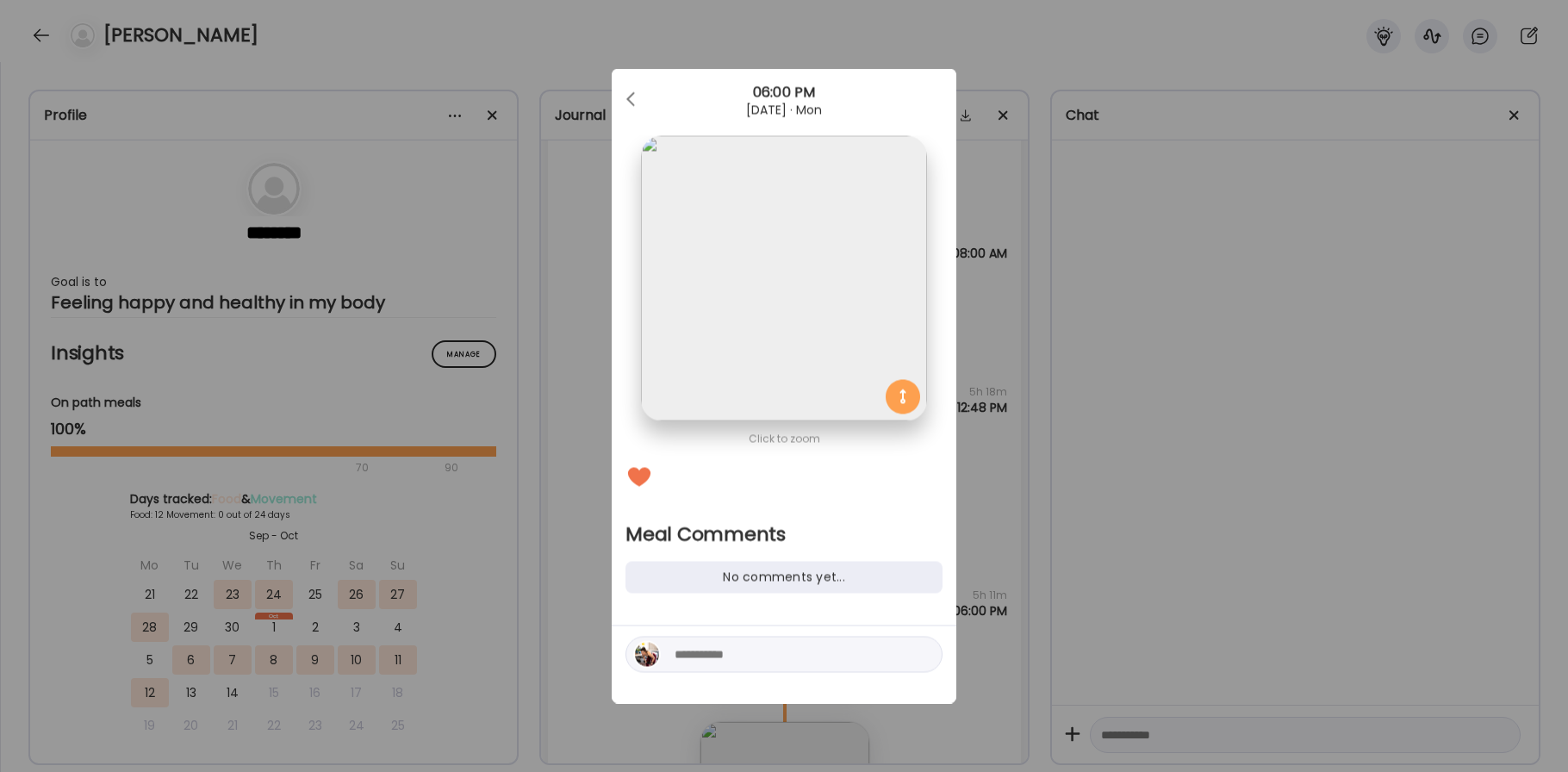
click at [739, 654] on textarea at bounding box center [791, 655] width 232 height 21
type textarea "**********"
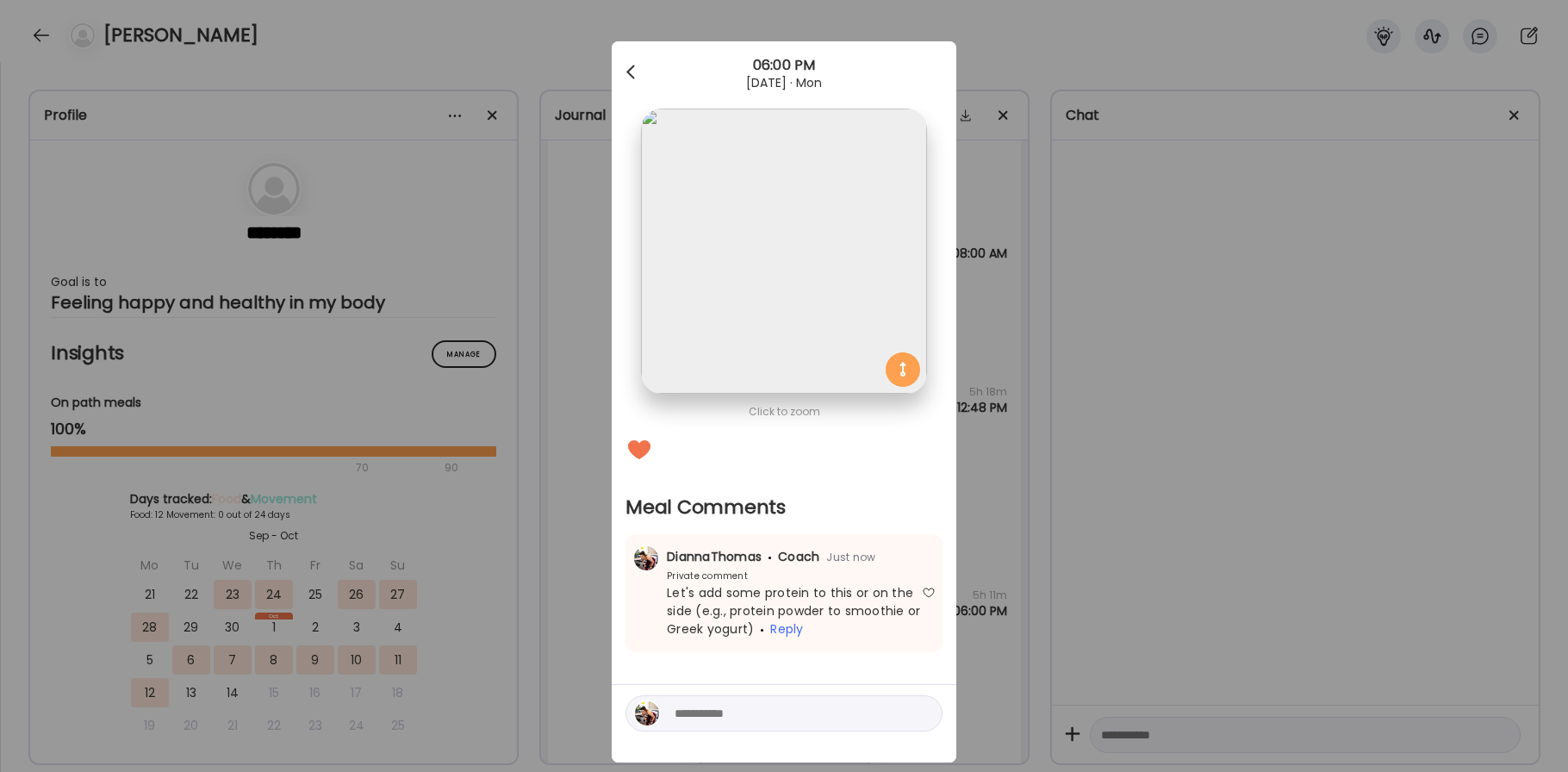
click at [639, 56] on div at bounding box center [632, 72] width 34 height 34
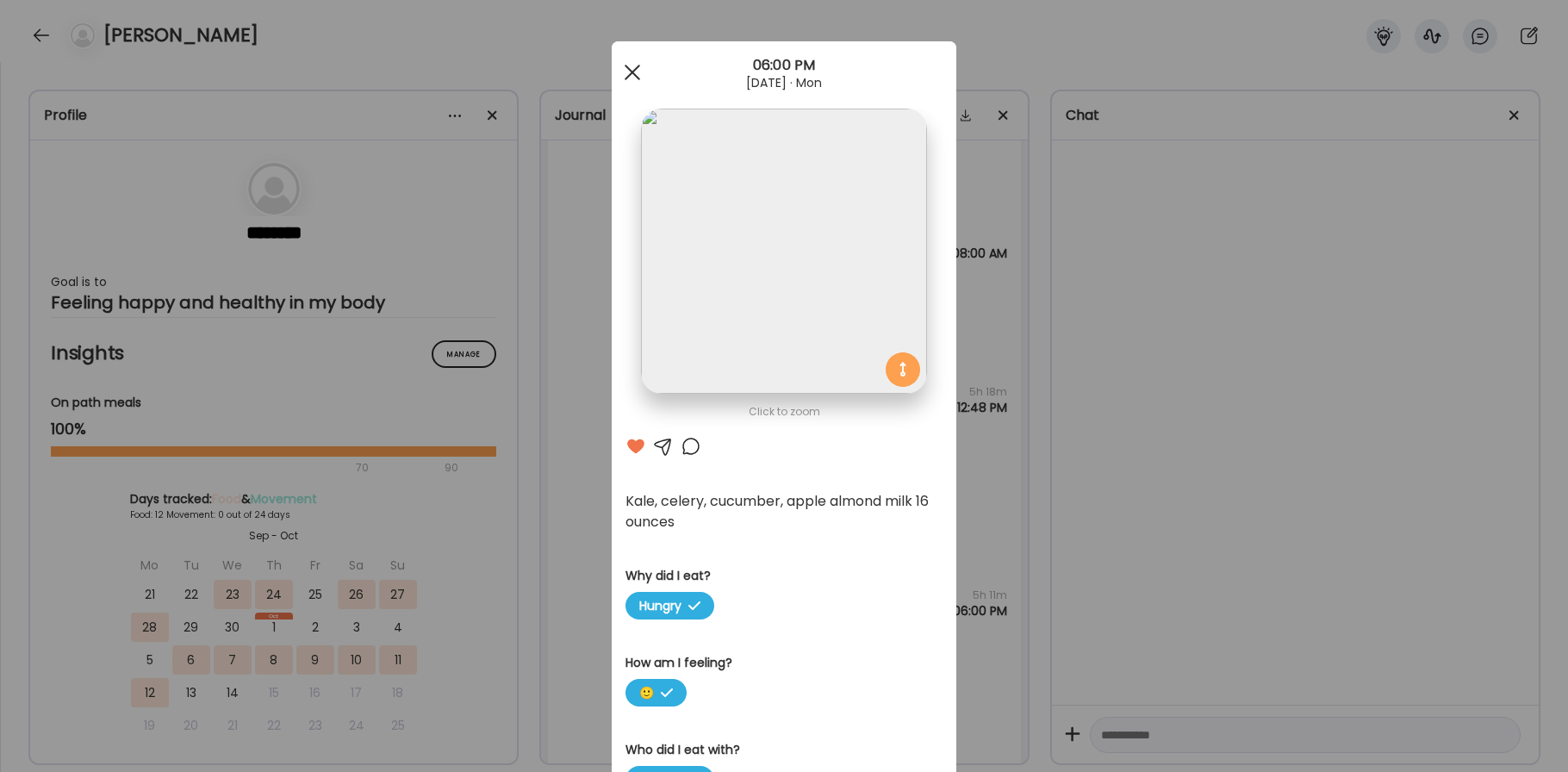
click at [625, 72] on div at bounding box center [632, 72] width 34 height 34
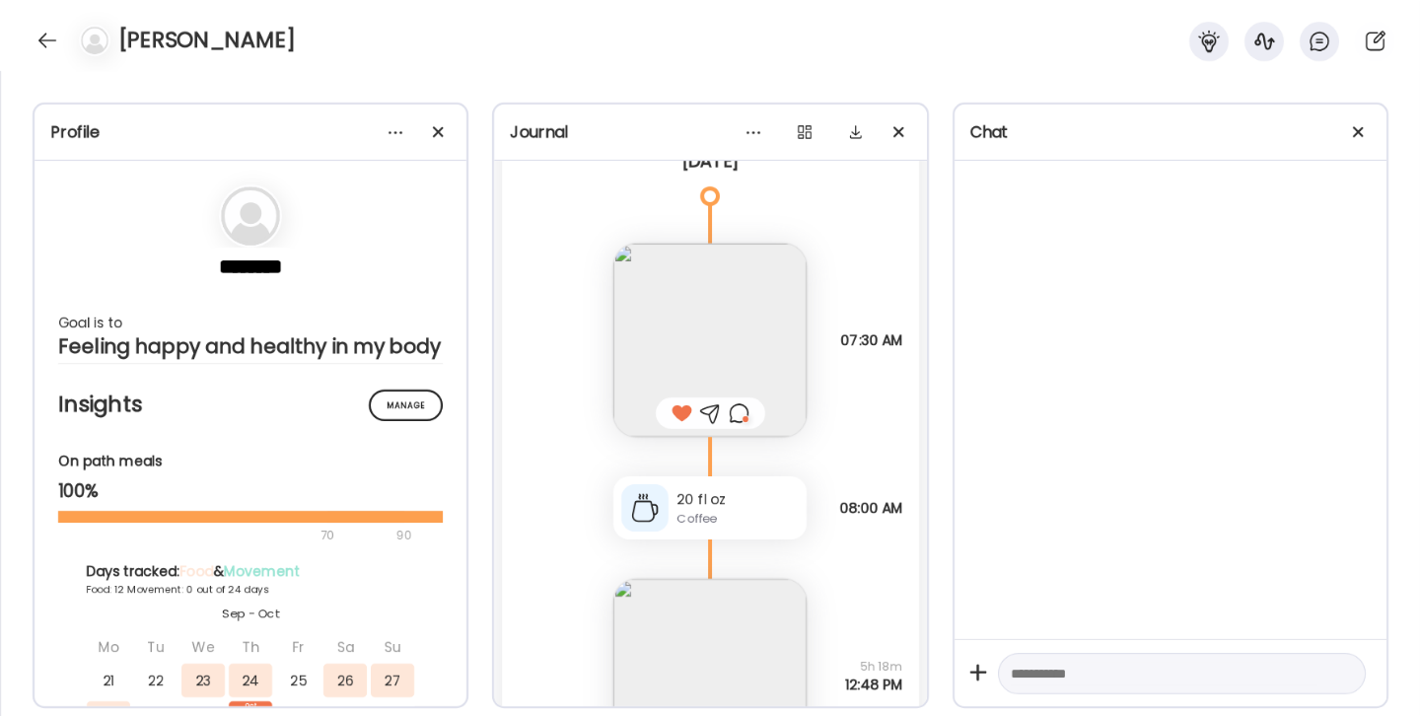
scroll to position [13905, 0]
click at [711, 319] on img at bounding box center [709, 338] width 193 height 193
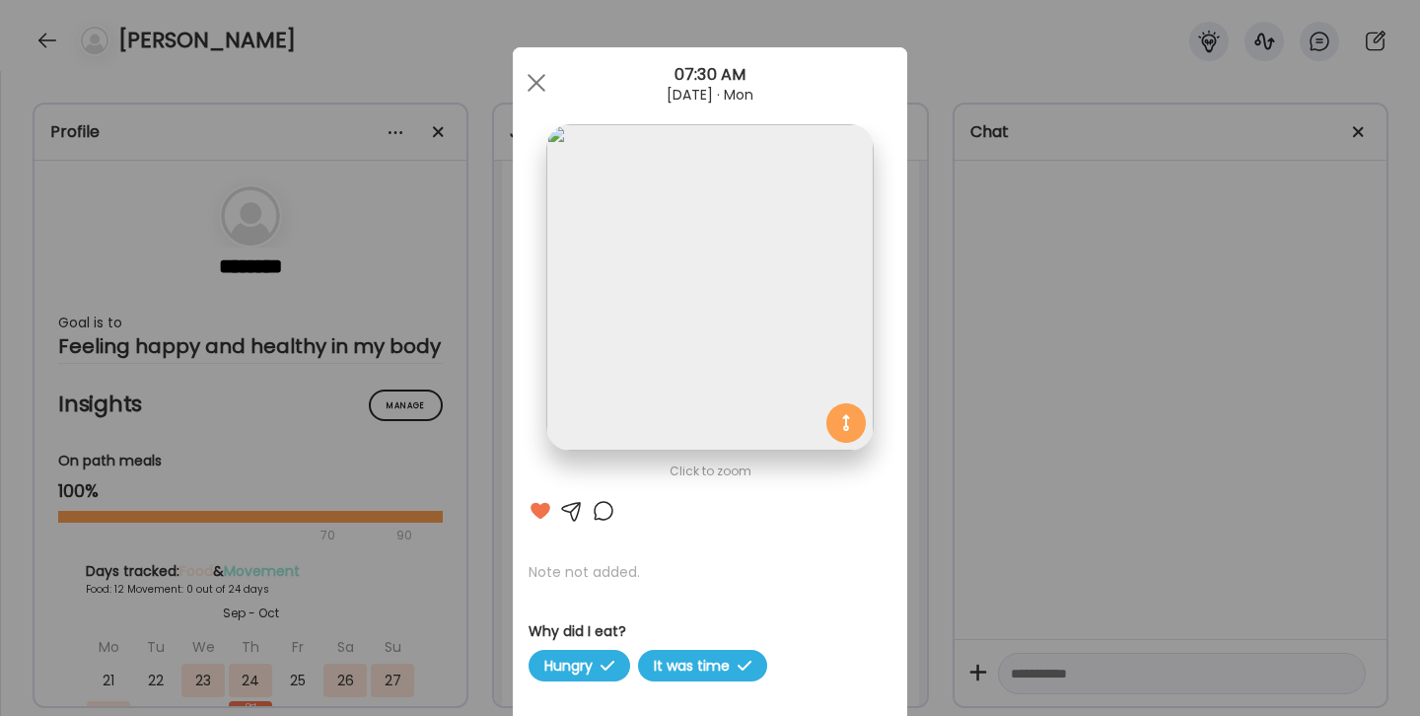
click at [607, 510] on div at bounding box center [604, 511] width 24 height 24
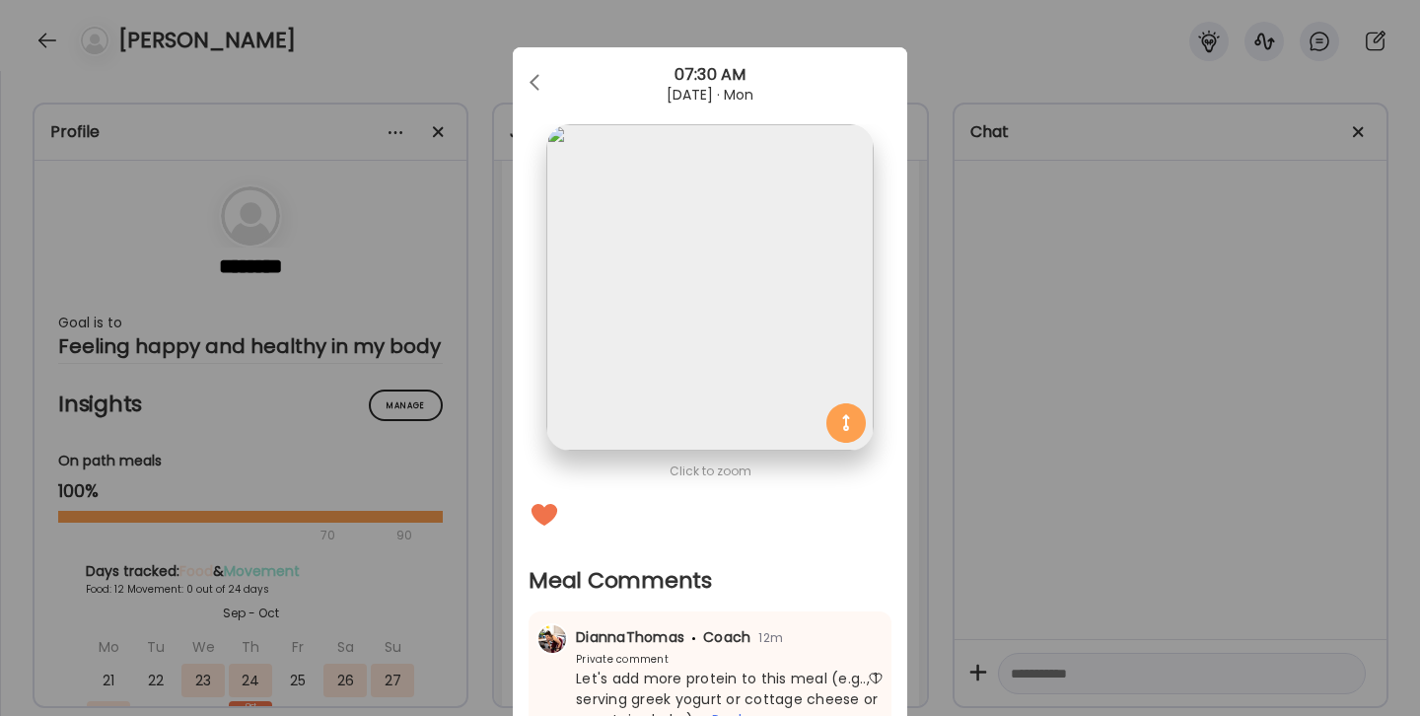
scroll to position [0, 0]
click at [530, 84] on div at bounding box center [536, 82] width 39 height 39
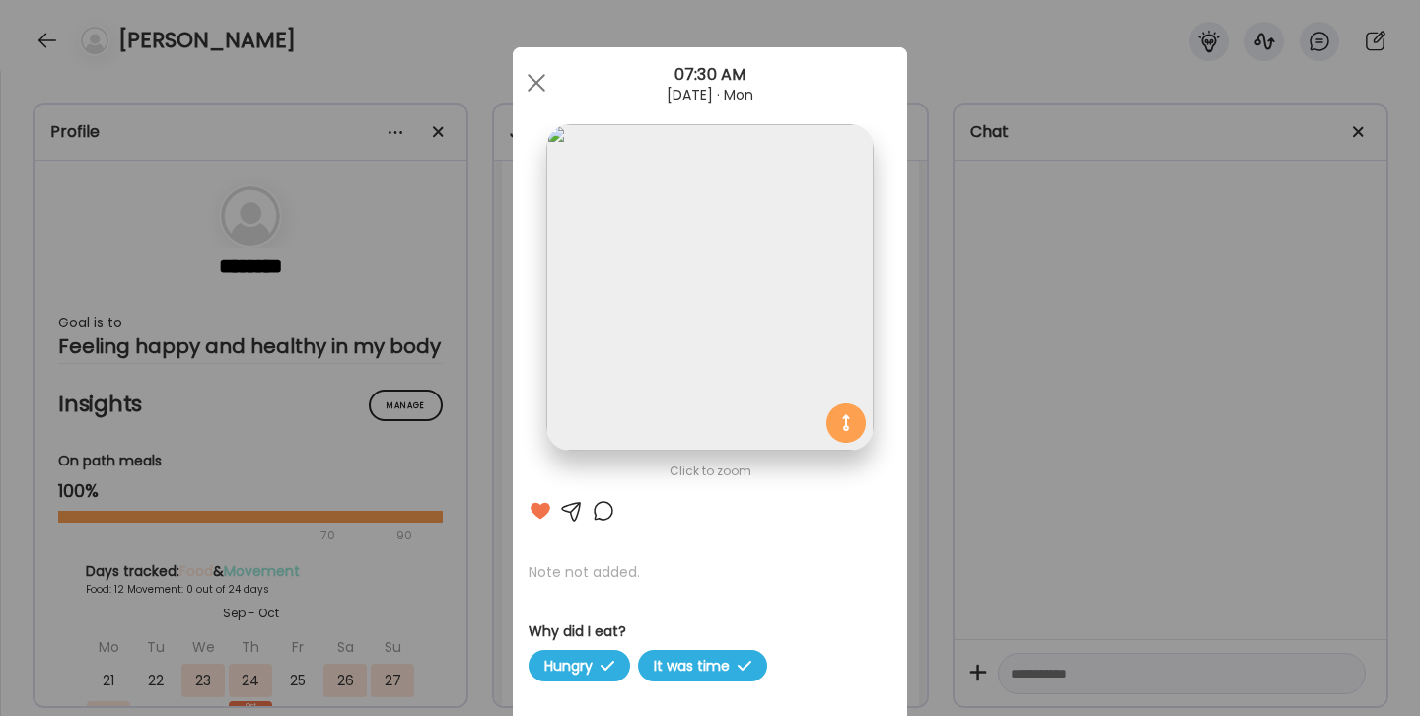
click at [530, 84] on div at bounding box center [536, 82] width 39 height 39
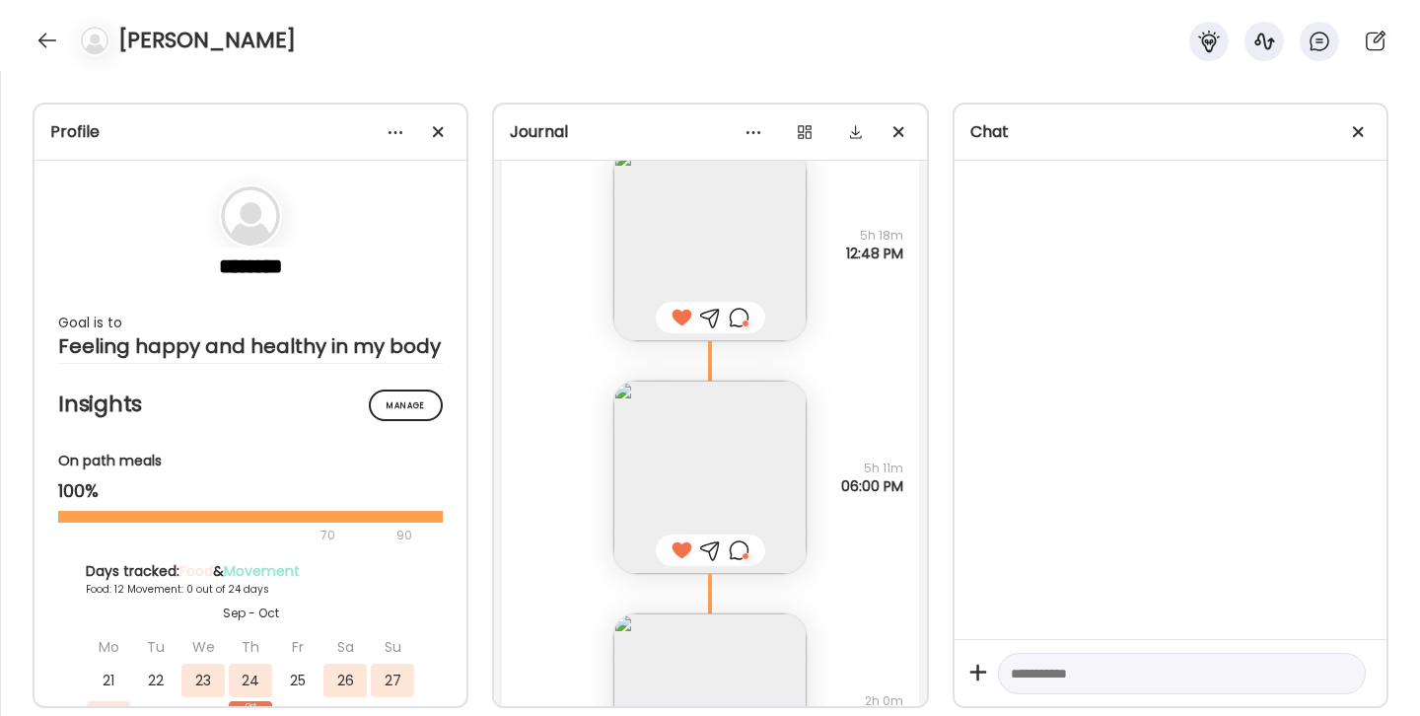
scroll to position [14335, 0]
click at [698, 471] on img at bounding box center [709, 476] width 193 height 193
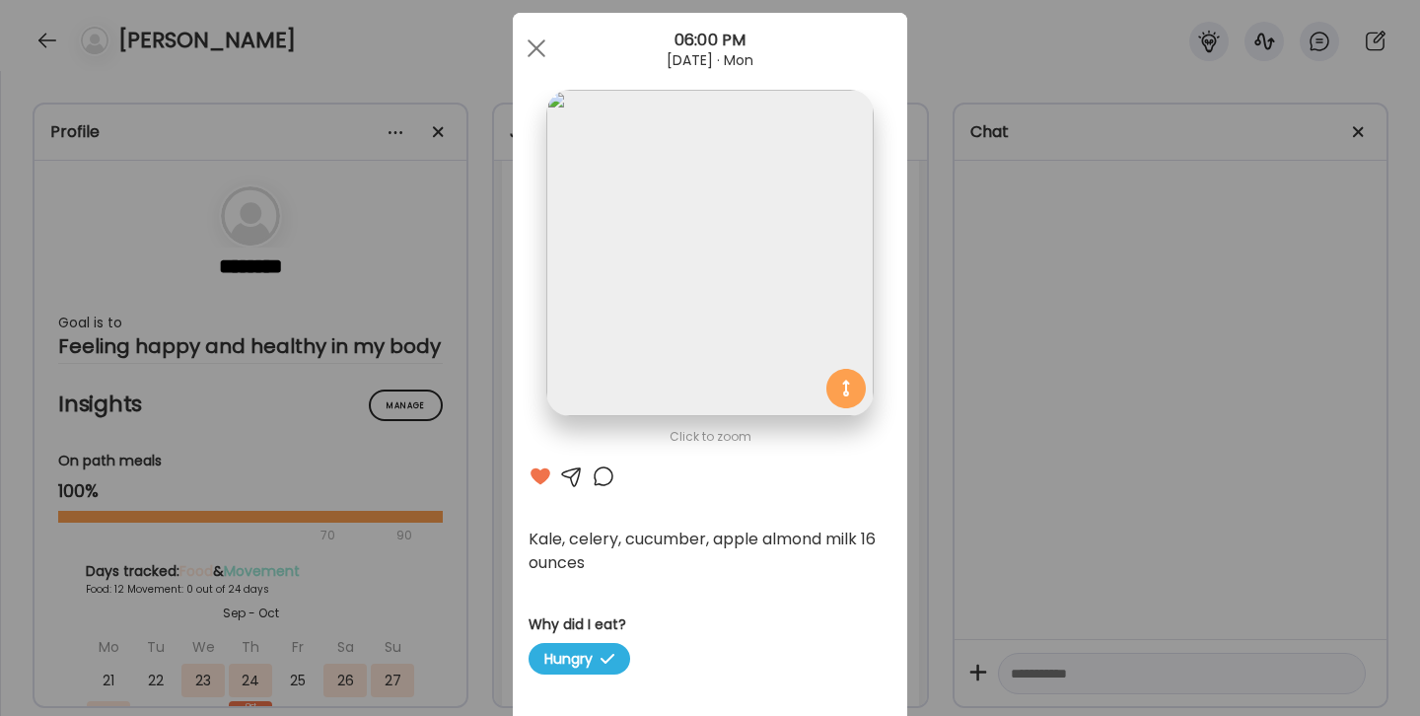
scroll to position [36, 0]
click at [598, 469] on div at bounding box center [604, 474] width 24 height 24
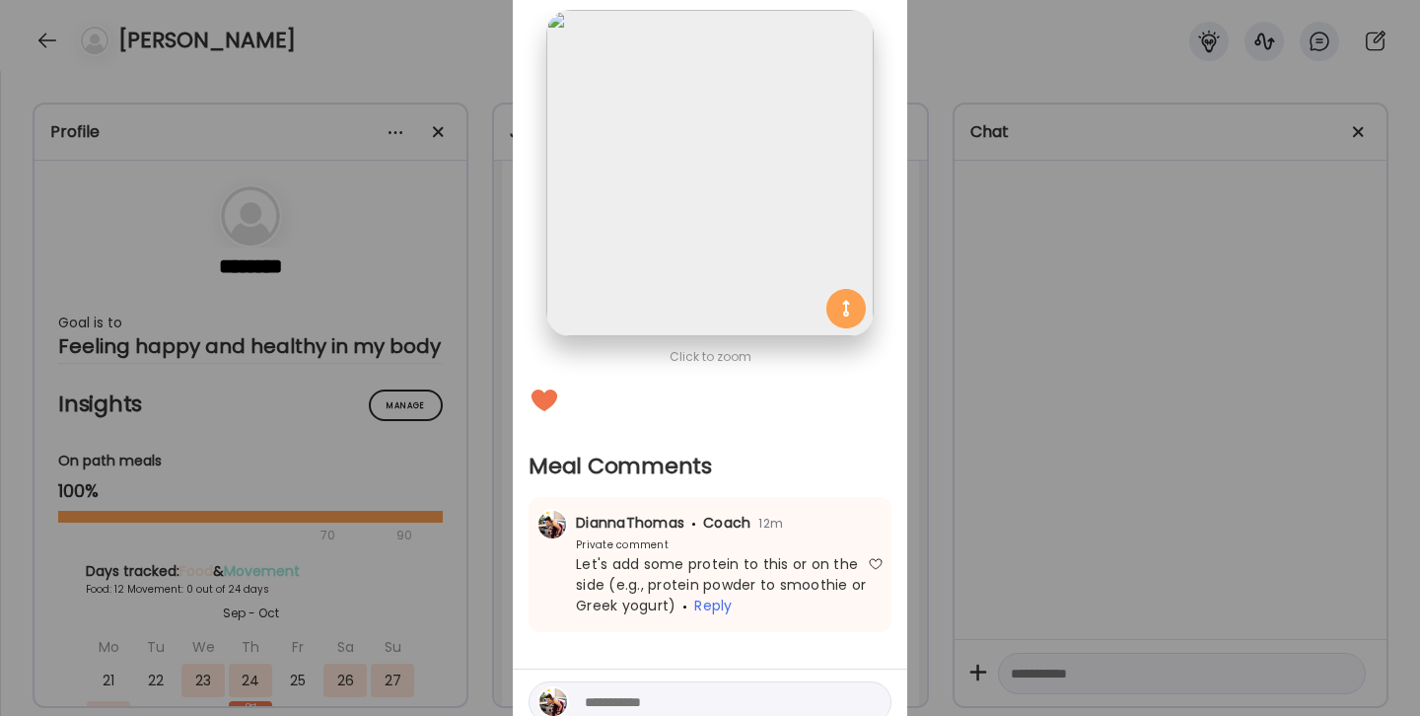
scroll to position [0, 0]
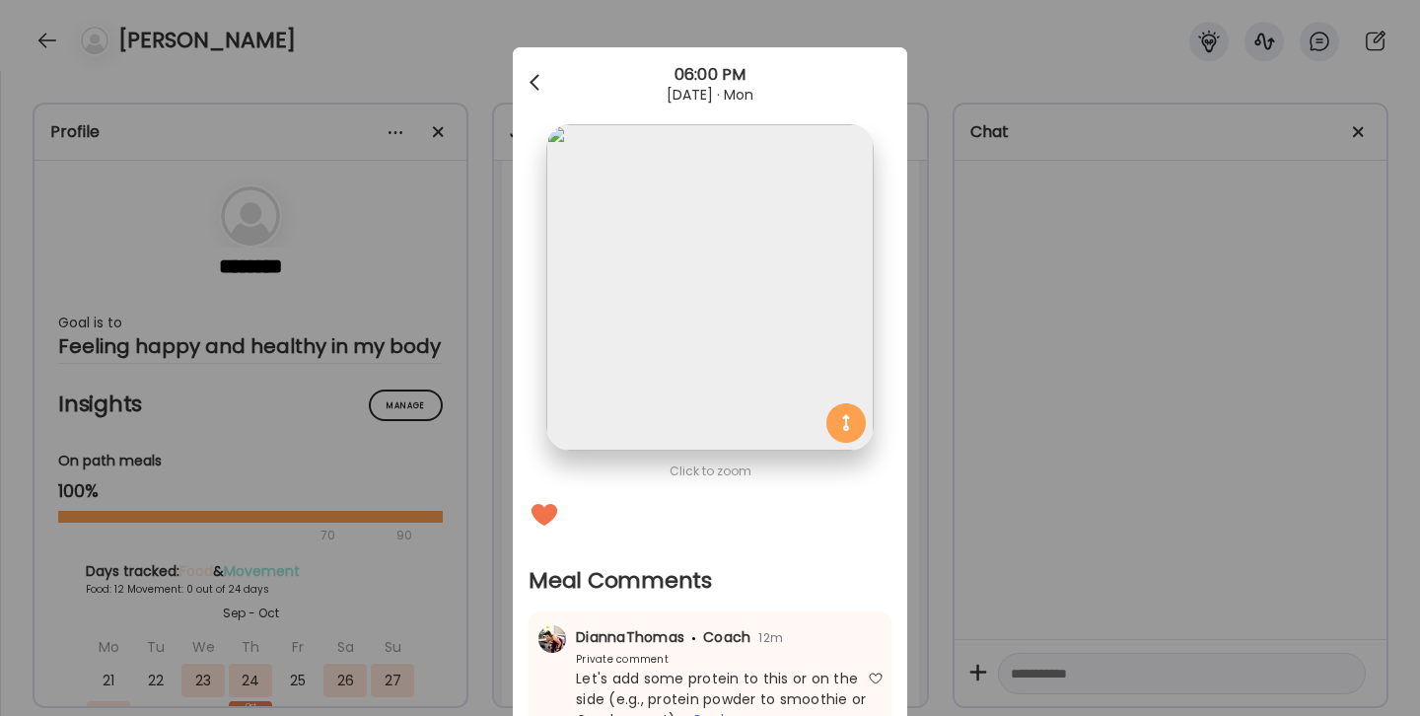
click at [535, 70] on div at bounding box center [536, 82] width 39 height 39
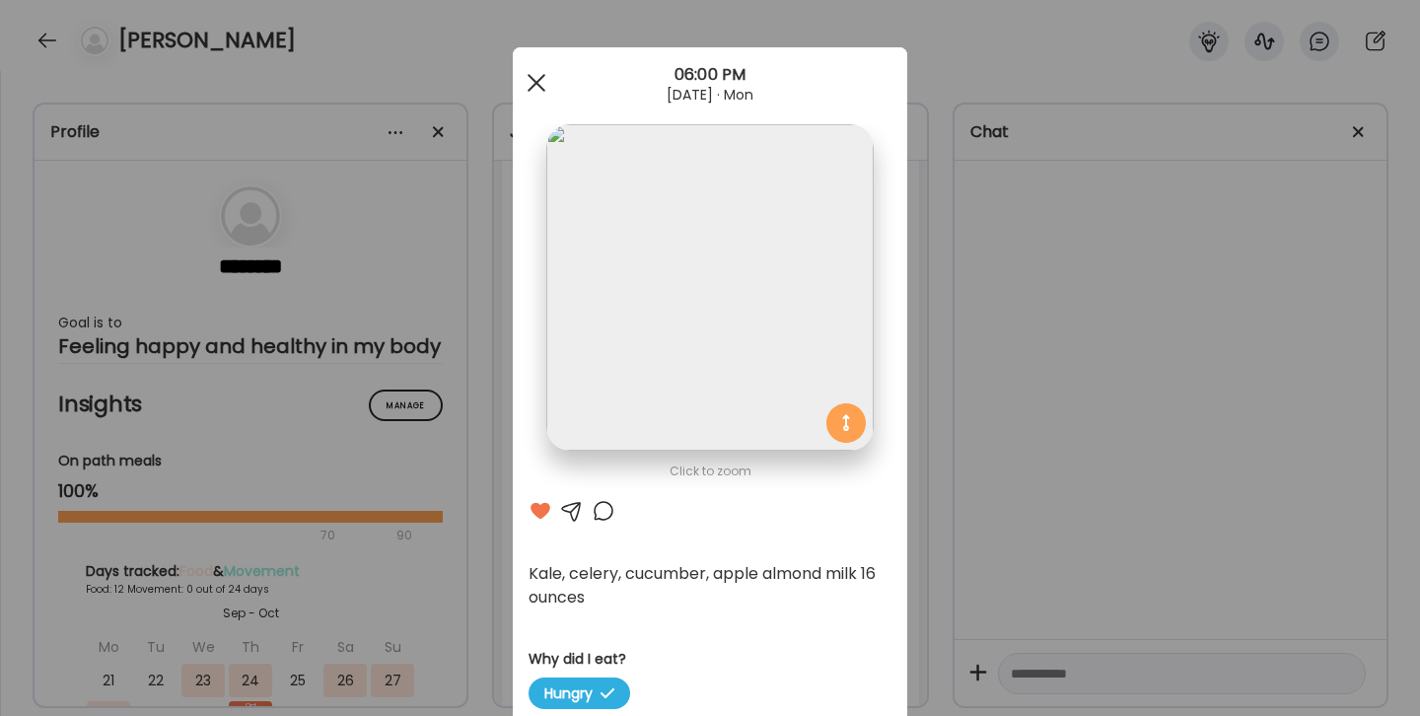
click at [530, 80] on div at bounding box center [536, 82] width 39 height 39
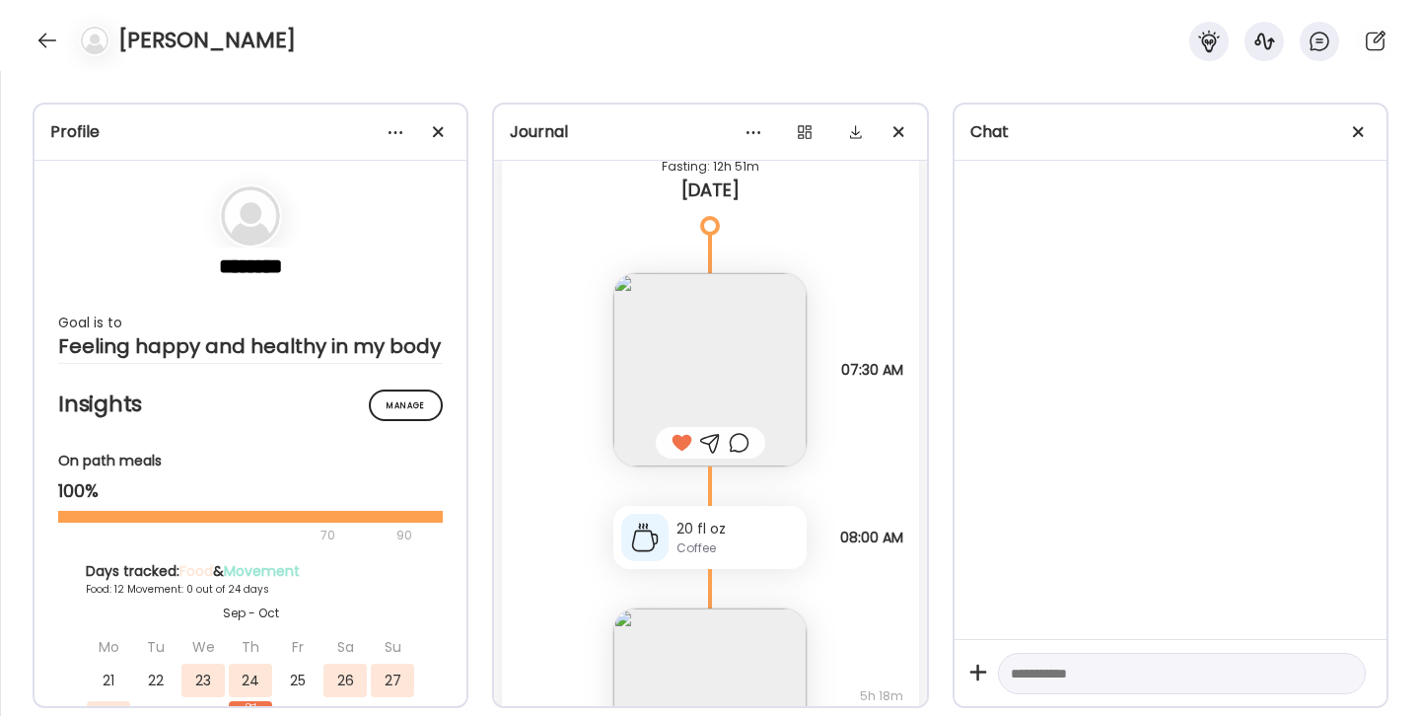
scroll to position [13864, 0]
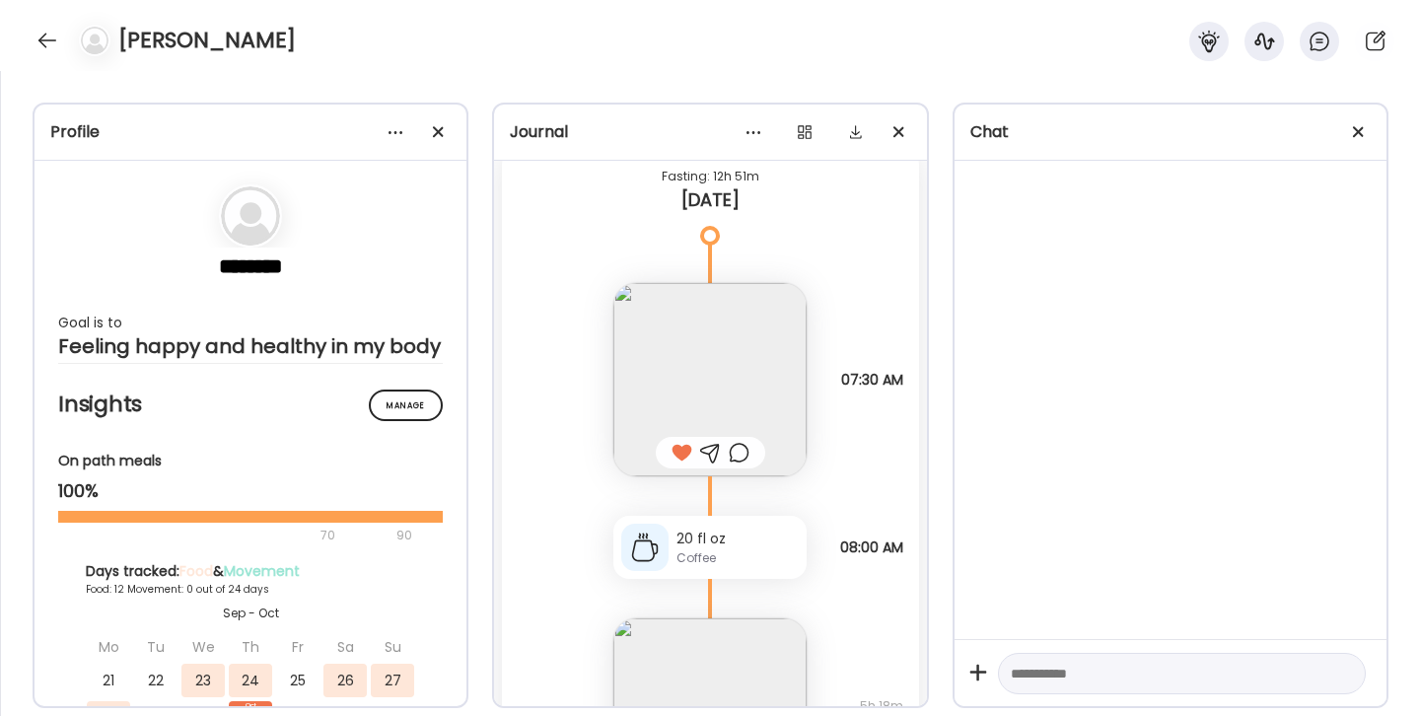
click at [725, 332] on img at bounding box center [709, 379] width 193 height 193
